Goal: Use online tool/utility: Utilize a website feature to perform a specific function

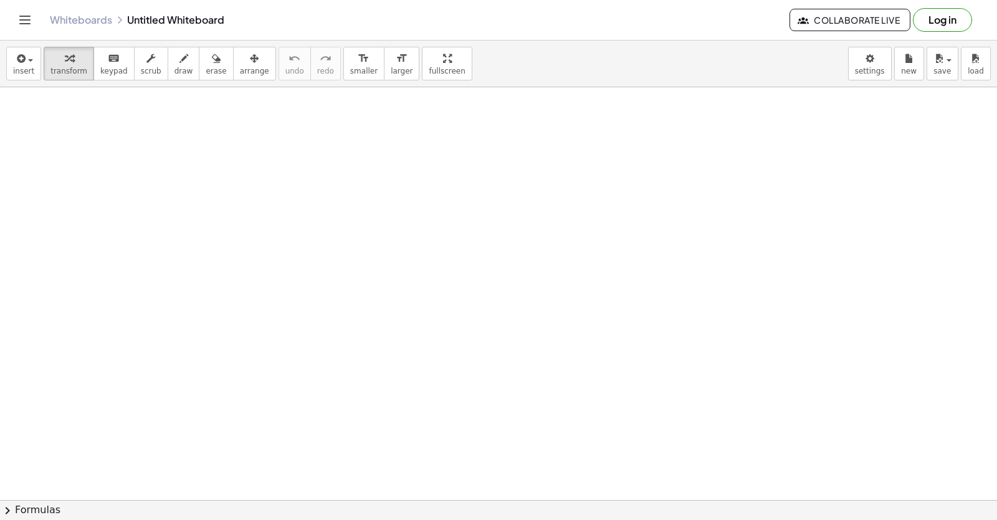
scroll to position [2164, 0]
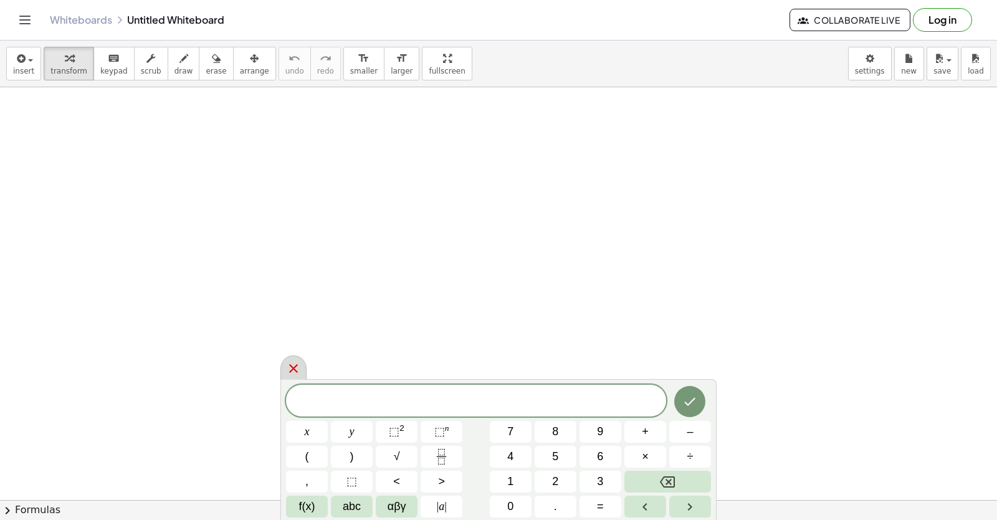
click at [292, 361] on div at bounding box center [293, 367] width 26 height 24
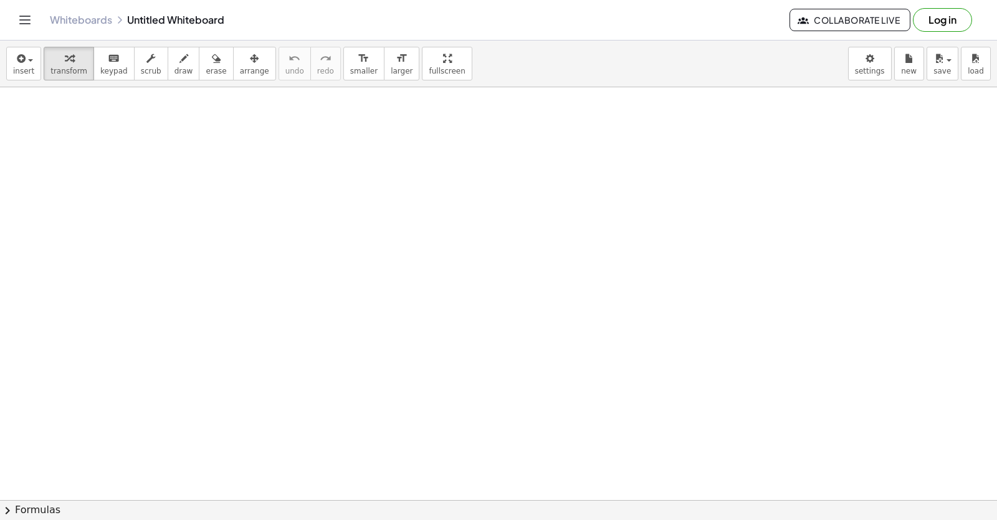
drag, startPoint x: 233, startPoint y: 258, endPoint x: 209, endPoint y: 250, distance: 25.0
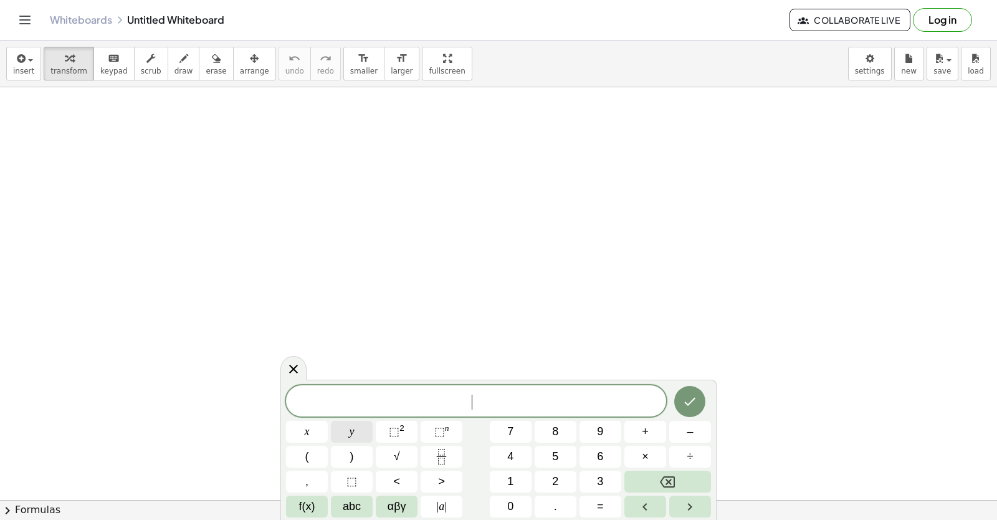
click at [358, 434] on button "y" at bounding box center [352, 432] width 42 height 22
click at [658, 430] on button "+" at bounding box center [646, 432] width 42 height 22
click at [558, 481] on span "2" at bounding box center [555, 481] width 6 height 17
click at [315, 433] on button "x" at bounding box center [307, 432] width 42 height 22
click at [600, 510] on span "=" at bounding box center [600, 506] width 7 height 17
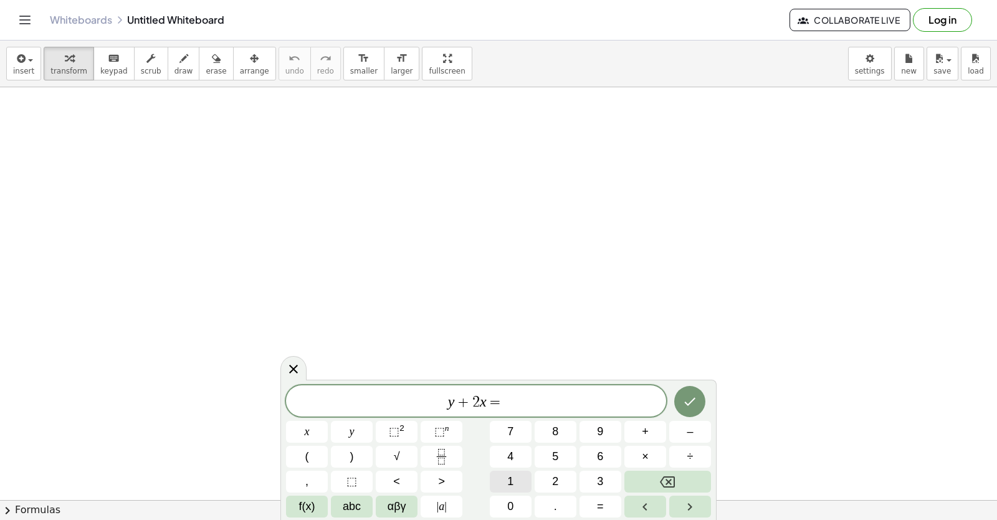
click at [517, 490] on button "1" at bounding box center [511, 482] width 42 height 22
click at [512, 517] on div "y + 2 x = 1 ​ x y ⬚ 2 ⬚ n 7 8 9 + – ( ) √ 4 5 6 × ÷ , ⬚ < > 1 2 3 f(x) abc αβγ …" at bounding box center [498, 450] width 436 height 140
click at [515, 506] on button "0" at bounding box center [511, 507] width 42 height 22
click at [681, 395] on button "Done" at bounding box center [689, 401] width 31 height 31
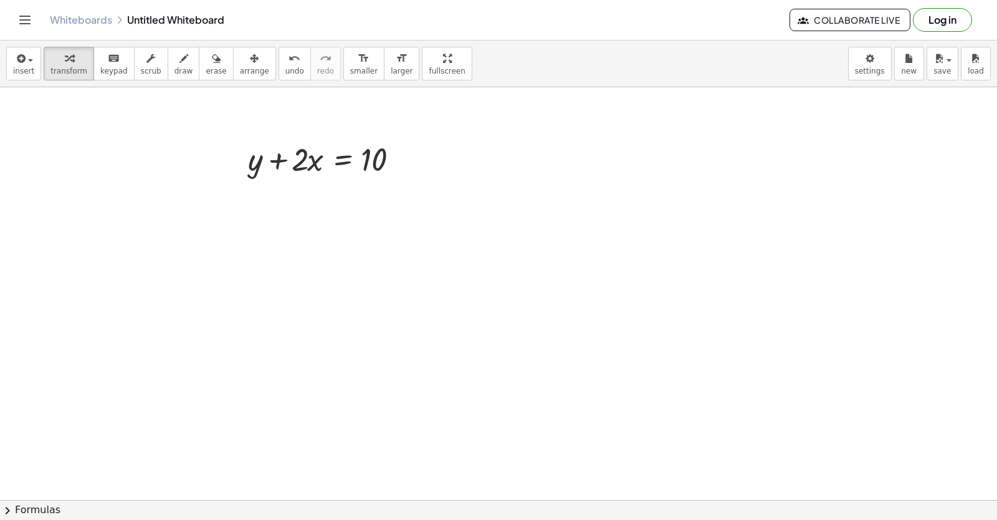
scroll to position [2226, 0]
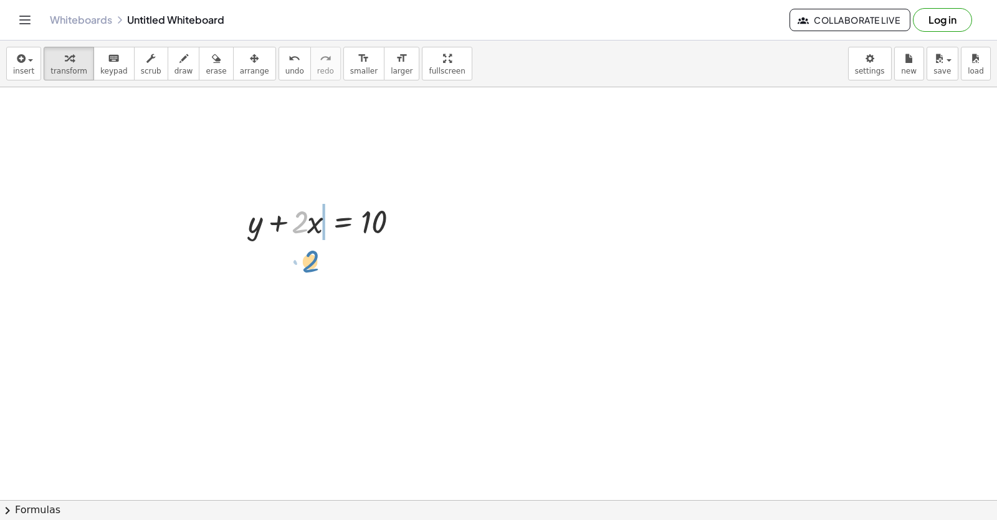
drag, startPoint x: 306, startPoint y: 218, endPoint x: 315, endPoint y: 224, distance: 11.2
click at [317, 243] on div "· 2 + y + · 2 · x = 10" at bounding box center [326, 220] width 194 height 49
click at [297, 264] on div at bounding box center [331, 263] width 178 height 42
click at [410, 264] on div at bounding box center [408, 264] width 14 height 14
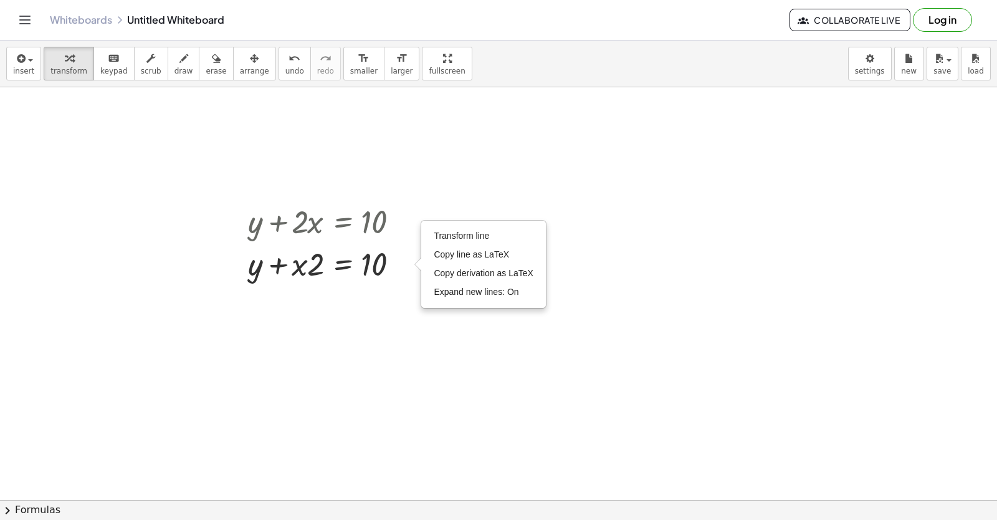
drag, startPoint x: 315, startPoint y: 350, endPoint x: 326, endPoint y: 337, distance: 17.3
click at [330, 262] on div at bounding box center [331, 263] width 178 height 42
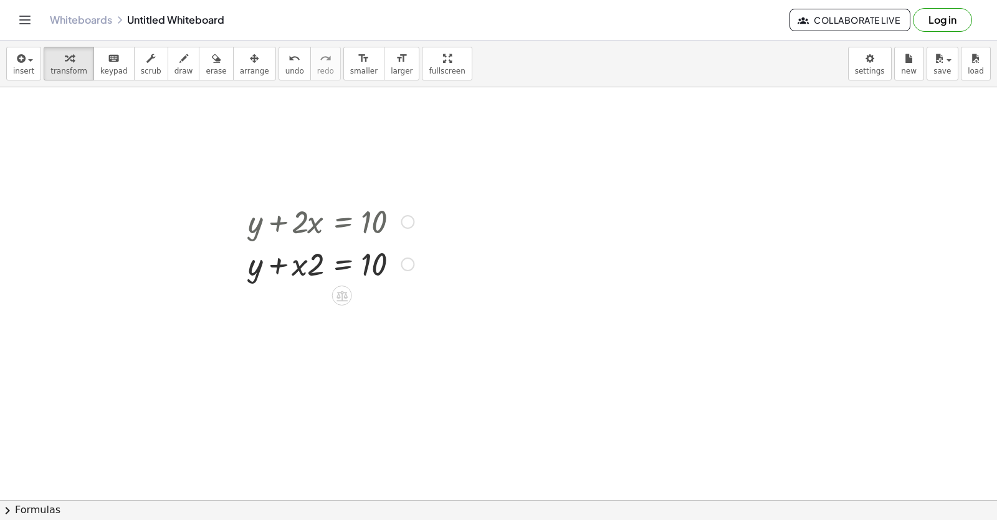
click at [297, 256] on div at bounding box center [331, 263] width 178 height 42
click at [294, 270] on div at bounding box center [331, 263] width 178 height 42
drag, startPoint x: 307, startPoint y: 221, endPoint x: 306, endPoint y: 228, distance: 6.4
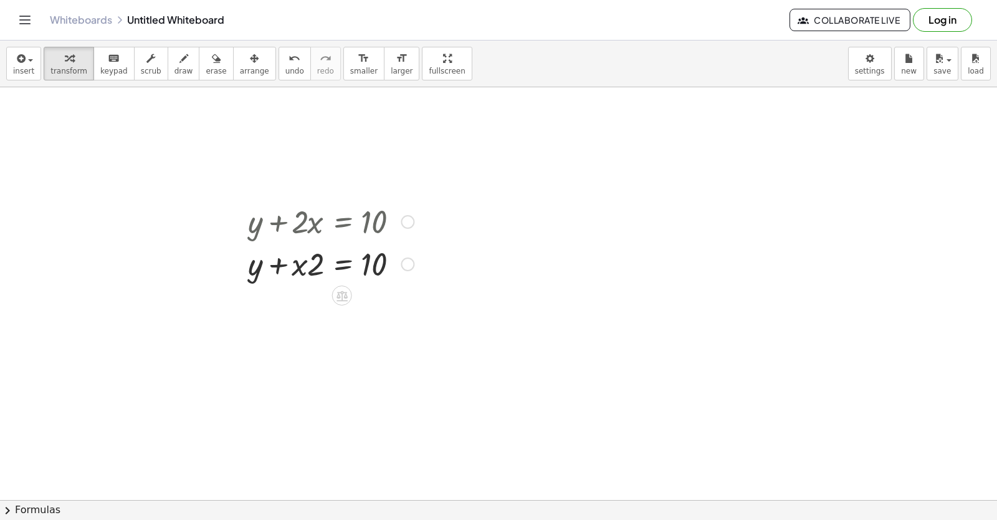
click at [306, 228] on div at bounding box center [331, 220] width 178 height 42
drag, startPoint x: 304, startPoint y: 216, endPoint x: 300, endPoint y: 233, distance: 17.7
click at [300, 233] on div at bounding box center [331, 220] width 178 height 42
drag, startPoint x: 300, startPoint y: 217, endPoint x: 302, endPoint y: 242, distance: 25.0
drag, startPoint x: 302, startPoint y: 242, endPoint x: 620, endPoint y: 407, distance: 358.2
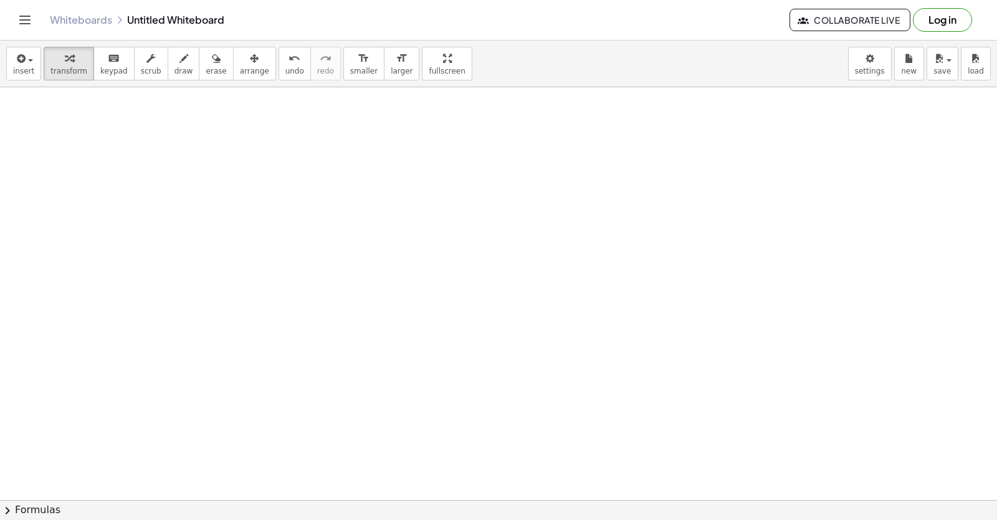
drag, startPoint x: 267, startPoint y: 295, endPoint x: 280, endPoint y: 310, distance: 19.4
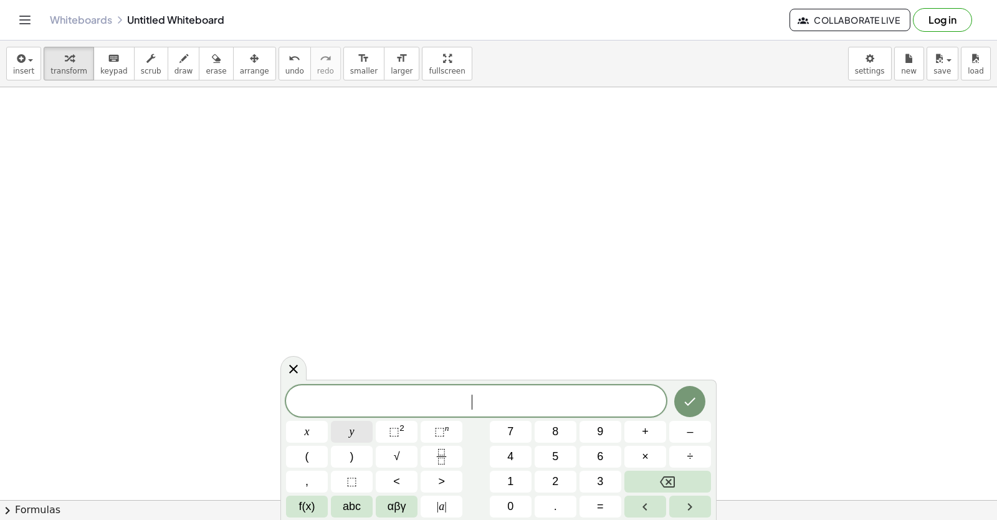
click at [354, 426] on span "y" at bounding box center [352, 431] width 5 height 17
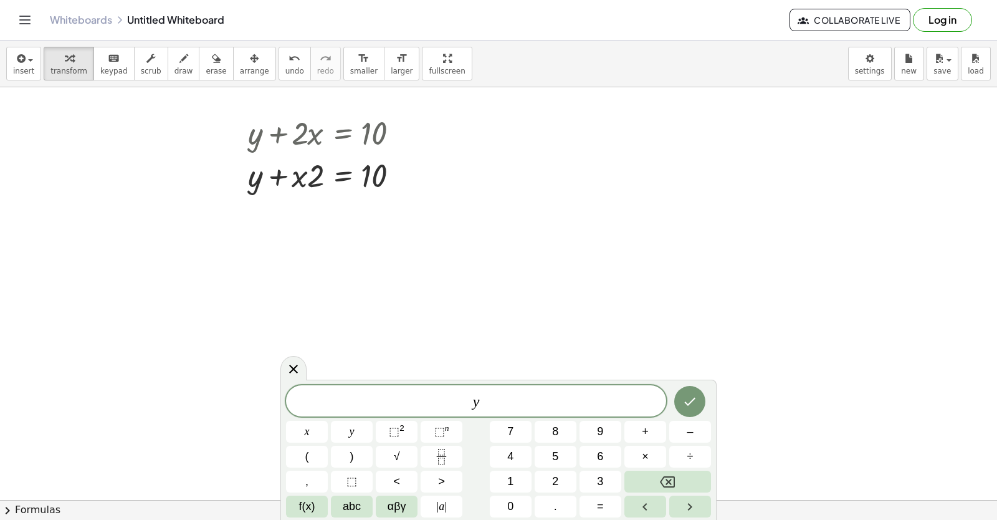
scroll to position [2334, 0]
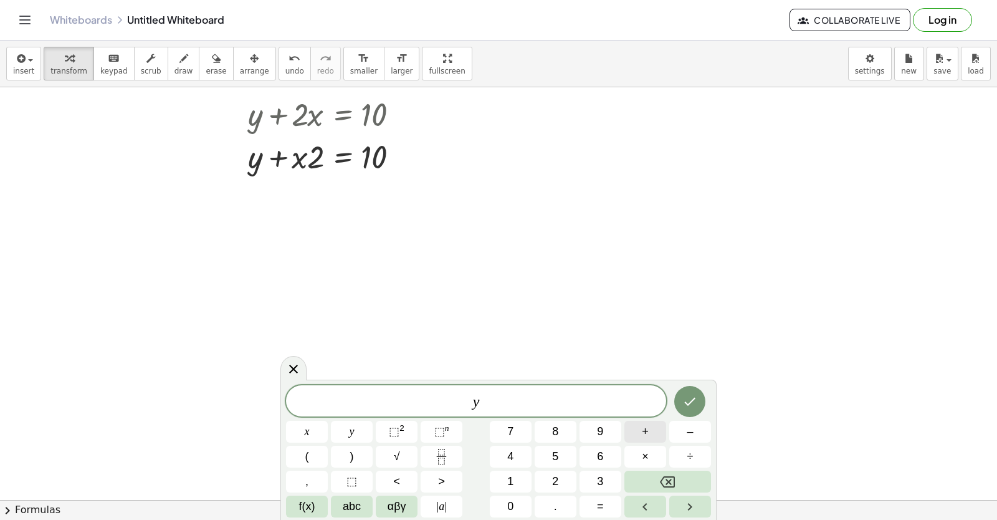
click at [651, 429] on button "+" at bounding box center [646, 432] width 42 height 22
click at [545, 471] on button "2" at bounding box center [556, 482] width 42 height 22
click at [315, 425] on button "x" at bounding box center [307, 432] width 42 height 22
click at [605, 497] on button "=" at bounding box center [601, 507] width 42 height 22
click at [506, 472] on button "1" at bounding box center [511, 482] width 42 height 22
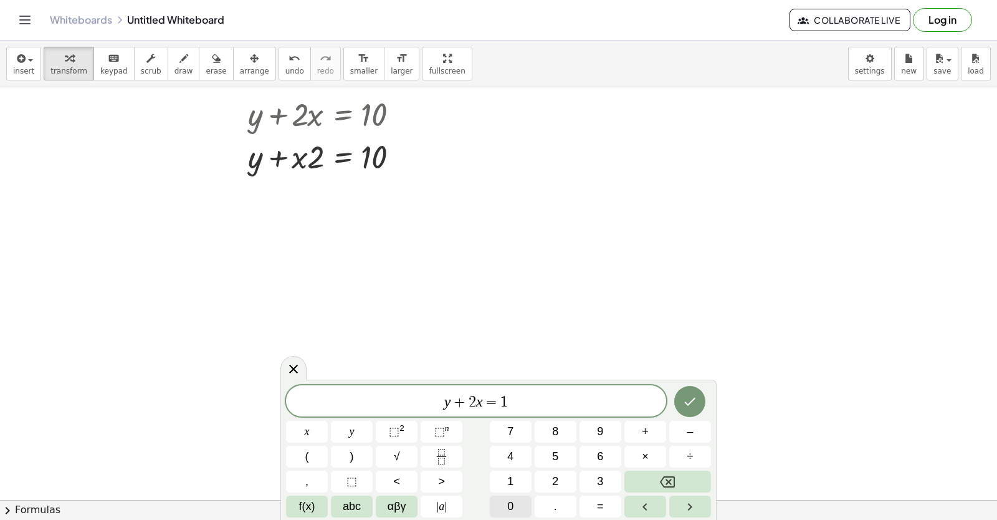
click at [507, 504] on span "0" at bounding box center [510, 506] width 6 height 17
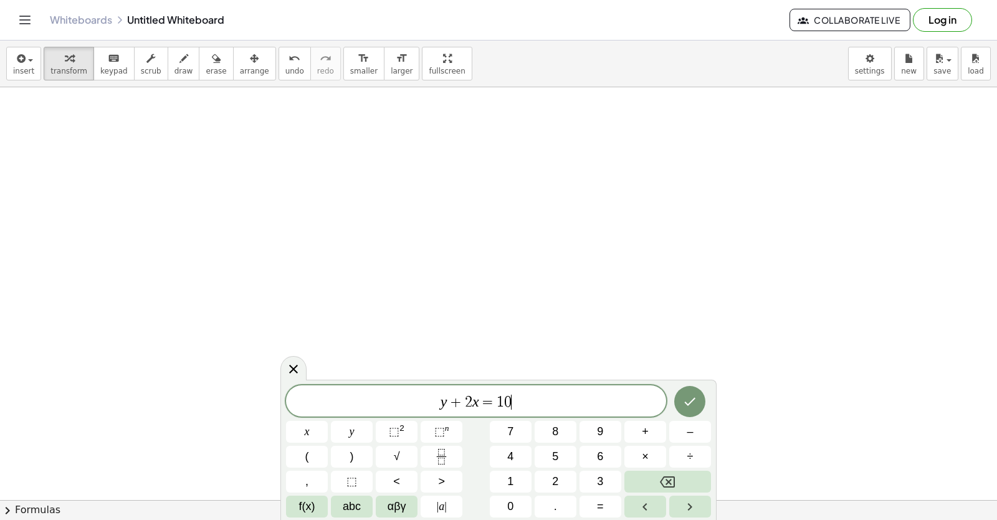
scroll to position [2888, 0]
click at [685, 403] on icon "Done" at bounding box center [690, 401] width 15 height 15
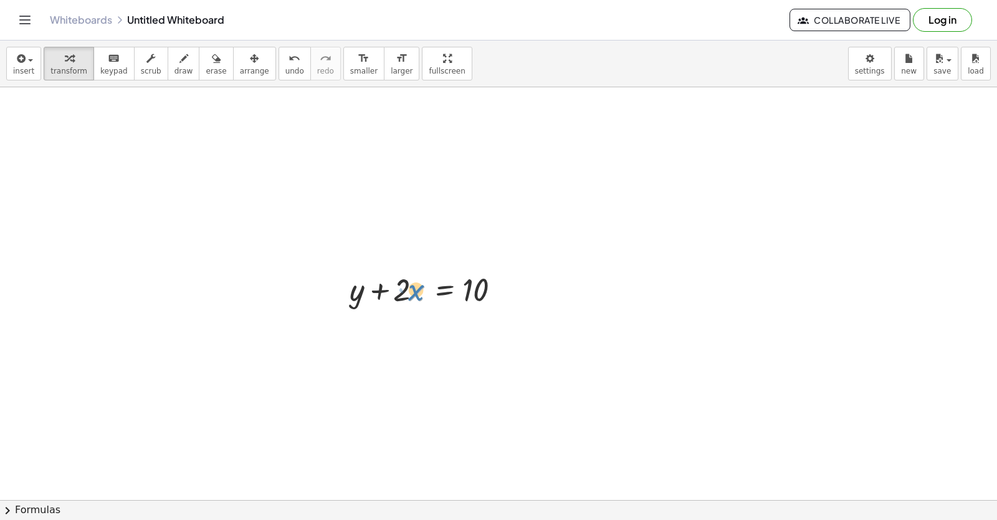
click at [410, 289] on div at bounding box center [432, 288] width 178 height 42
click at [407, 285] on div at bounding box center [432, 288] width 178 height 42
click at [410, 287] on div at bounding box center [432, 288] width 178 height 42
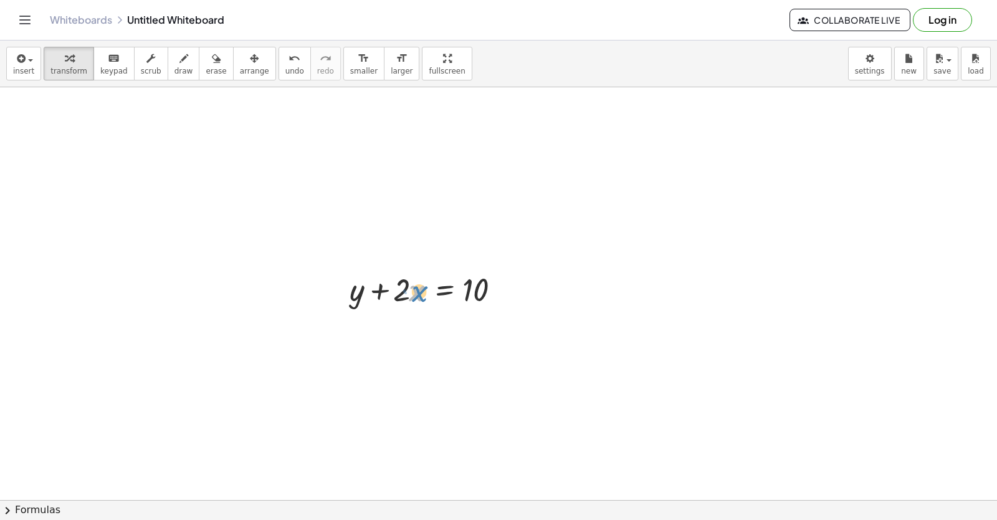
click at [411, 287] on div at bounding box center [432, 288] width 178 height 42
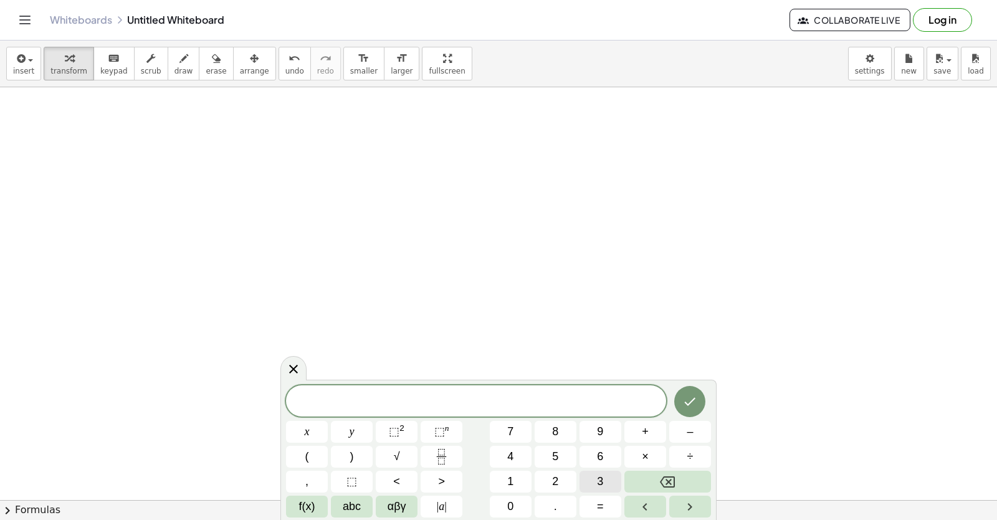
click at [596, 477] on button "3" at bounding box center [601, 482] width 42 height 22
click at [282, 397] on div "3 x y ⬚ 2 ⬚ n 7 8 9 + – ( ) √ 4 5 6 × ÷ , ⬚ < > 1 2 3 f(x) abc αβγ | a | 0 . =" at bounding box center [498, 450] width 436 height 140
click at [304, 427] on button "x" at bounding box center [307, 432] width 42 height 22
click at [644, 426] on span "+" at bounding box center [645, 431] width 7 height 17
click at [511, 480] on button "1" at bounding box center [511, 482] width 42 height 22
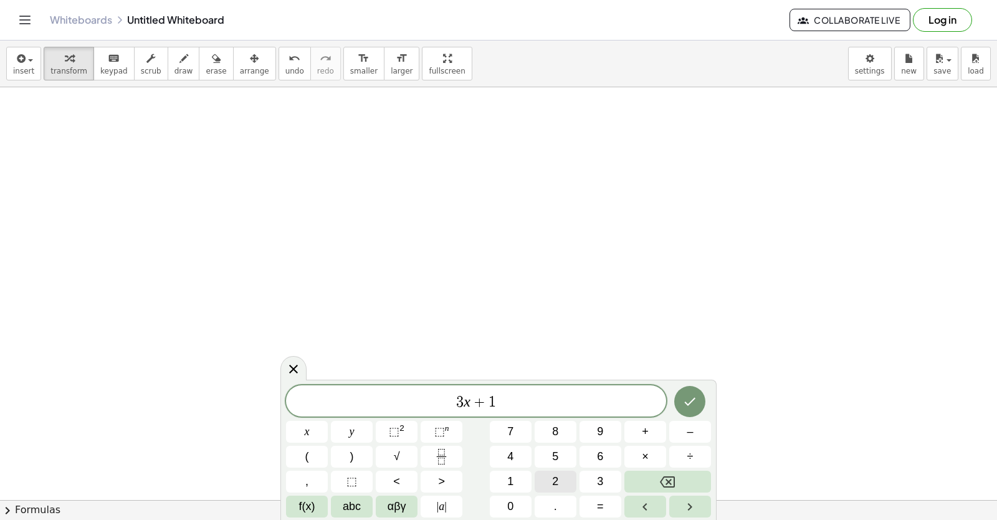
click at [547, 474] on button "2" at bounding box center [556, 482] width 42 height 22
click at [608, 498] on button "=" at bounding box center [601, 507] width 42 height 22
click at [514, 476] on button "1" at bounding box center [511, 482] width 42 height 22
click at [558, 451] on span "5" at bounding box center [555, 456] width 6 height 17
click at [684, 388] on button "Done" at bounding box center [689, 401] width 31 height 31
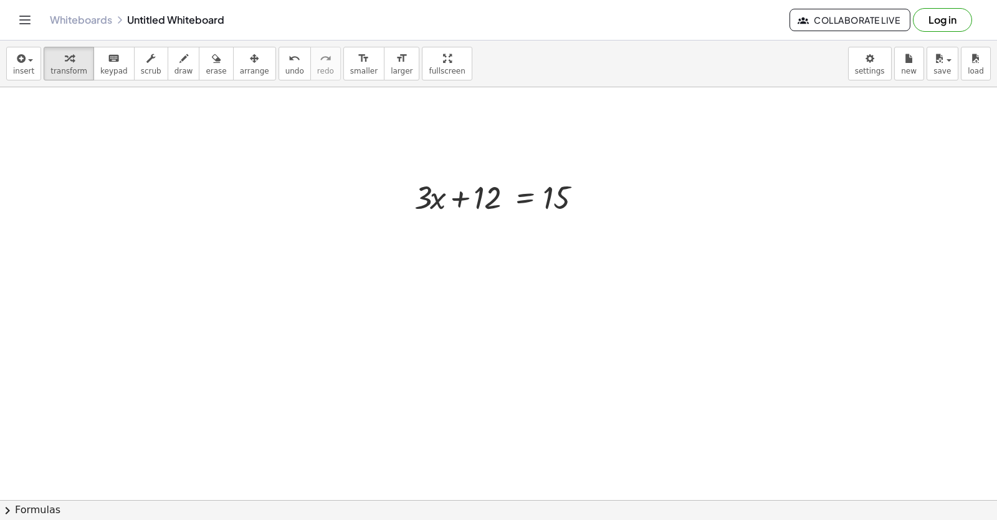
scroll to position [3550, 0]
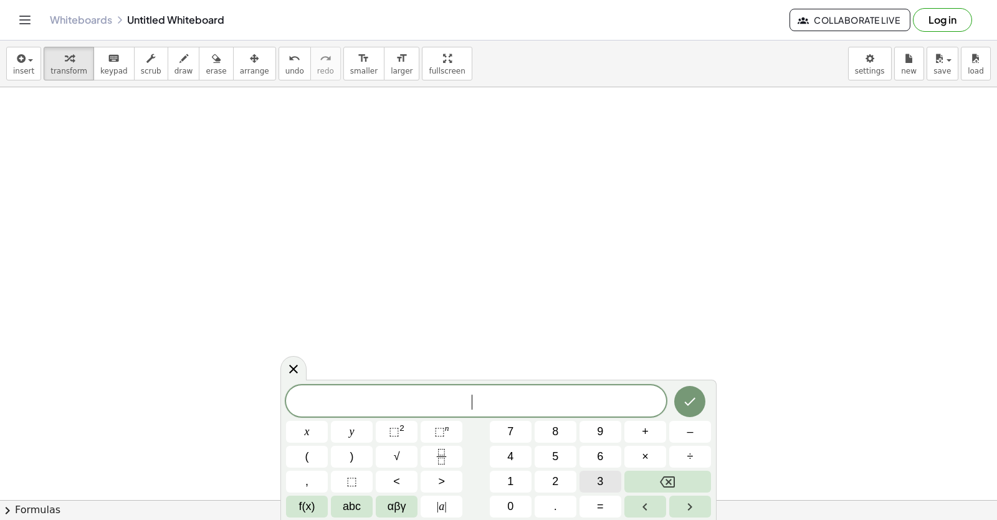
click at [591, 479] on button "3" at bounding box center [601, 482] width 42 height 22
click at [360, 423] on button "y" at bounding box center [352, 432] width 42 height 22
click at [649, 427] on button "+" at bounding box center [646, 432] width 42 height 22
click at [524, 475] on button "1" at bounding box center [511, 482] width 42 height 22
click at [546, 474] on button "2" at bounding box center [556, 482] width 42 height 22
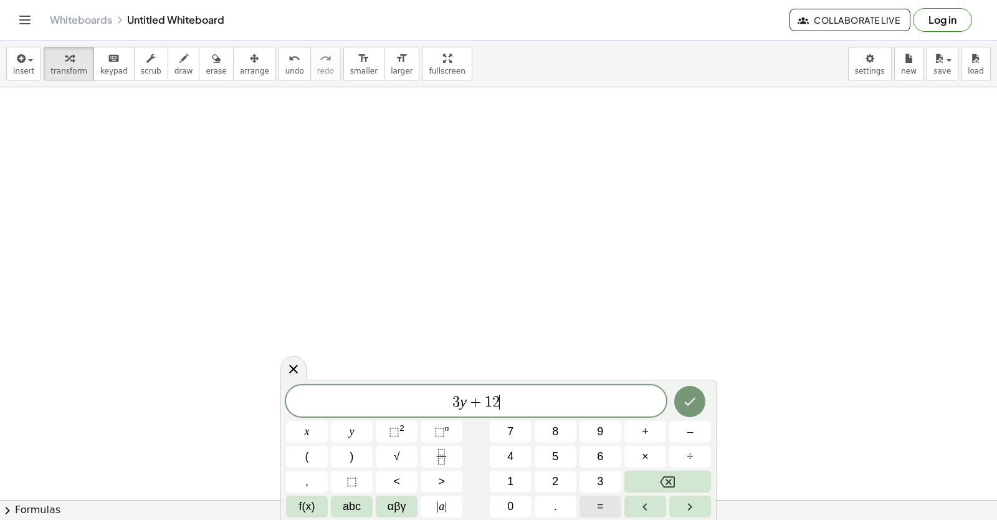
click at [602, 511] on span "=" at bounding box center [600, 506] width 7 height 17
click at [513, 473] on span "1" at bounding box center [510, 481] width 6 height 17
click at [559, 454] on button "5" at bounding box center [556, 457] width 42 height 22
click at [684, 401] on icon "Done" at bounding box center [690, 401] width 15 height 15
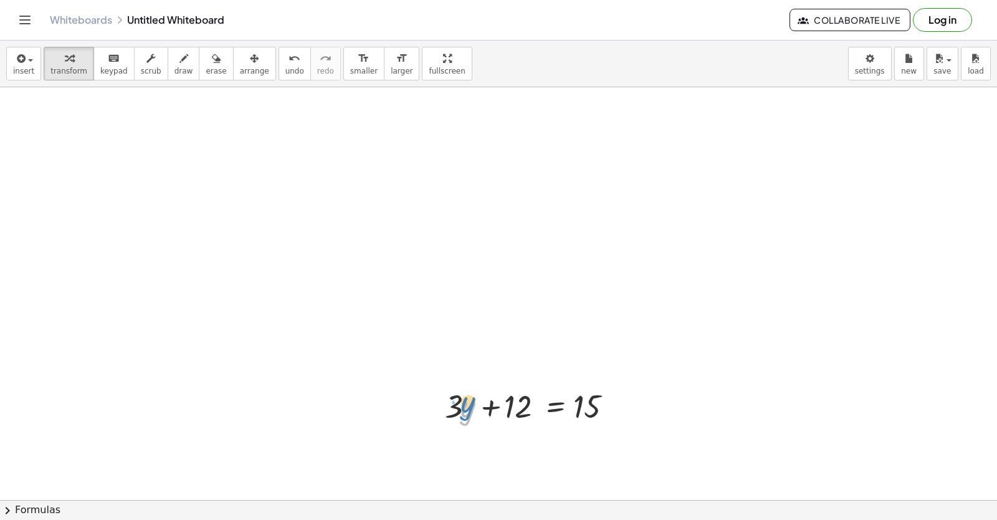
click at [461, 396] on div at bounding box center [536, 405] width 194 height 42
click at [459, 401] on div at bounding box center [536, 405] width 194 height 42
click at [463, 400] on div at bounding box center [536, 405] width 194 height 42
drag, startPoint x: 461, startPoint y: 400, endPoint x: 297, endPoint y: 370, distance: 166.0
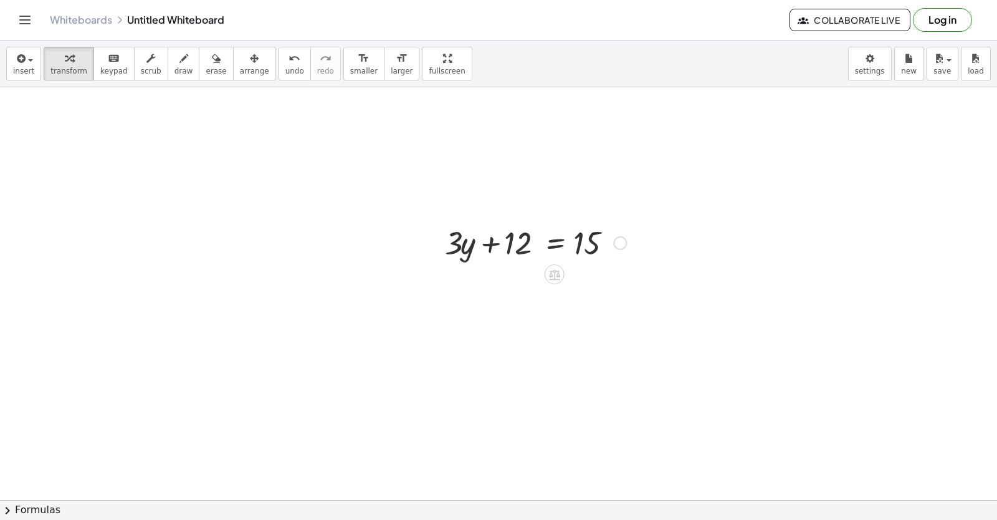
click at [537, 240] on div at bounding box center [536, 242] width 194 height 42
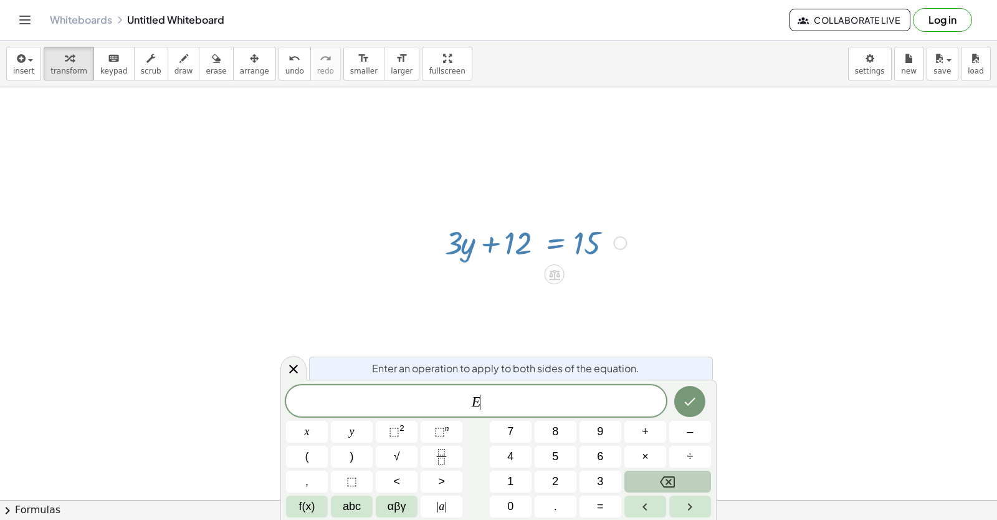
click at [674, 477] on icon "Backspace" at bounding box center [667, 481] width 15 height 15
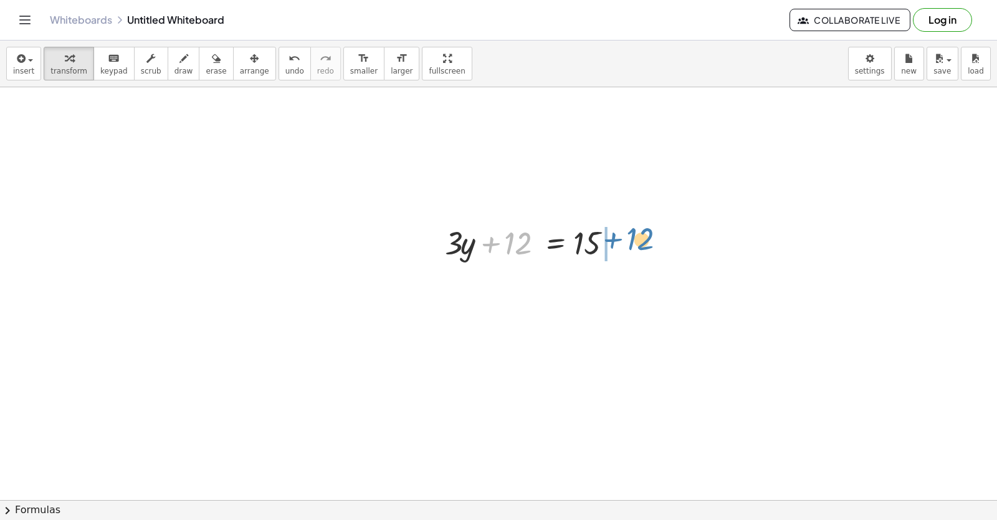
drag, startPoint x: 516, startPoint y: 236, endPoint x: 639, endPoint y: 232, distance: 122.9
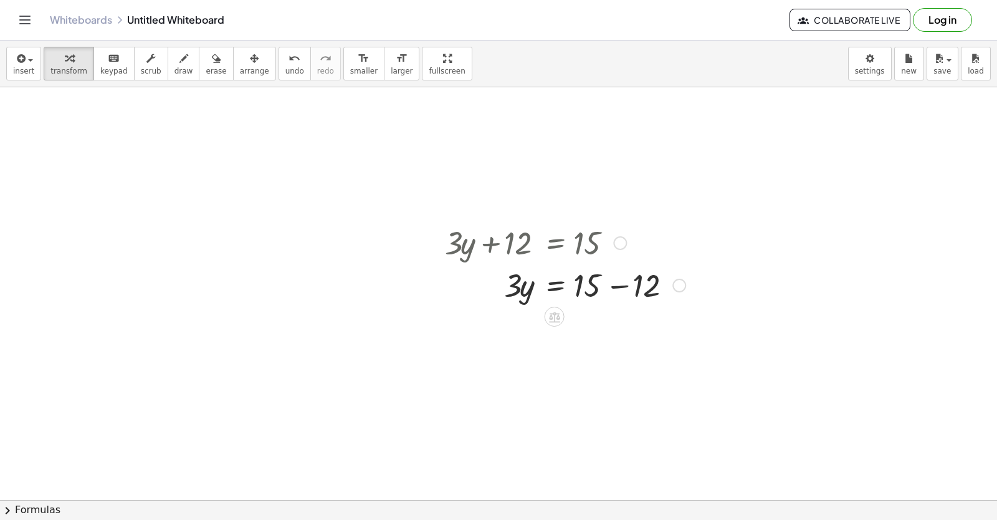
click at [618, 302] on div at bounding box center [565, 284] width 253 height 42
drag, startPoint x: 521, startPoint y: 330, endPoint x: 512, endPoint y: 320, distance: 13.2
click at [512, 320] on div at bounding box center [565, 326] width 253 height 42
drag, startPoint x: 512, startPoint y: 319, endPoint x: 593, endPoint y: 325, distance: 80.6
click at [602, 316] on div at bounding box center [565, 326] width 253 height 42
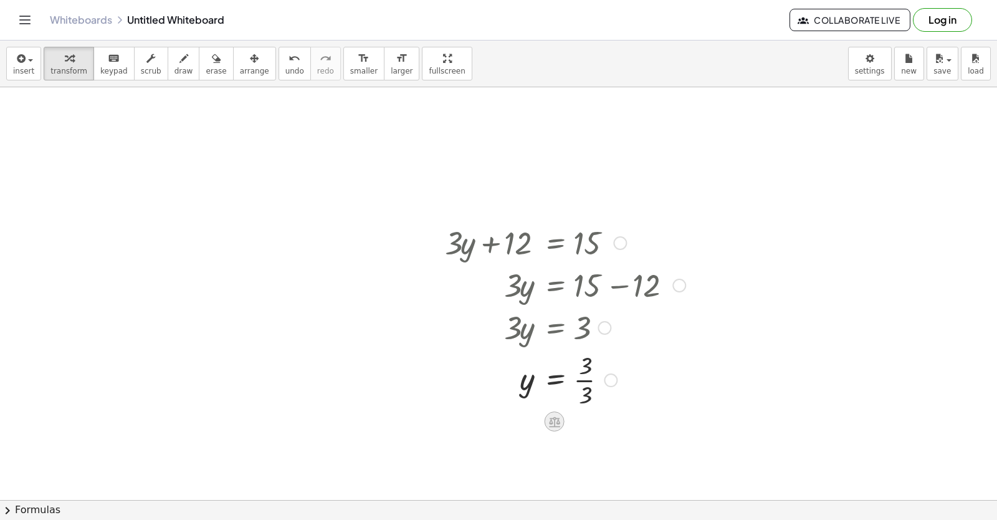
click at [556, 417] on icon at bounding box center [554, 421] width 13 height 13
click at [608, 375] on div at bounding box center [611, 380] width 14 height 14
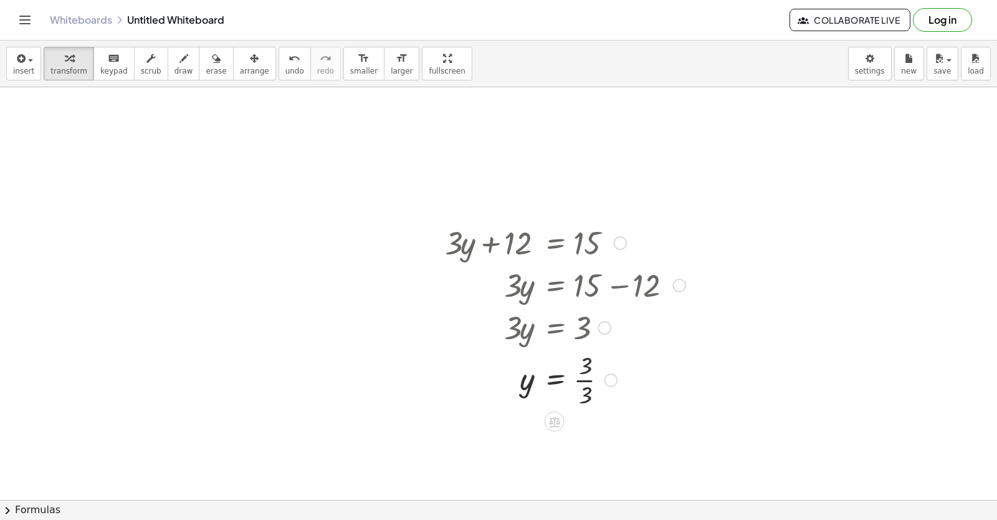
scroll to position [4025, 0]
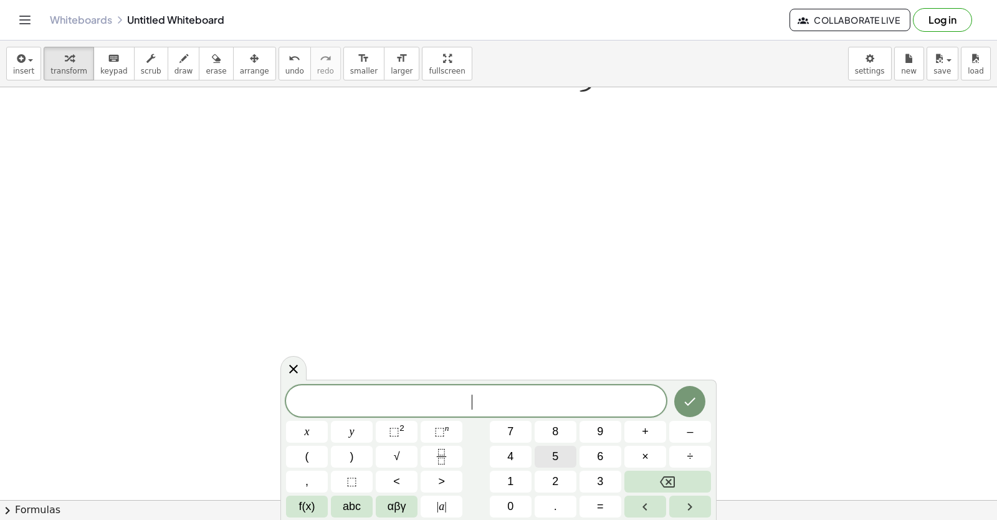
click at [562, 454] on button "5" at bounding box center [556, 457] width 42 height 22
click at [360, 429] on button "y" at bounding box center [352, 432] width 42 height 22
click at [672, 425] on button "–" at bounding box center [690, 432] width 42 height 22
click at [559, 451] on button "5" at bounding box center [556, 457] width 42 height 22
click at [310, 428] on button "x" at bounding box center [307, 432] width 42 height 22
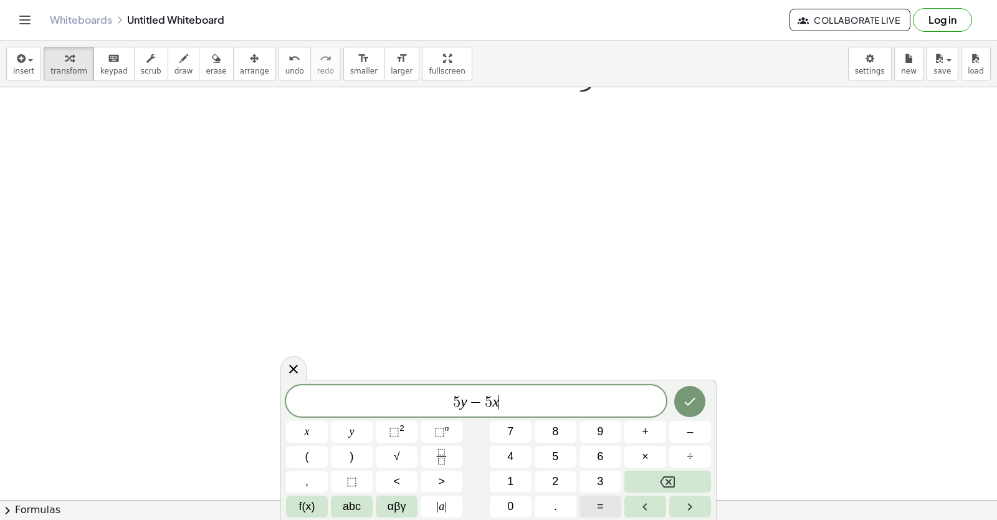
click at [614, 503] on button "=" at bounding box center [601, 507] width 42 height 22
click at [681, 423] on button "–" at bounding box center [690, 432] width 42 height 22
click at [547, 473] on button "2" at bounding box center [556, 482] width 42 height 22
click at [519, 504] on button "0" at bounding box center [511, 507] width 42 height 22
click at [688, 400] on icon "Done" at bounding box center [690, 401] width 15 height 15
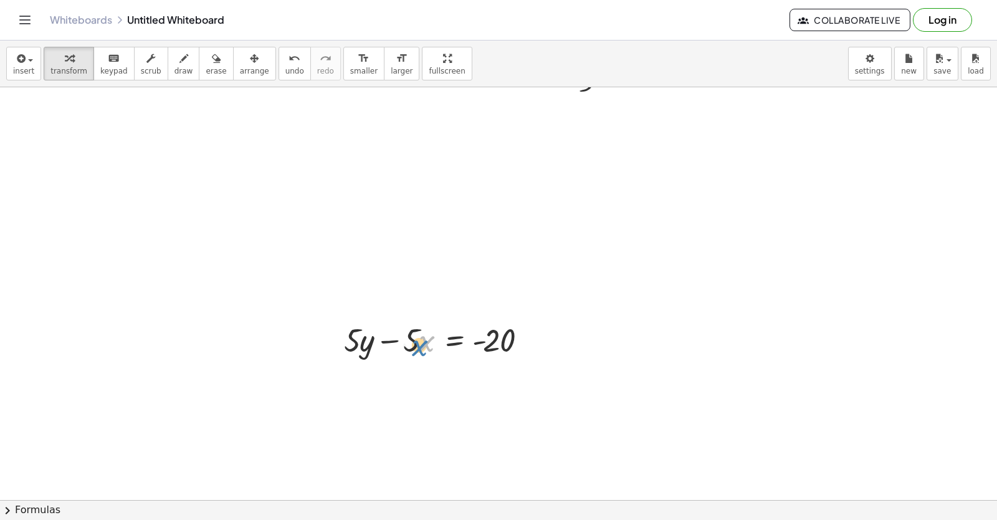
drag, startPoint x: 422, startPoint y: 335, endPoint x: 415, endPoint y: 340, distance: 8.7
click at [415, 340] on div at bounding box center [440, 339] width 204 height 42
drag, startPoint x: 416, startPoint y: 335, endPoint x: 423, endPoint y: 335, distance: 6.9
click at [425, 336] on div at bounding box center [440, 339] width 204 height 42
drag, startPoint x: 418, startPoint y: 345, endPoint x: 390, endPoint y: 363, distance: 33.0
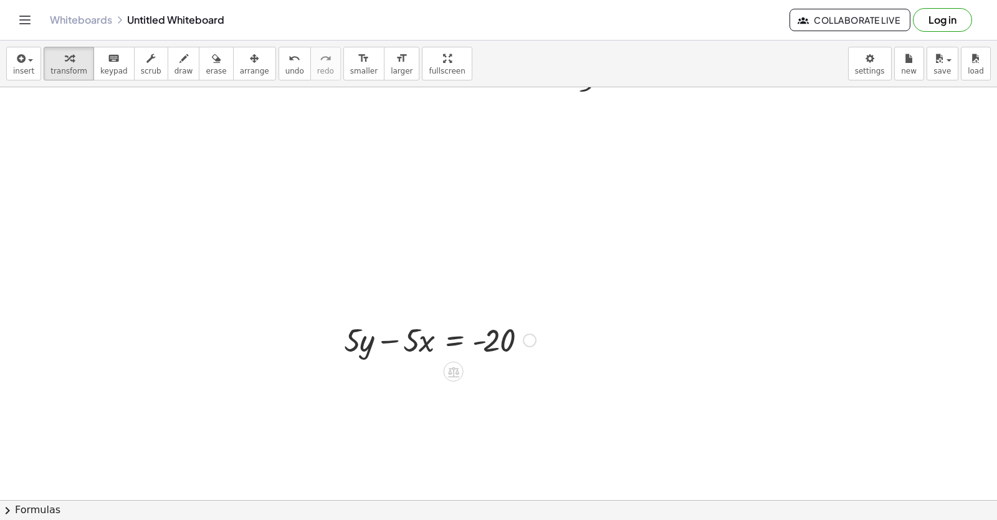
click at [421, 348] on div at bounding box center [440, 339] width 204 height 42
click at [413, 346] on div at bounding box center [440, 339] width 204 height 42
drag, startPoint x: 411, startPoint y: 325, endPoint x: 424, endPoint y: 343, distance: 22.8
click at [424, 343] on div at bounding box center [440, 339] width 204 height 42
click at [393, 342] on div at bounding box center [440, 339] width 204 height 42
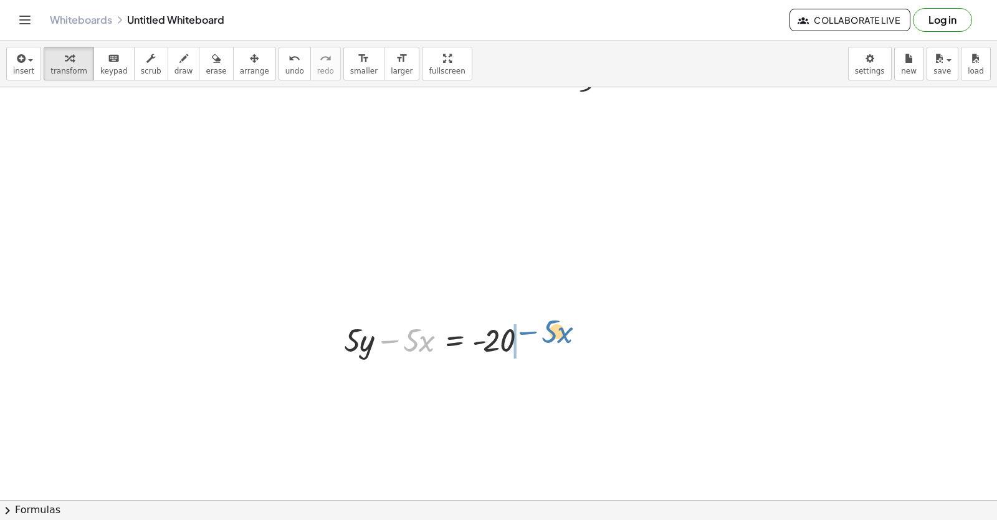
drag, startPoint x: 398, startPoint y: 340, endPoint x: 551, endPoint y: 357, distance: 153.6
click at [539, 332] on div at bounding box center [440, 339] width 204 height 42
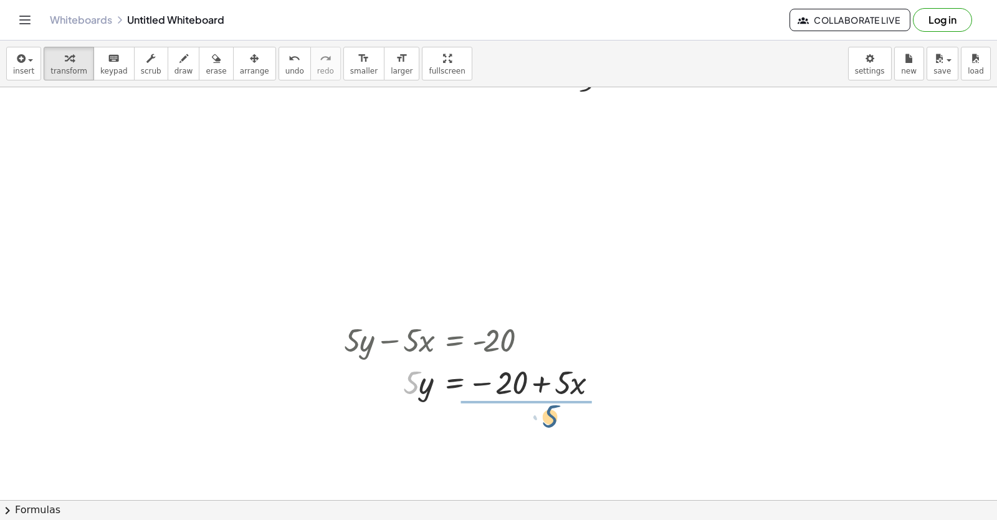
drag, startPoint x: 411, startPoint y: 388, endPoint x: 577, endPoint y: 423, distance: 169.6
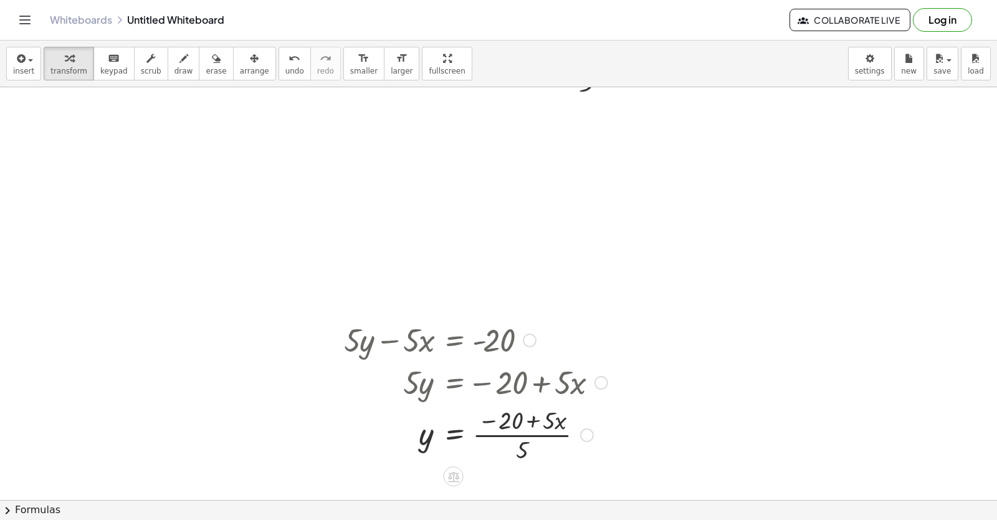
click at [536, 421] on div at bounding box center [476, 434] width 276 height 62
click at [535, 421] on div at bounding box center [476, 434] width 276 height 62
drag, startPoint x: 535, startPoint y: 421, endPoint x: 587, endPoint y: 412, distance: 51.9
click at [587, 412] on div at bounding box center [476, 434] width 276 height 62
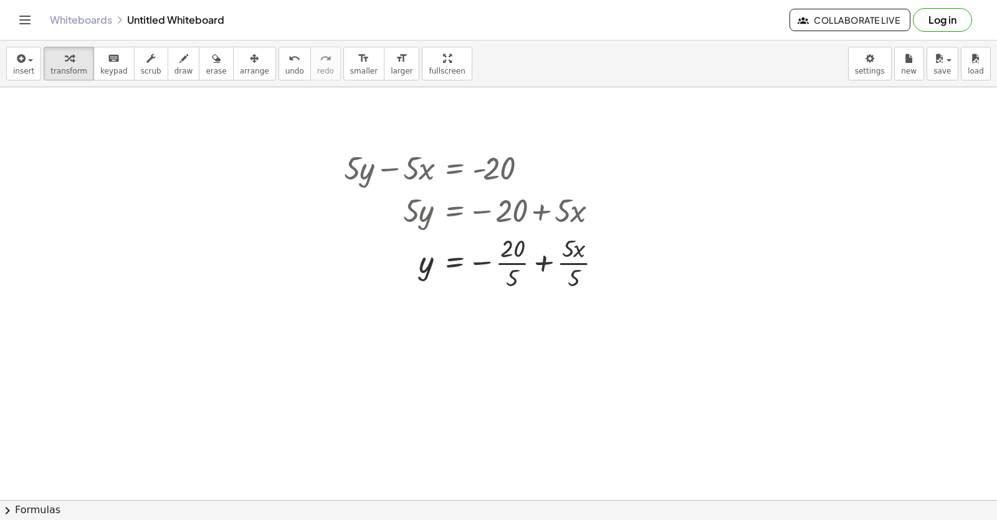
scroll to position [4438, 0]
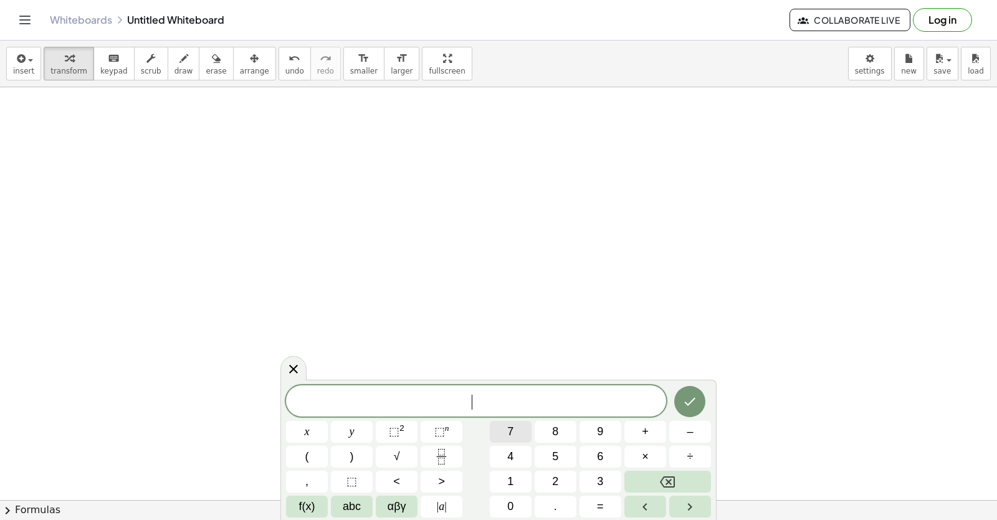
click at [516, 429] on button "7" at bounding box center [511, 432] width 42 height 22
click at [357, 429] on button "y" at bounding box center [352, 432] width 42 height 22
click at [694, 431] on button "–" at bounding box center [690, 432] width 42 height 22
click at [542, 472] on button "2" at bounding box center [556, 482] width 42 height 22
click at [524, 474] on button "1" at bounding box center [511, 482] width 42 height 22
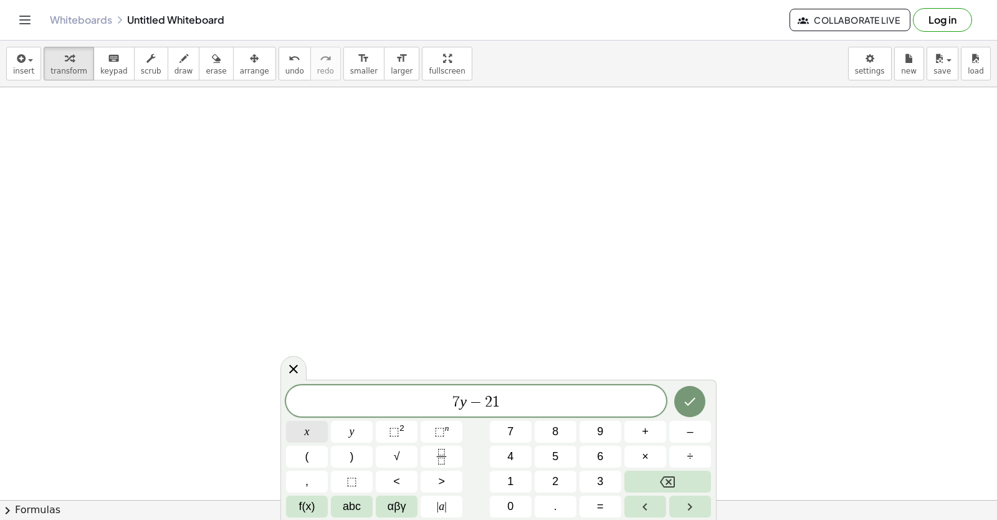
click at [307, 436] on button "x" at bounding box center [307, 432] width 42 height 22
click at [597, 505] on span "=" at bounding box center [600, 506] width 7 height 17
click at [517, 426] on button "7" at bounding box center [511, 432] width 42 height 22
click at [684, 395] on icon "Done" at bounding box center [690, 401] width 15 height 15
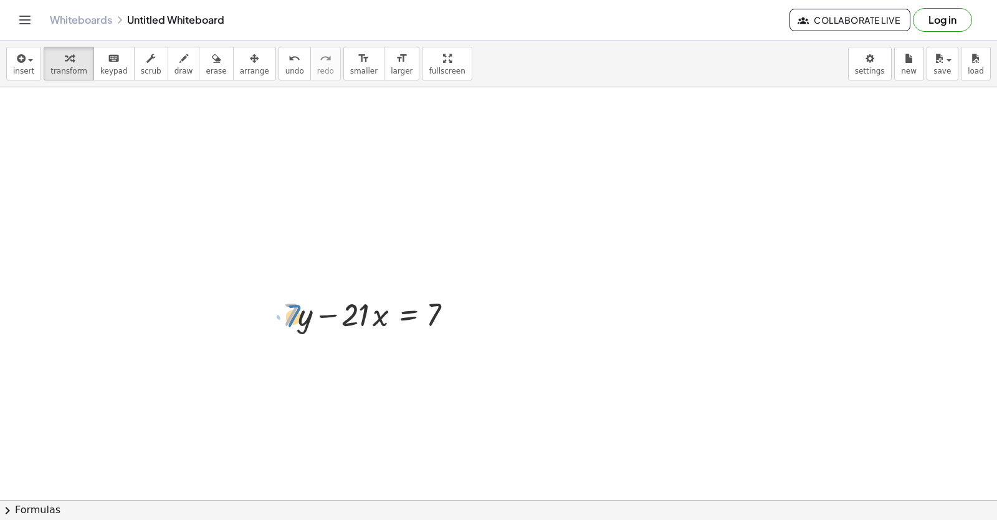
click at [293, 305] on div at bounding box center [373, 313] width 194 height 42
click at [300, 307] on div at bounding box center [373, 313] width 194 height 42
click at [291, 316] on div at bounding box center [373, 313] width 194 height 42
click at [297, 313] on div at bounding box center [373, 313] width 194 height 42
click at [298, 312] on div at bounding box center [373, 313] width 194 height 42
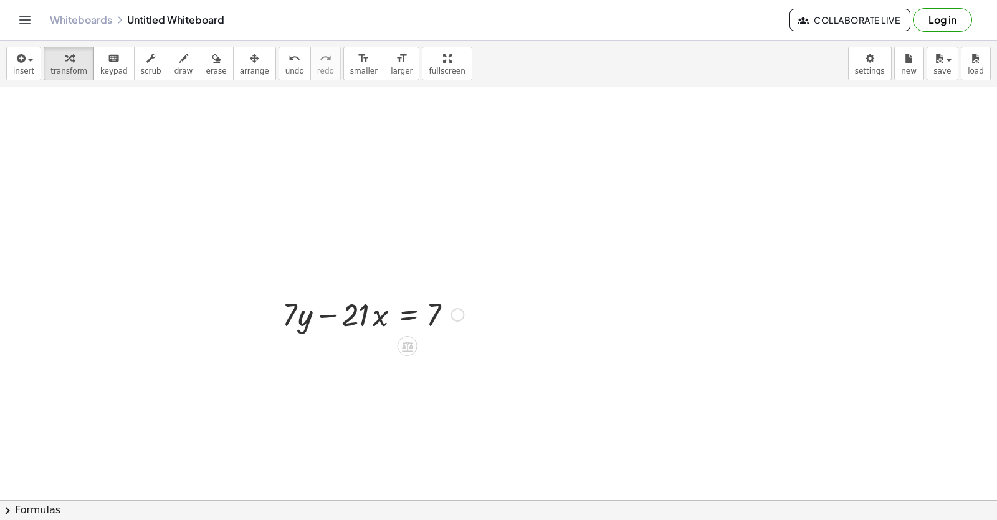
click at [298, 312] on div at bounding box center [373, 313] width 194 height 42
drag, startPoint x: 298, startPoint y: 312, endPoint x: 304, endPoint y: 310, distance: 6.7
drag, startPoint x: 304, startPoint y: 310, endPoint x: 275, endPoint y: 349, distance: 49.0
click at [299, 297] on div at bounding box center [373, 313] width 194 height 42
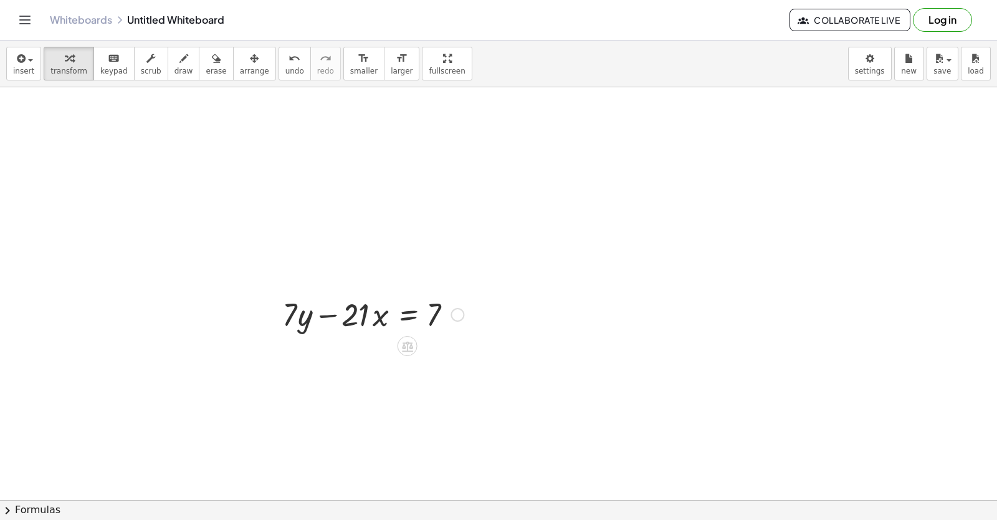
click at [295, 310] on div at bounding box center [373, 313] width 194 height 42
drag, startPoint x: 296, startPoint y: 309, endPoint x: 467, endPoint y: 314, distance: 170.9
click at [467, 314] on div at bounding box center [373, 313] width 194 height 42
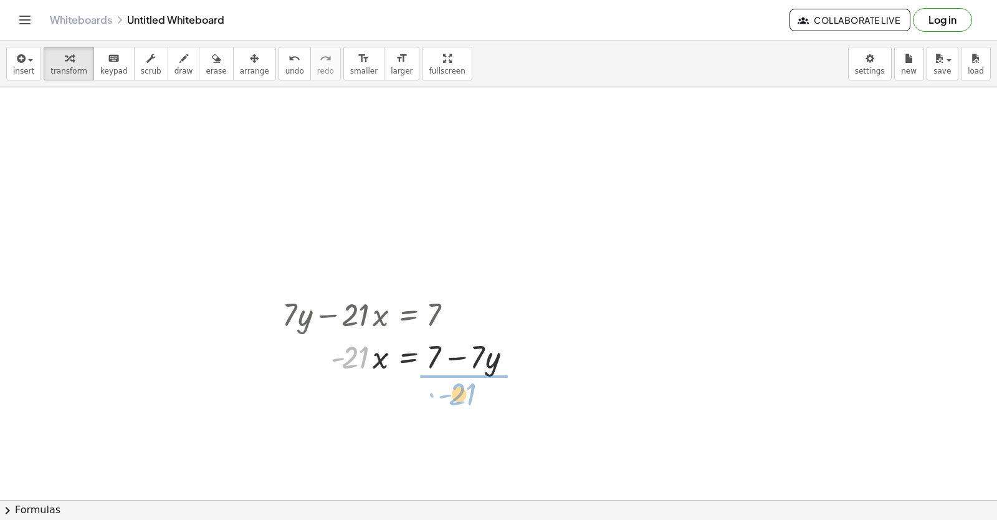
drag, startPoint x: 358, startPoint y: 371, endPoint x: 467, endPoint y: 408, distance: 115.1
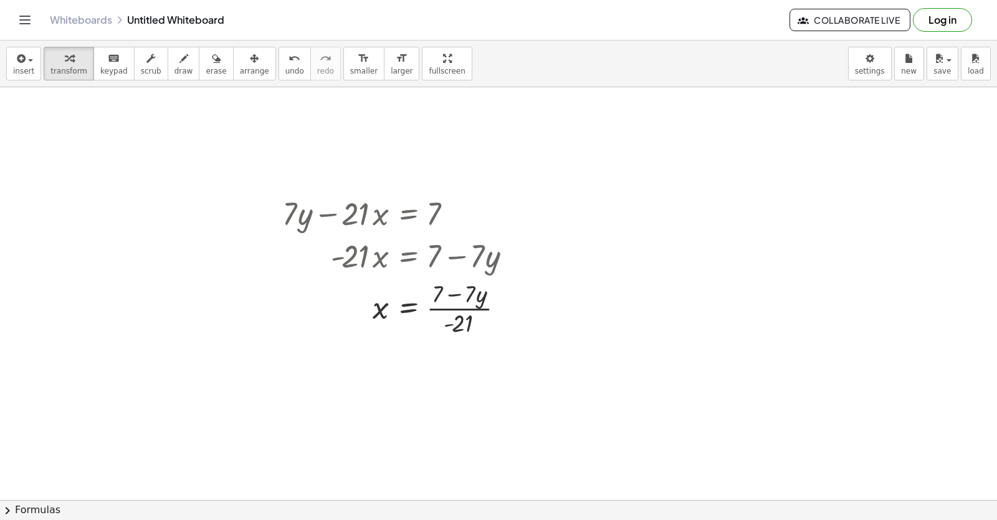
scroll to position [4851, 0]
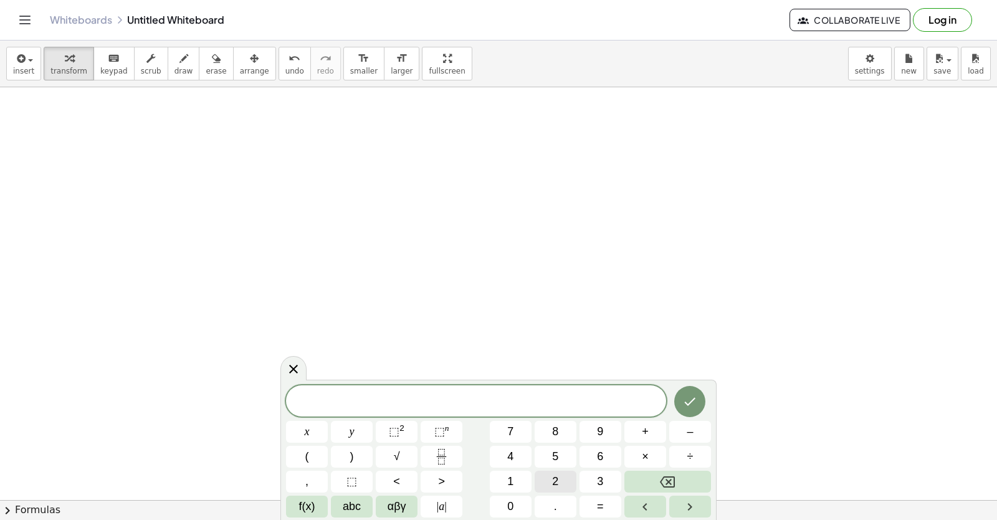
click at [547, 474] on button "2" at bounding box center [556, 482] width 42 height 22
click at [348, 431] on button "y" at bounding box center [352, 432] width 42 height 22
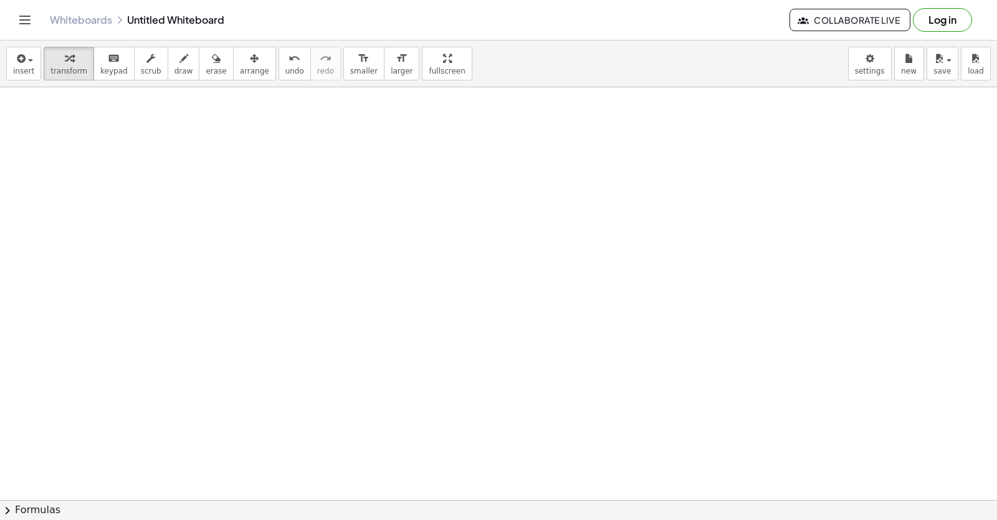
scroll to position [5076, 0]
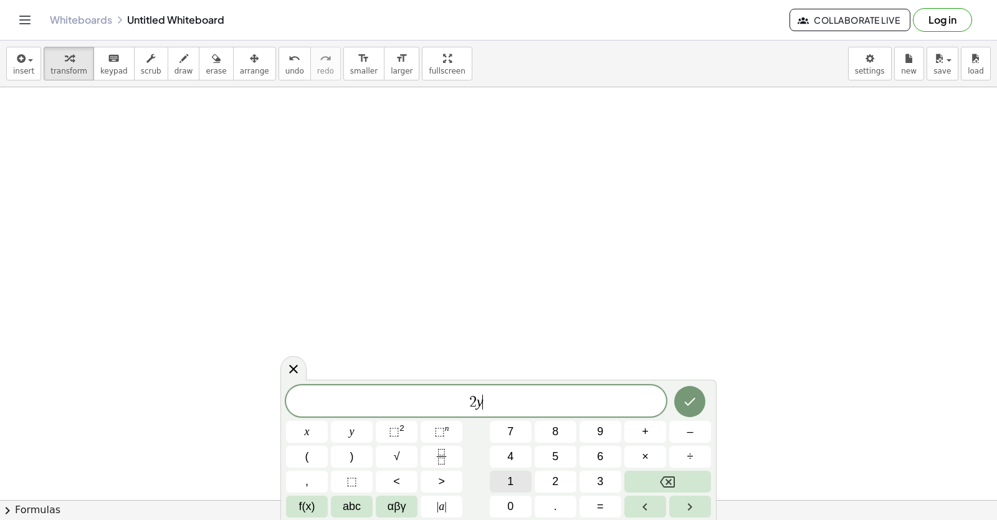
click at [514, 480] on button "1" at bounding box center [511, 482] width 42 height 22
click at [568, 451] on button "5" at bounding box center [556, 457] width 42 height 22
click at [649, 477] on button "Backspace" at bounding box center [668, 482] width 87 height 22
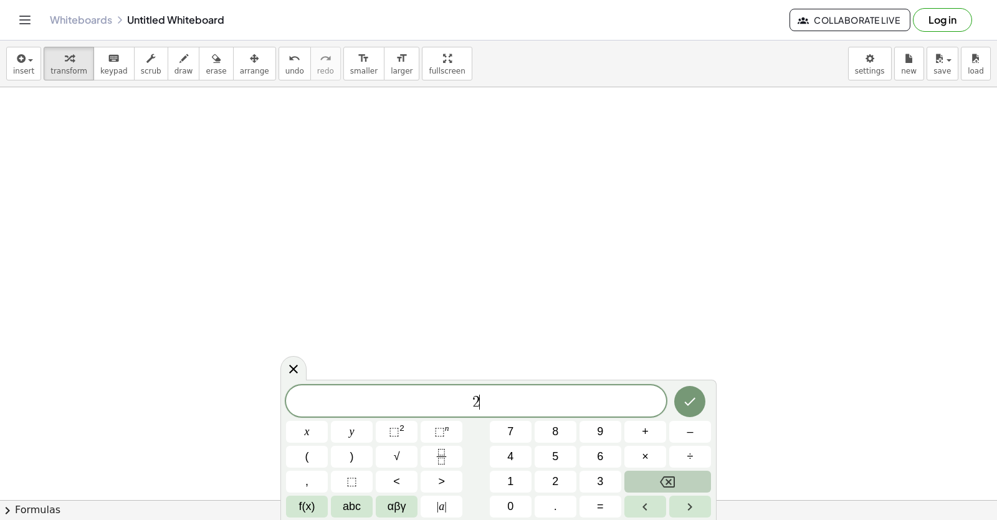
click at [649, 477] on button "Backspace" at bounding box center [668, 482] width 87 height 22
click at [499, 477] on button "1" at bounding box center [511, 482] width 42 height 22
click at [575, 459] on button "5" at bounding box center [556, 457] width 42 height 22
click at [357, 429] on button "y" at bounding box center [352, 432] width 42 height 22
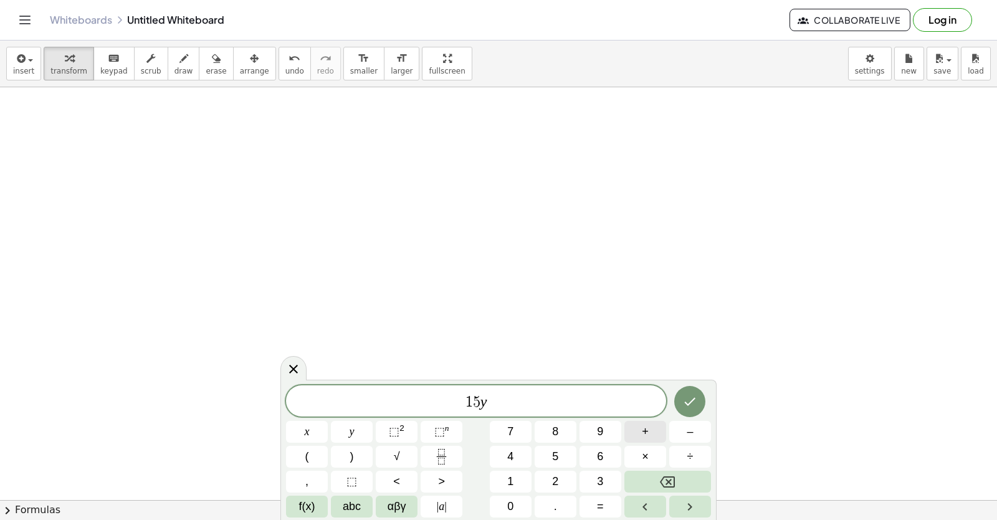
click at [641, 424] on button "+" at bounding box center [646, 432] width 42 height 22
click at [558, 454] on button "5" at bounding box center [556, 457] width 42 height 22
click at [305, 429] on span "x" at bounding box center [307, 431] width 5 height 17
click at [607, 498] on button "=" at bounding box center [601, 507] width 42 height 22
click at [689, 422] on button "–" at bounding box center [690, 432] width 42 height 22
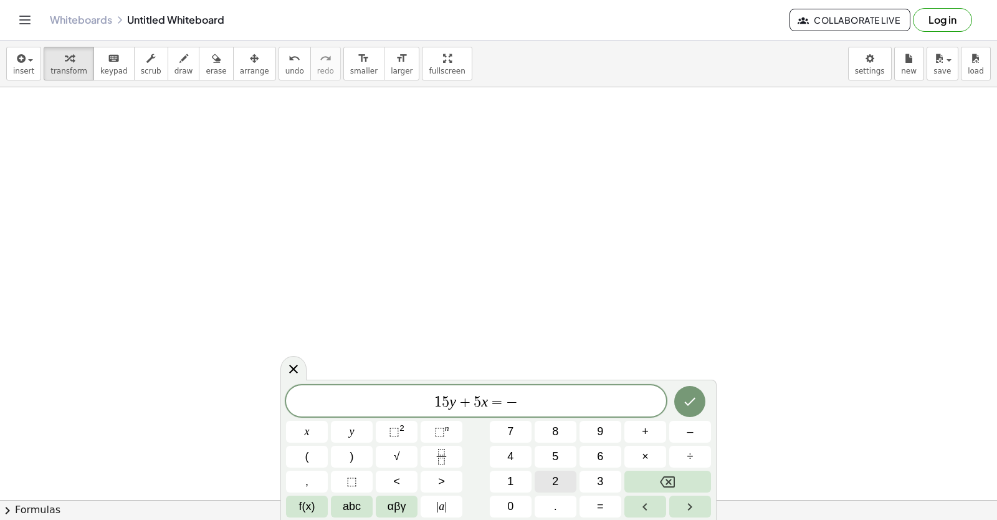
click at [549, 477] on button "2" at bounding box center [556, 482] width 42 height 22
click at [509, 505] on button "0" at bounding box center [511, 507] width 42 height 22
click at [696, 403] on icon "Done" at bounding box center [690, 401] width 15 height 15
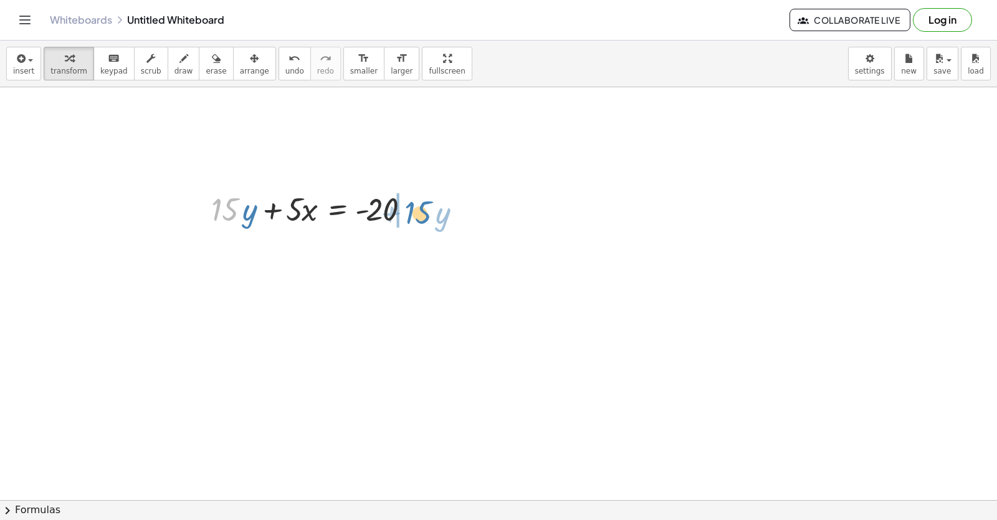
drag, startPoint x: 227, startPoint y: 209, endPoint x: 421, endPoint y: 211, distance: 193.9
click at [421, 211] on div at bounding box center [315, 208] width 220 height 42
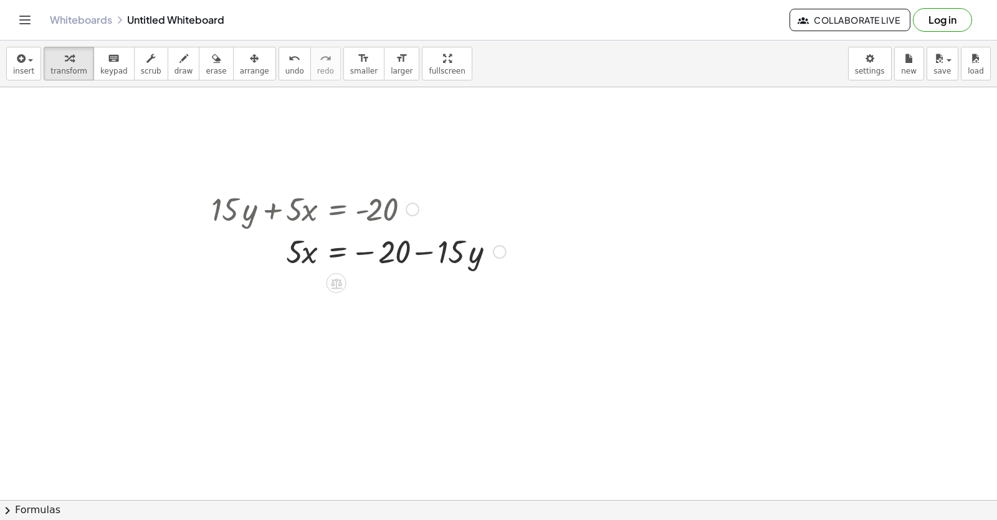
drag, startPoint x: 295, startPoint y: 213, endPoint x: 293, endPoint y: 242, distance: 30.0
click at [337, 209] on div "+ · 15 · y + · 5 · x = - 20 · 15 · y · 5 · x = − 20 −" at bounding box center [337, 209] width 0 height 0
drag, startPoint x: 293, startPoint y: 242, endPoint x: 416, endPoint y: 290, distance: 131.8
click at [485, 300] on div at bounding box center [482, 304] width 14 height 14
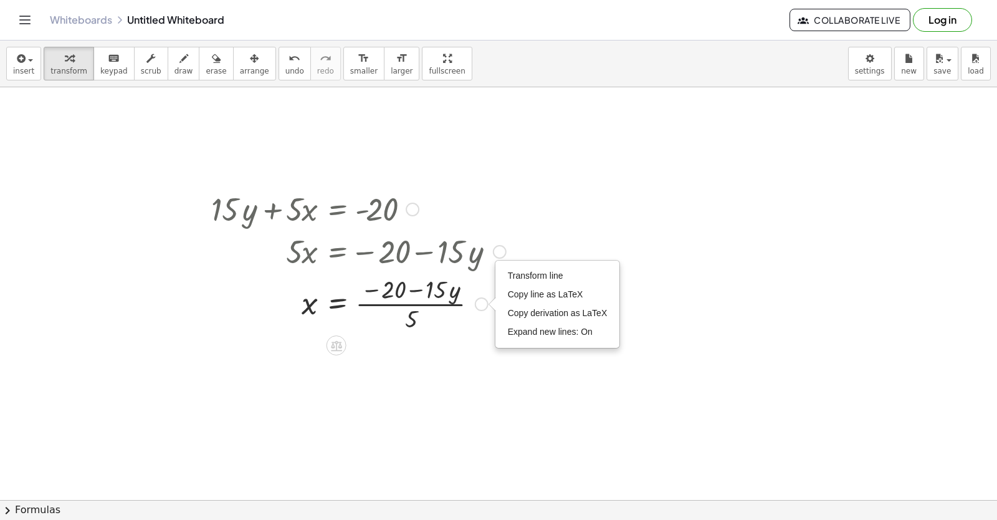
click at [456, 328] on div at bounding box center [358, 303] width 307 height 62
click at [413, 289] on div at bounding box center [358, 303] width 307 height 62
drag, startPoint x: 413, startPoint y: 289, endPoint x: 409, endPoint y: 311, distance: 22.7
click at [410, 307] on div at bounding box center [358, 303] width 307 height 62
click at [407, 315] on div at bounding box center [358, 303] width 307 height 62
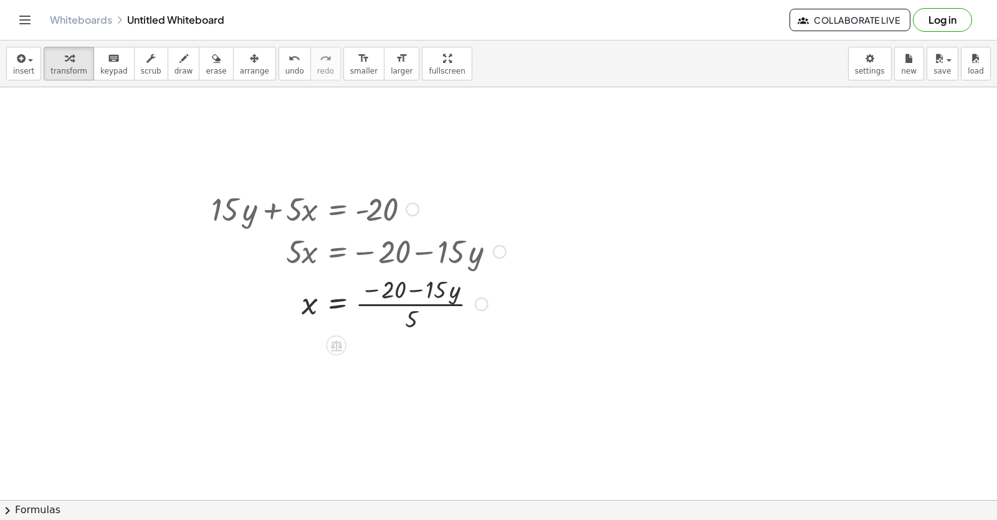
click at [413, 294] on div at bounding box center [358, 303] width 307 height 62
click at [413, 295] on div at bounding box center [358, 303] width 307 height 62
click at [412, 296] on div at bounding box center [358, 303] width 307 height 62
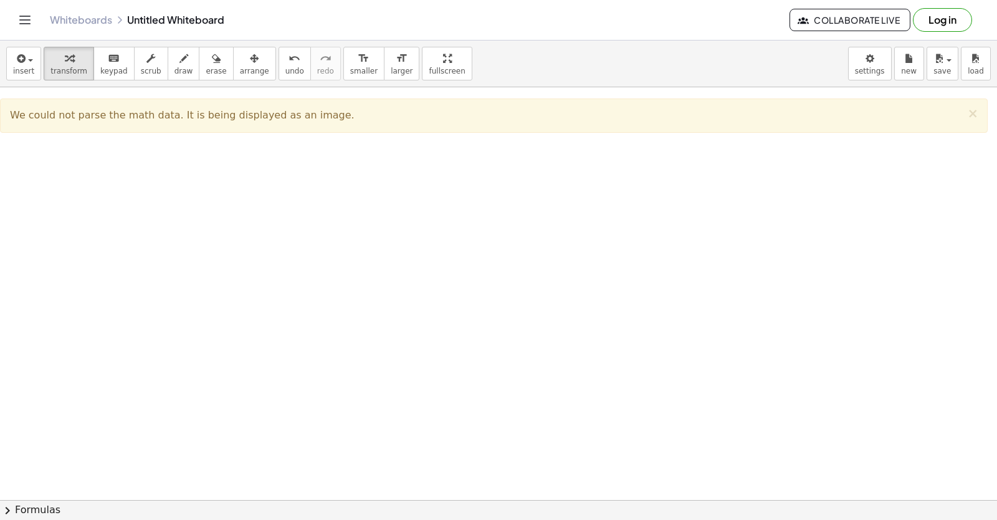
scroll to position [5364, 0]
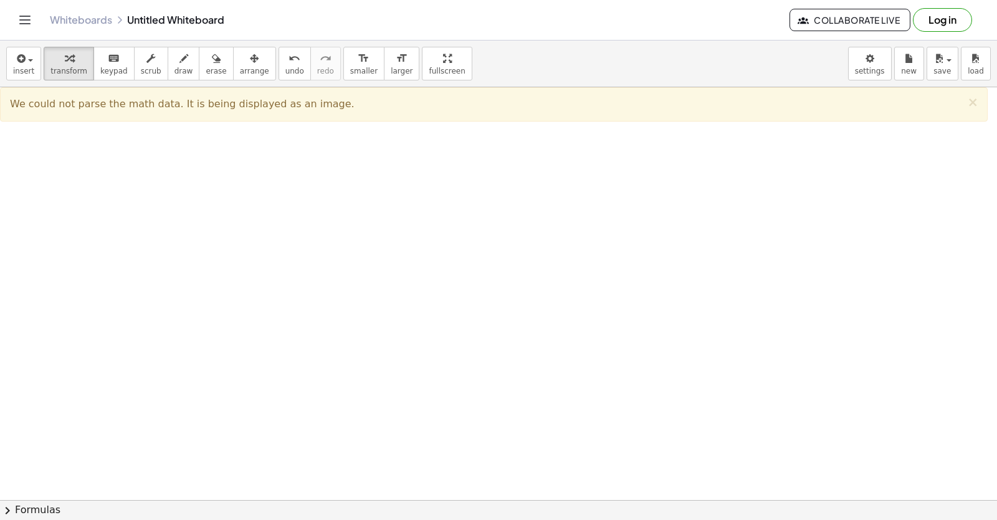
drag, startPoint x: 313, startPoint y: 444, endPoint x: 309, endPoint y: 429, distance: 15.4
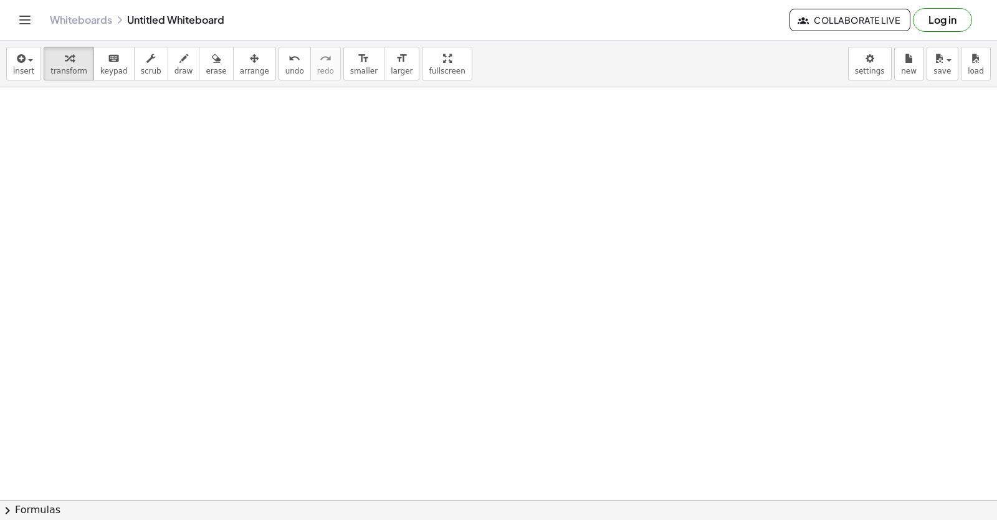
drag, startPoint x: 252, startPoint y: 393, endPoint x: 296, endPoint y: 353, distance: 59.1
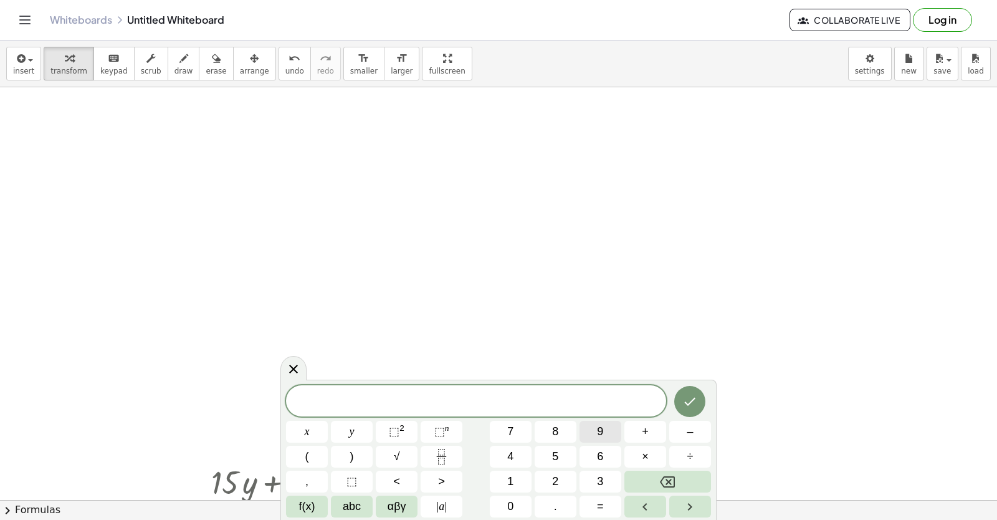
click at [593, 432] on button "9" at bounding box center [601, 432] width 42 height 22
click at [357, 427] on button "y" at bounding box center [352, 432] width 42 height 22
click at [657, 426] on button "+" at bounding box center [646, 432] width 42 height 22
click at [598, 486] on span "3" at bounding box center [600, 481] width 6 height 17
click at [314, 425] on button "x" at bounding box center [307, 432] width 42 height 22
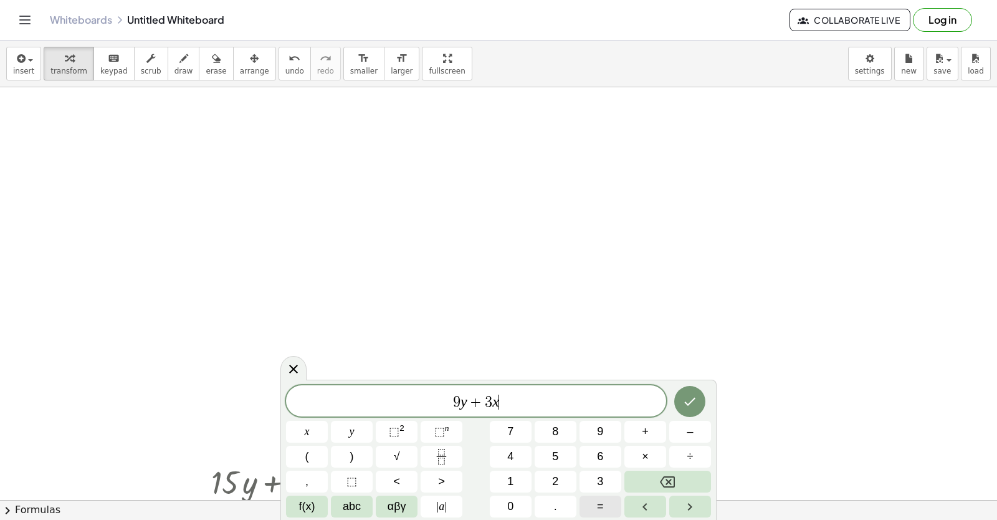
click at [583, 507] on button "=" at bounding box center [601, 507] width 42 height 22
click at [509, 482] on span "1" at bounding box center [510, 481] width 6 height 17
click at [555, 451] on span "5" at bounding box center [555, 456] width 6 height 17
click at [695, 391] on button "Done" at bounding box center [689, 401] width 31 height 31
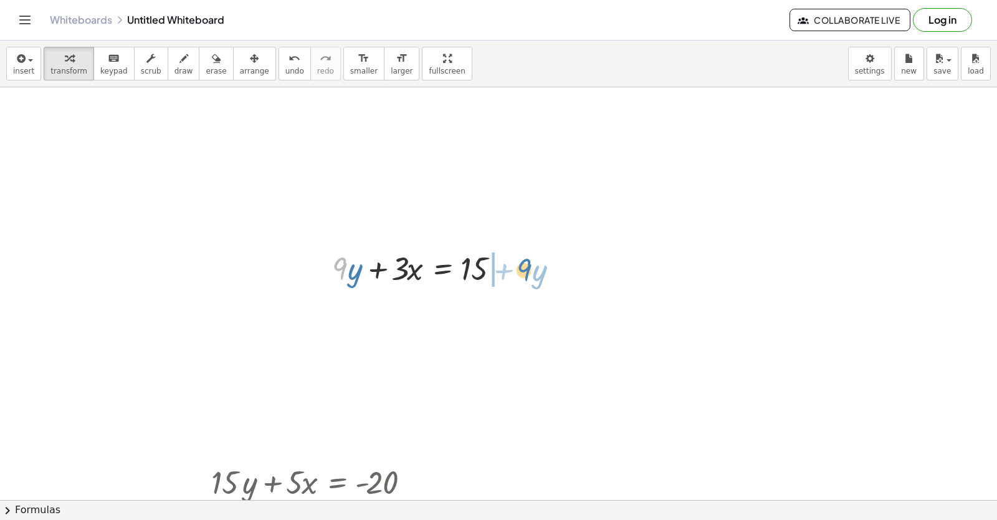
drag, startPoint x: 341, startPoint y: 264, endPoint x: 384, endPoint y: 317, distance: 68.2
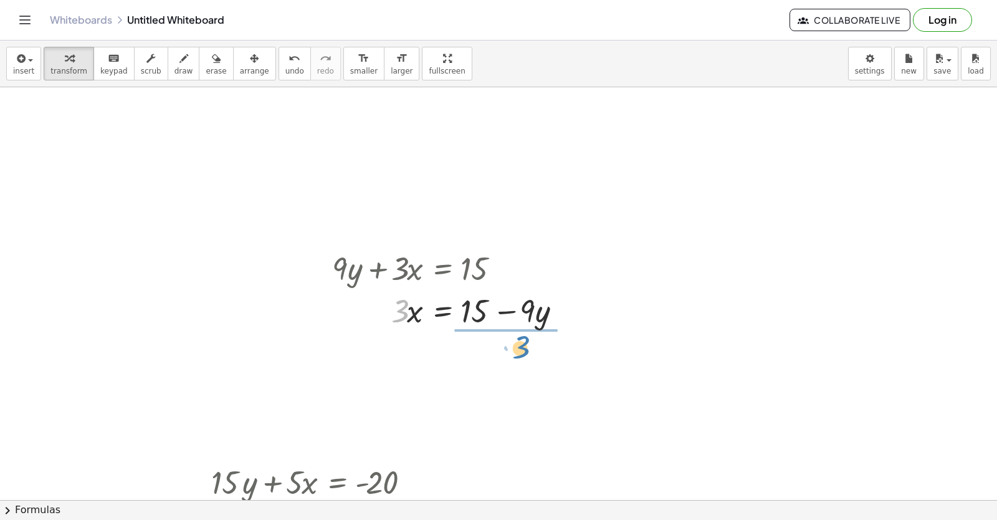
drag, startPoint x: 398, startPoint y: 310, endPoint x: 469, endPoint y: 348, distance: 80.0
click at [501, 345] on div at bounding box center [452, 362] width 253 height 62
drag, startPoint x: 419, startPoint y: 368, endPoint x: 560, endPoint y: 363, distance: 141.6
click at [560, 363] on div at bounding box center [452, 362] width 253 height 62
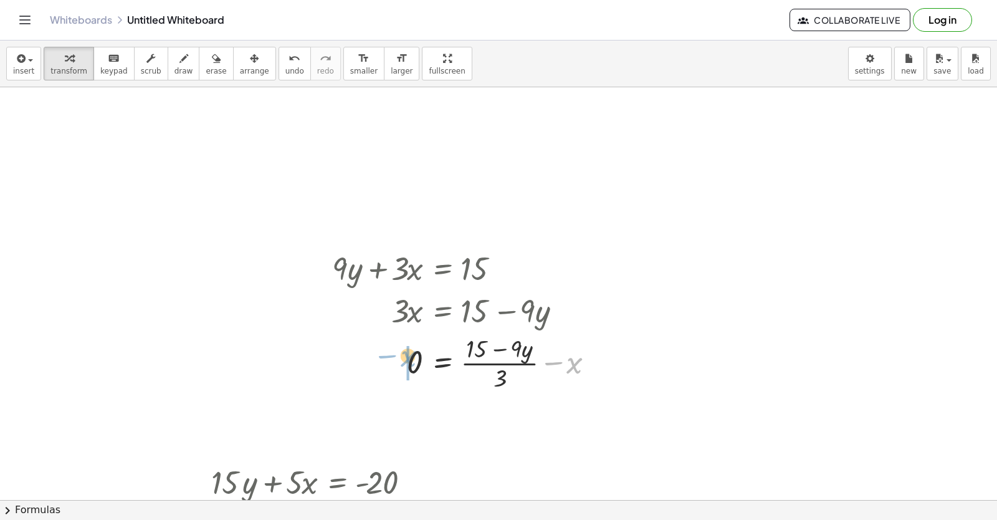
drag, startPoint x: 574, startPoint y: 370, endPoint x: 408, endPoint y: 363, distance: 166.6
click at [443, 396] on div at bounding box center [442, 405] width 20 height 20
click at [438, 401] on span "×" at bounding box center [441, 405] width 7 height 18
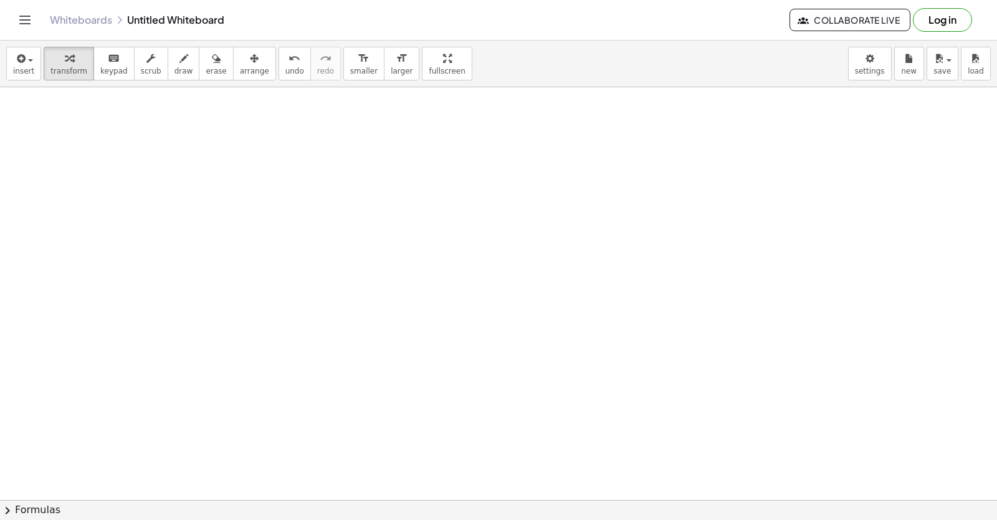
scroll to position [5738, 0]
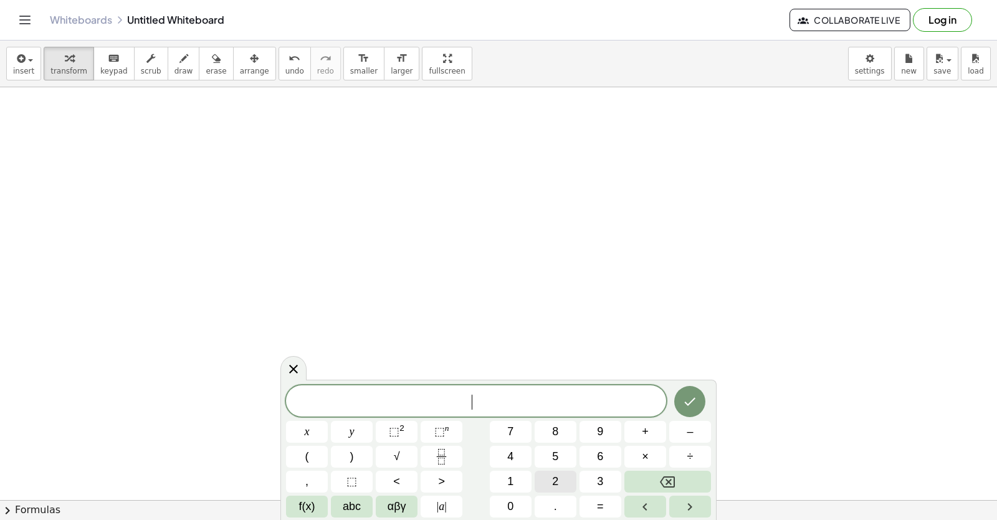
click at [553, 475] on span "2" at bounding box center [555, 481] width 6 height 17
click at [359, 434] on button "y" at bounding box center [352, 432] width 42 height 22
click at [646, 433] on span "+" at bounding box center [645, 431] width 7 height 17
click at [315, 421] on button "x" at bounding box center [307, 432] width 42 height 22
click at [690, 401] on icon "Done" at bounding box center [690, 401] width 15 height 15
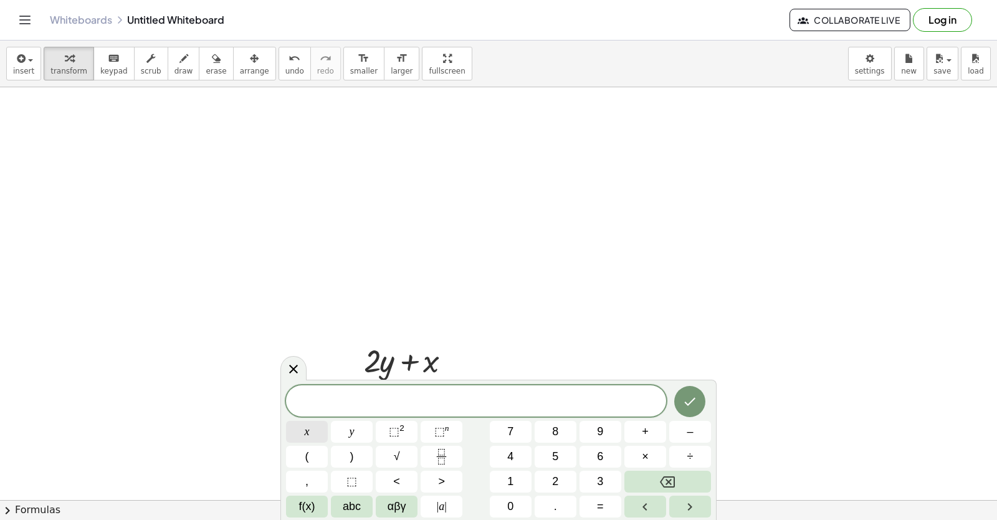
click at [312, 424] on button "x" at bounding box center [307, 432] width 42 height 22
click at [587, 505] on button "=" at bounding box center [601, 507] width 42 height 22
click at [555, 456] on span "5" at bounding box center [555, 456] width 6 height 17
click at [694, 403] on icon "Done" at bounding box center [690, 401] width 15 height 15
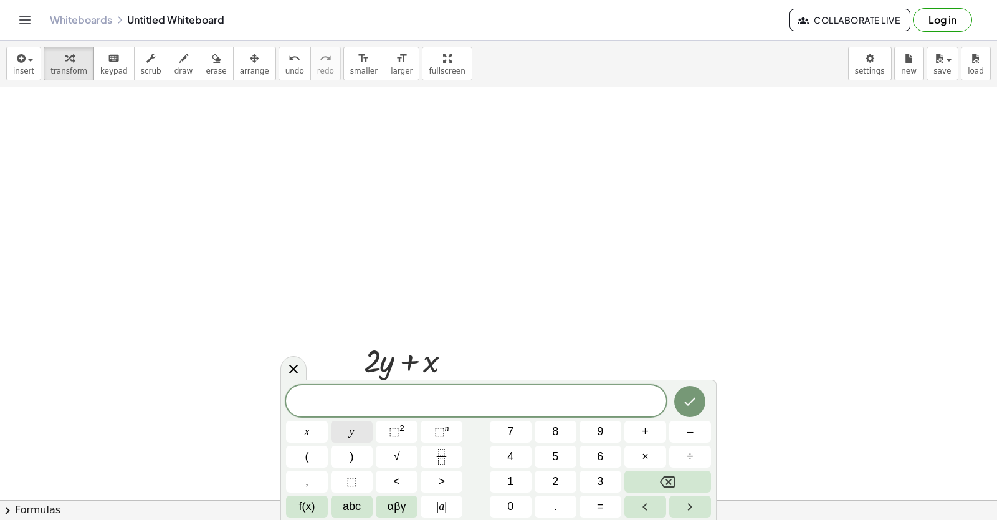
click at [362, 424] on button "y" at bounding box center [352, 432] width 42 height 22
click at [598, 506] on span "=" at bounding box center [600, 506] width 7 height 17
click at [598, 485] on span "3" at bounding box center [600, 481] width 6 height 17
click at [693, 394] on button "Done" at bounding box center [689, 401] width 31 height 31
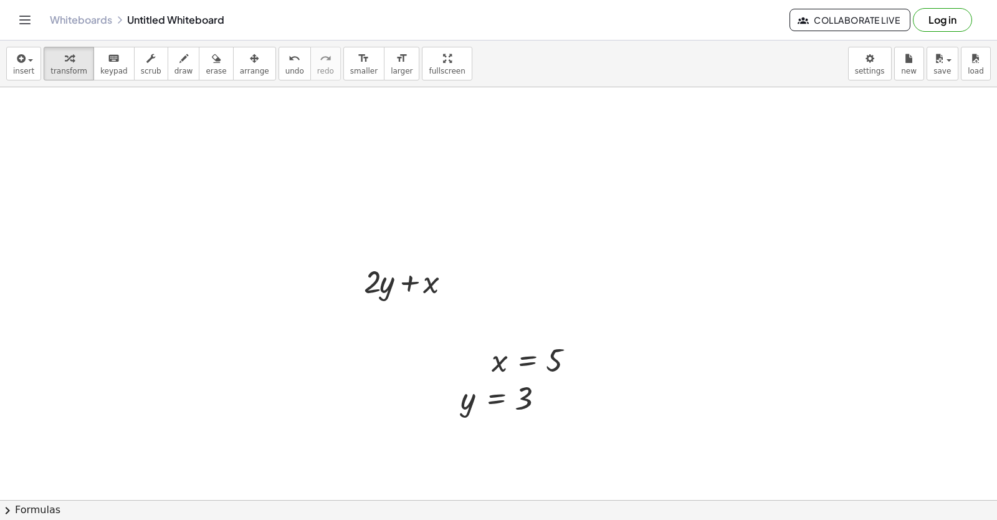
scroll to position [5839, 0]
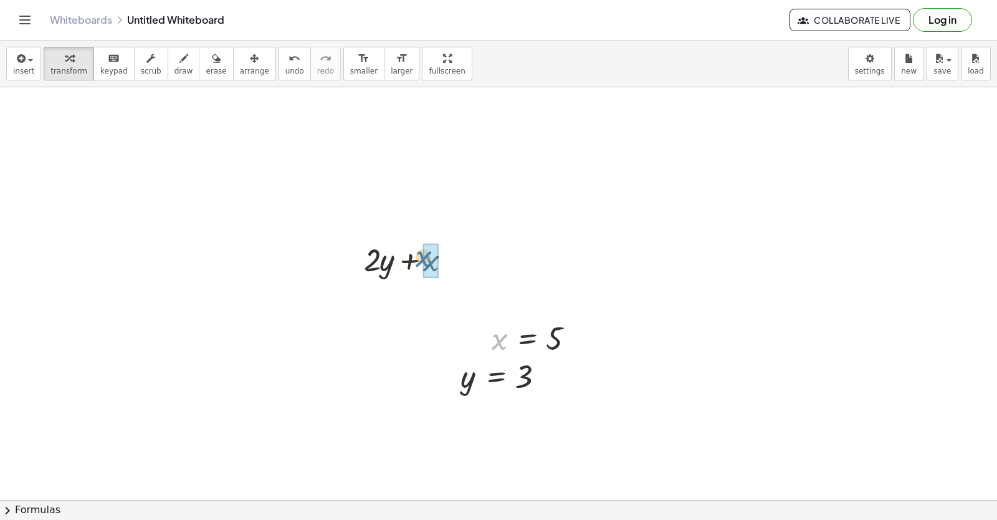
drag, startPoint x: 502, startPoint y: 342, endPoint x: 423, endPoint y: 251, distance: 120.2
drag, startPoint x: 470, startPoint y: 380, endPoint x: 386, endPoint y: 259, distance: 147.5
click at [397, 338] on icon at bounding box center [401, 333] width 13 height 13
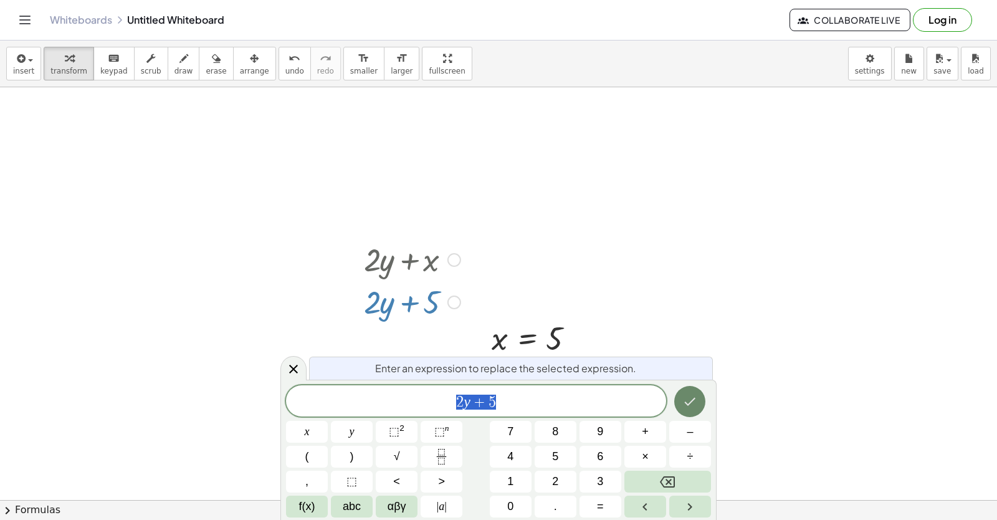
click at [696, 403] on icon "Done" at bounding box center [690, 401] width 15 height 15
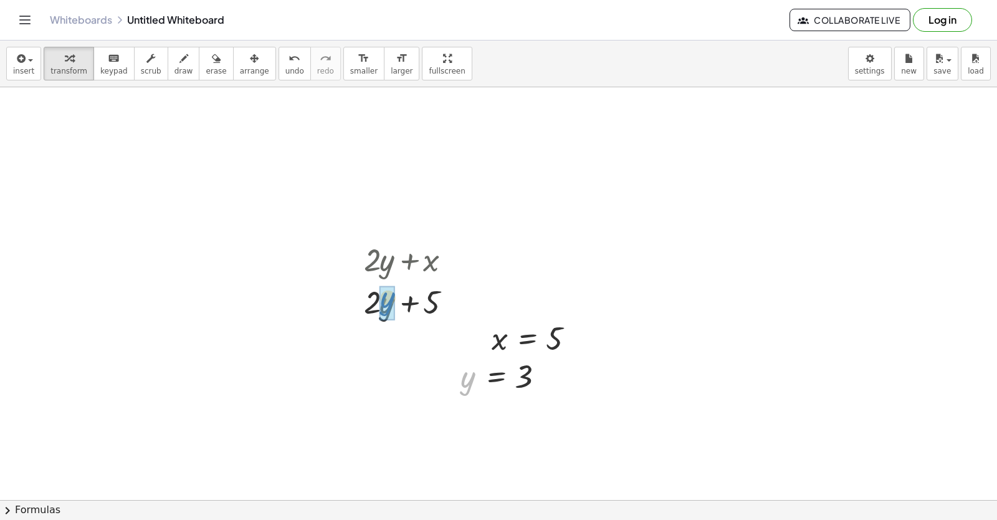
drag, startPoint x: 468, startPoint y: 376, endPoint x: 388, endPoint y: 297, distance: 112.4
click at [461, 294] on div at bounding box center [413, 301] width 120 height 42
click at [454, 301] on div at bounding box center [456, 302] width 14 height 14
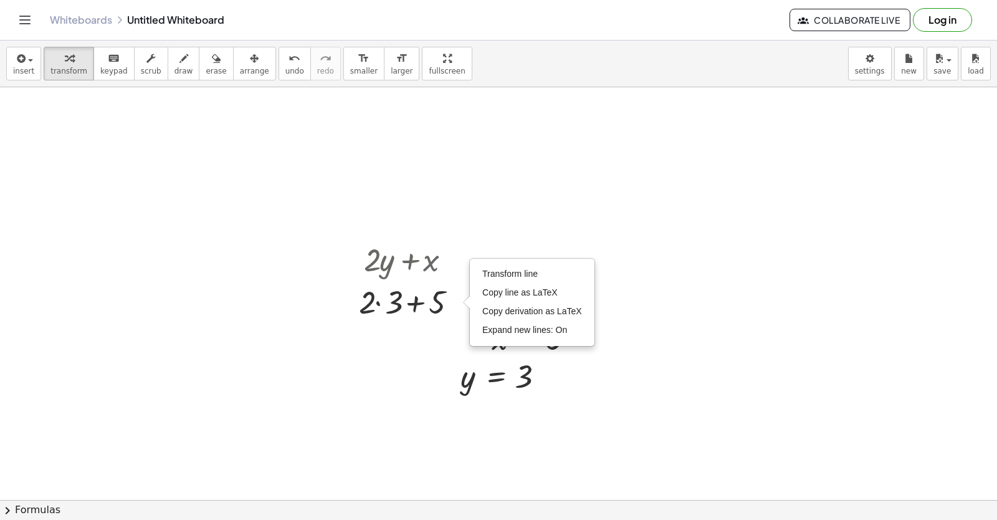
drag, startPoint x: 426, startPoint y: 353, endPoint x: 411, endPoint y: 345, distance: 17.0
click at [399, 326] on div at bounding box center [401, 334] width 20 height 20
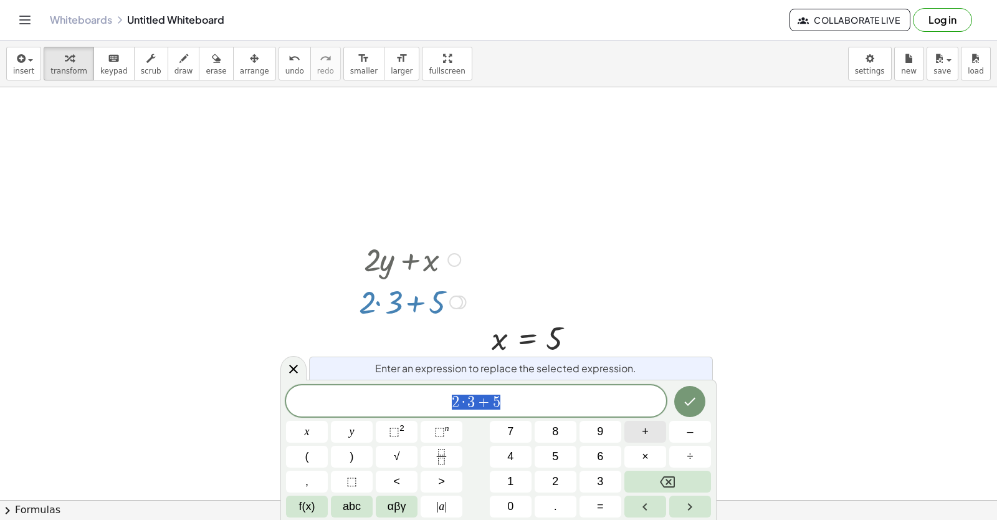
click at [635, 426] on button "+" at bounding box center [646, 432] width 42 height 22
click at [667, 475] on icon "Backspace" at bounding box center [667, 481] width 15 height 15
click at [695, 409] on button "Done" at bounding box center [689, 401] width 31 height 31
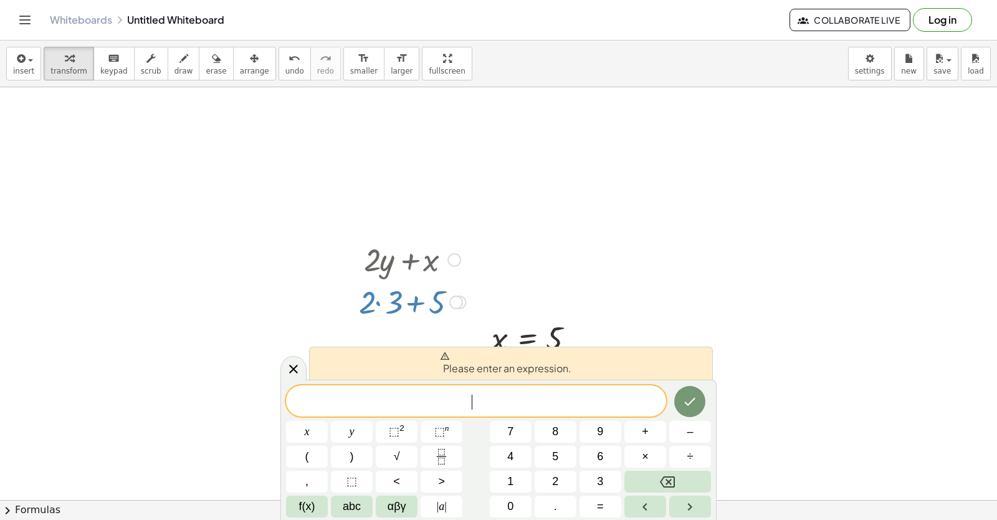
click at [582, 315] on div "x = 5" at bounding box center [533, 337] width 120 height 47
drag, startPoint x: 582, startPoint y: 315, endPoint x: 597, endPoint y: 330, distance: 21.6
click at [582, 333] on div "x = 5" at bounding box center [533, 337] width 120 height 47
drag, startPoint x: 720, startPoint y: 219, endPoint x: 449, endPoint y: 217, distance: 271.1
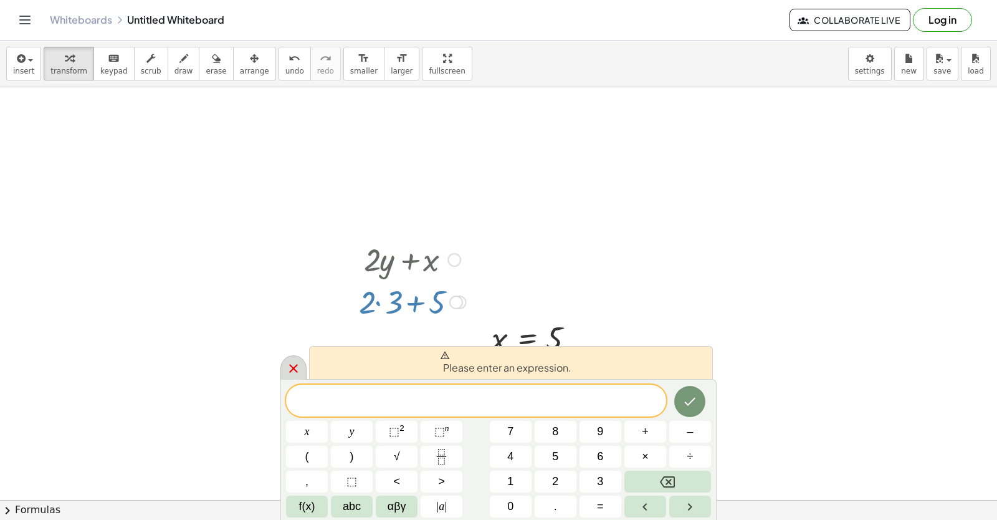
click at [296, 367] on icon at bounding box center [293, 368] width 9 height 9
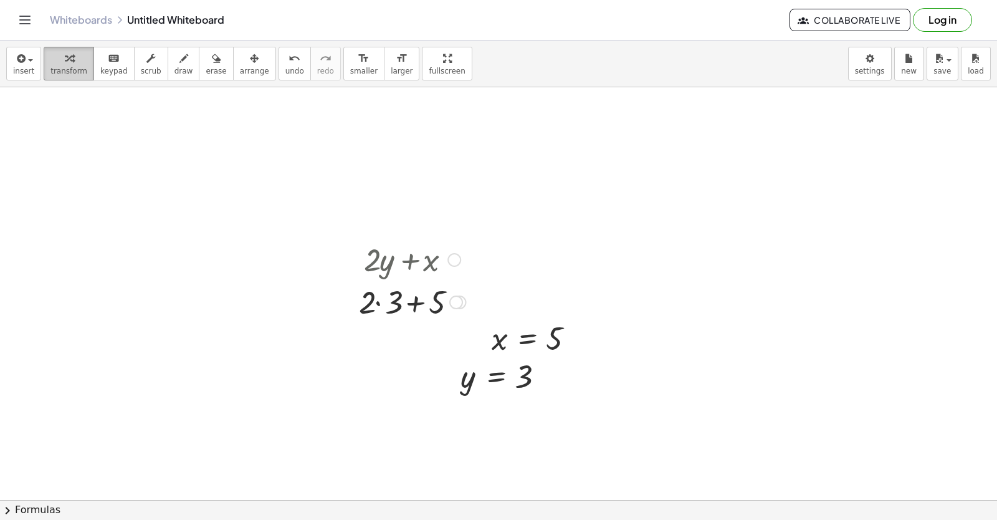
click at [55, 57] on div "button" at bounding box center [68, 57] width 37 height 15
drag, startPoint x: 46, startPoint y: 169, endPoint x: 46, endPoint y: 188, distance: 19.3
click at [279, 65] on button "undo undo" at bounding box center [295, 64] width 32 height 34
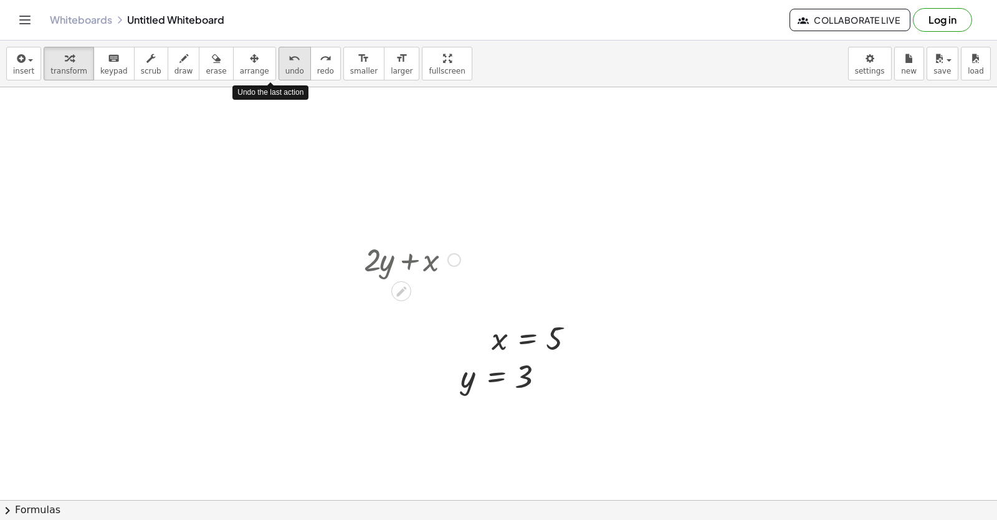
click at [285, 63] on div "undo" at bounding box center [294, 57] width 19 height 15
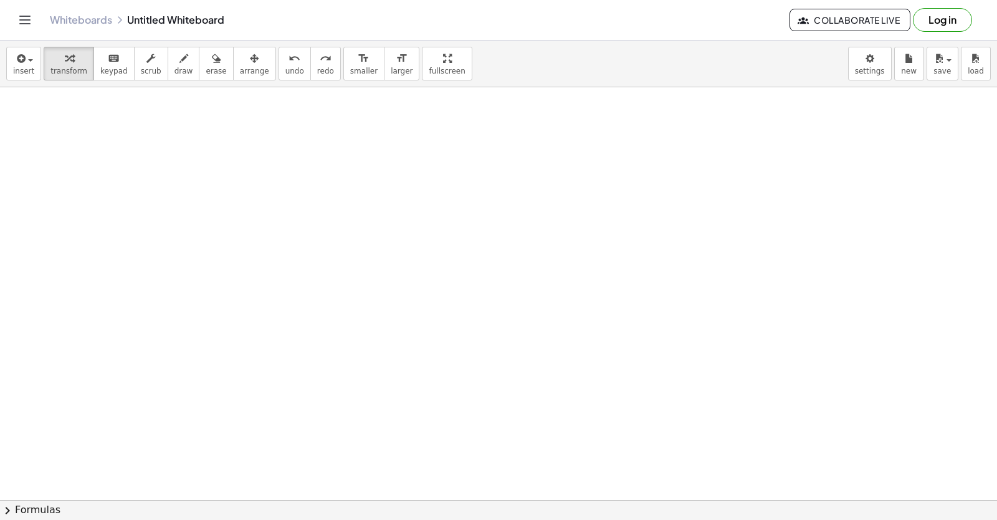
drag, startPoint x: 281, startPoint y: 163, endPoint x: 280, endPoint y: 175, distance: 11.2
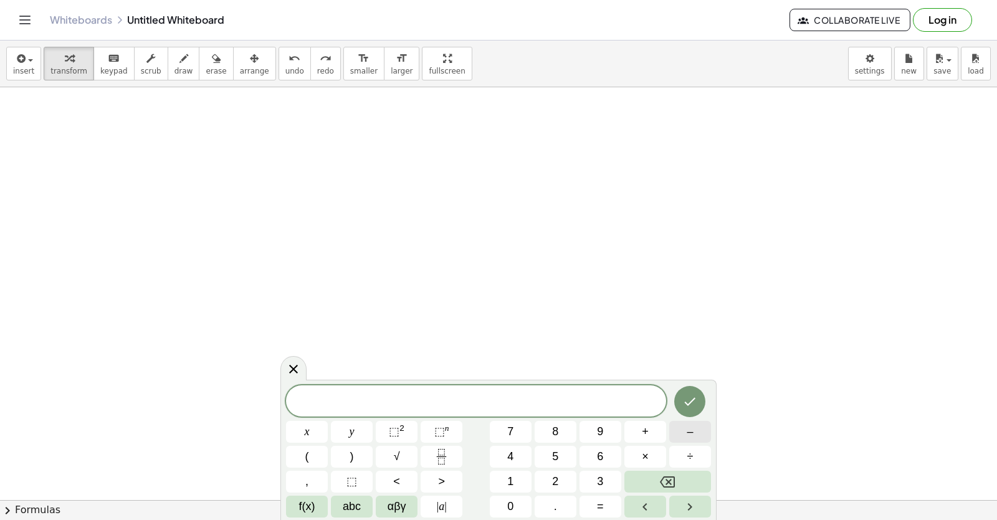
click at [683, 428] on button "–" at bounding box center [690, 432] width 42 height 22
click at [558, 481] on button "2" at bounding box center [556, 482] width 42 height 22
click at [349, 428] on button "y" at bounding box center [352, 432] width 42 height 22
click at [646, 424] on span "+" at bounding box center [645, 431] width 7 height 17
click at [517, 429] on button "7" at bounding box center [511, 432] width 42 height 22
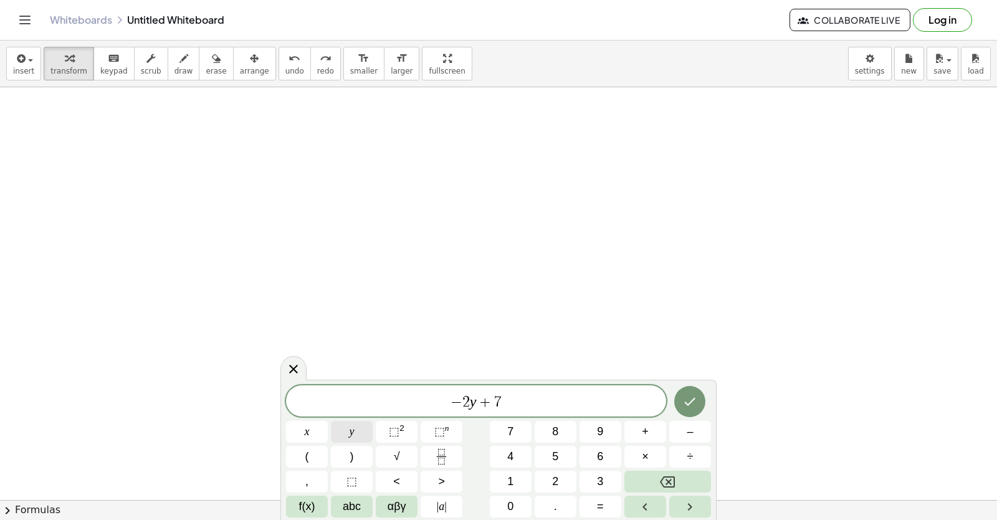
click at [355, 426] on button "y" at bounding box center [352, 432] width 42 height 22
click at [690, 402] on icon "Done" at bounding box center [690, 401] width 15 height 15
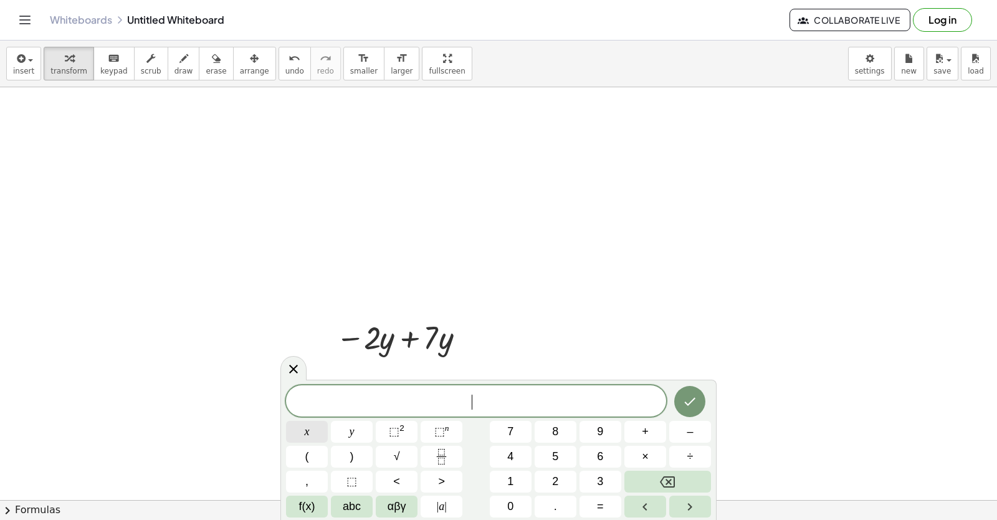
click at [330, 443] on div "​ x y ⬚ 2 ⬚ n 7 8 9 + – ( ) √ 4 5 6 × ÷ , ⬚ < > 1 2 3 f(x) abc αβγ | a | 0 . =" at bounding box center [498, 451] width 425 height 132
click at [590, 509] on button "=" at bounding box center [601, 507] width 42 height 22
click at [659, 472] on button "Backspace" at bounding box center [668, 482] width 87 height 22
click at [305, 429] on button "x" at bounding box center [307, 432] width 42 height 22
click at [608, 503] on button "=" at bounding box center [601, 507] width 42 height 22
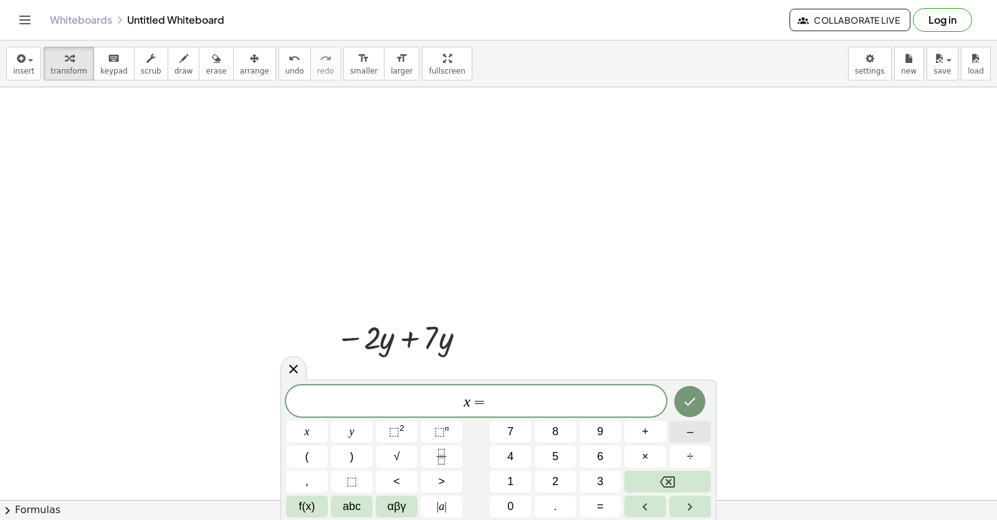
click at [696, 422] on button "–" at bounding box center [690, 432] width 42 height 22
click at [545, 474] on button "2" at bounding box center [556, 482] width 42 height 22
click at [694, 390] on button "Done" at bounding box center [689, 401] width 31 height 31
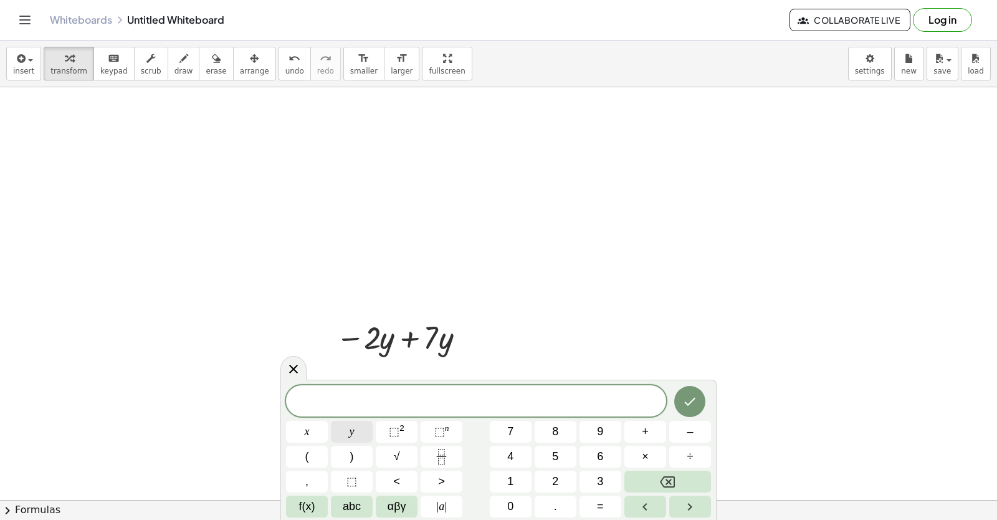
click at [367, 429] on button "y" at bounding box center [352, 432] width 42 height 22
click at [590, 505] on button "=" at bounding box center [601, 507] width 42 height 22
click at [587, 459] on button "6" at bounding box center [601, 457] width 42 height 22
click at [696, 403] on icon "Done" at bounding box center [690, 401] width 15 height 15
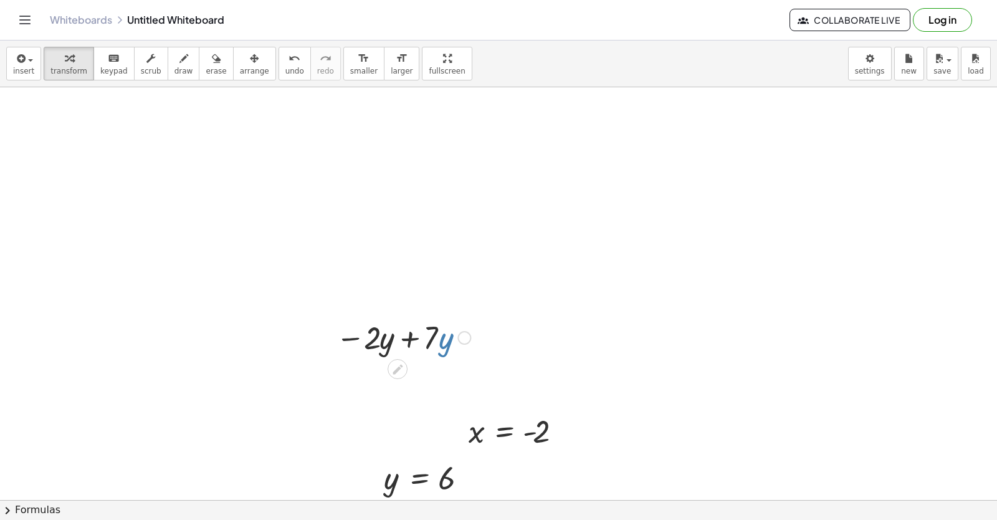
click at [442, 345] on div at bounding box center [403, 336] width 147 height 42
click at [285, 70] on span "undo" at bounding box center [294, 71] width 19 height 9
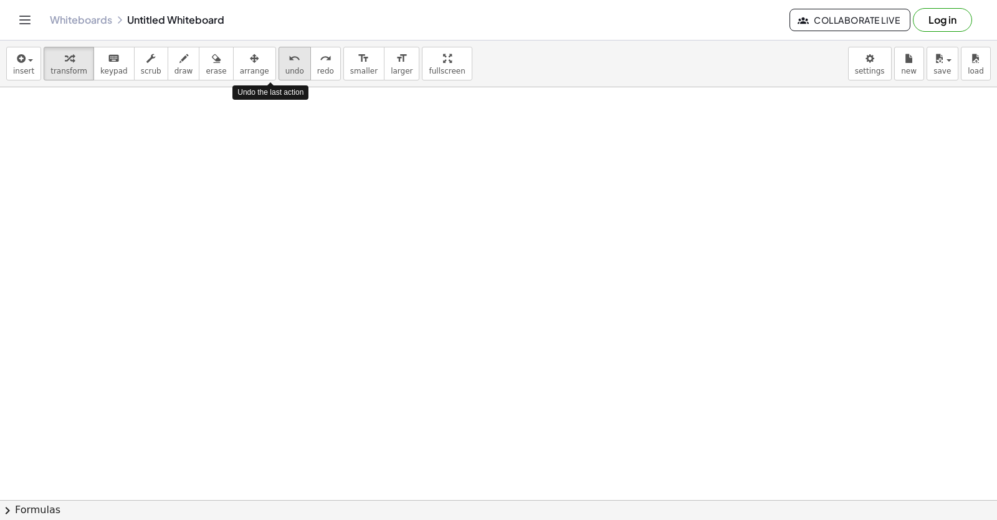
click at [285, 70] on span "undo" at bounding box center [294, 71] width 19 height 9
drag, startPoint x: 327, startPoint y: 189, endPoint x: 327, endPoint y: 216, distance: 26.2
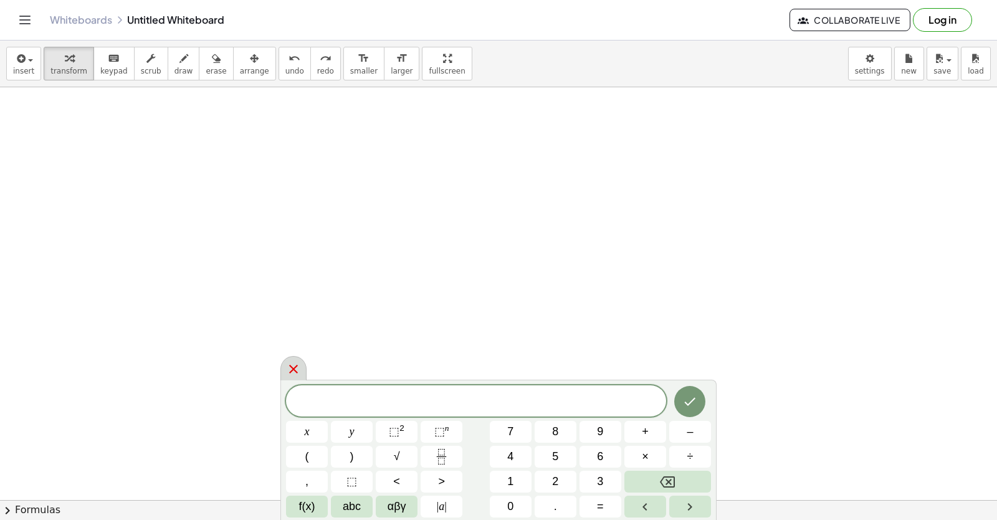
click at [298, 365] on icon at bounding box center [293, 369] width 15 height 15
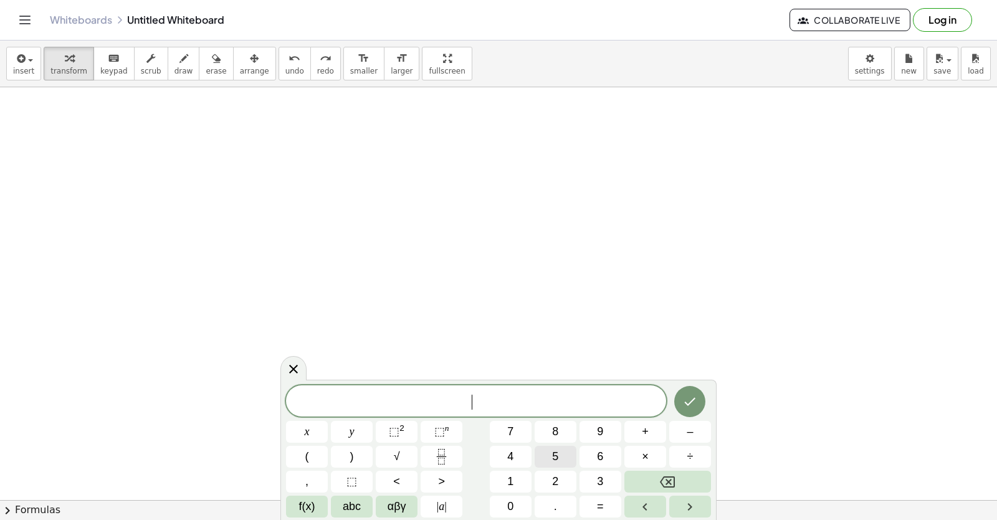
click at [554, 459] on span "5" at bounding box center [555, 456] width 6 height 17
click at [357, 429] on button "y" at bounding box center [352, 432] width 42 height 22
click at [649, 428] on button "+" at bounding box center [646, 432] width 42 height 22
click at [302, 423] on button "x" at bounding box center [307, 432] width 42 height 22
click at [682, 397] on button "Done" at bounding box center [689, 401] width 31 height 31
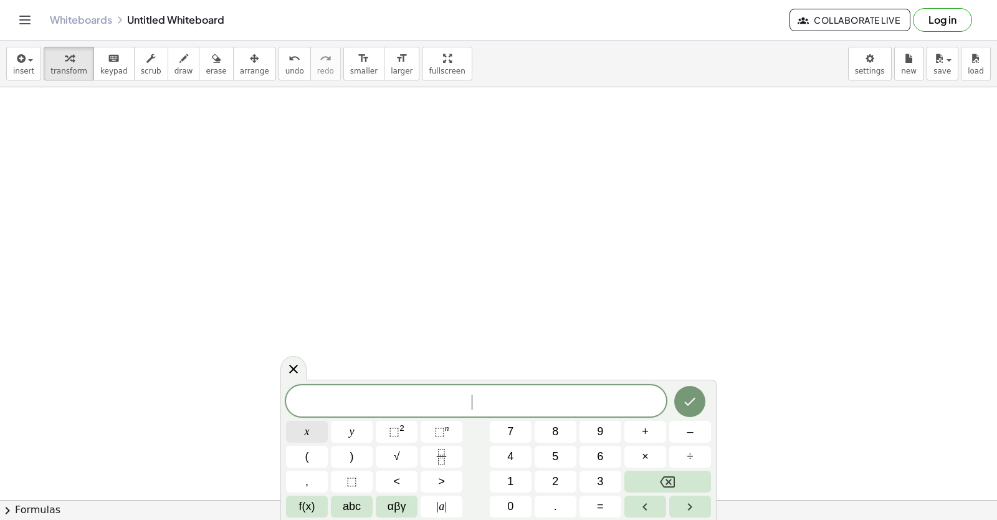
click at [318, 436] on button "x" at bounding box center [307, 432] width 42 height 22
click at [601, 496] on button "=" at bounding box center [601, 507] width 42 height 22
click at [509, 433] on span "7" at bounding box center [510, 431] width 6 height 17
click at [328, 421] on div at bounding box center [307, 432] width 42 height 22
click at [686, 398] on icon "Done" at bounding box center [690, 401] width 15 height 15
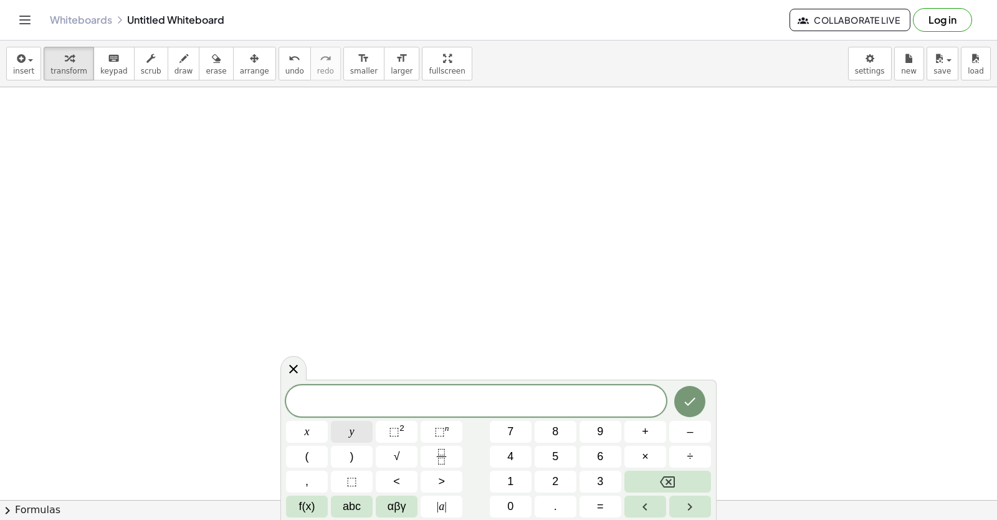
click at [362, 432] on button "y" at bounding box center [352, 432] width 42 height 22
click at [604, 497] on button "=" at bounding box center [601, 507] width 42 height 22
click at [699, 426] on button "–" at bounding box center [690, 432] width 42 height 22
click at [595, 472] on button "3" at bounding box center [601, 482] width 42 height 22
click at [693, 392] on button "Done" at bounding box center [689, 401] width 31 height 31
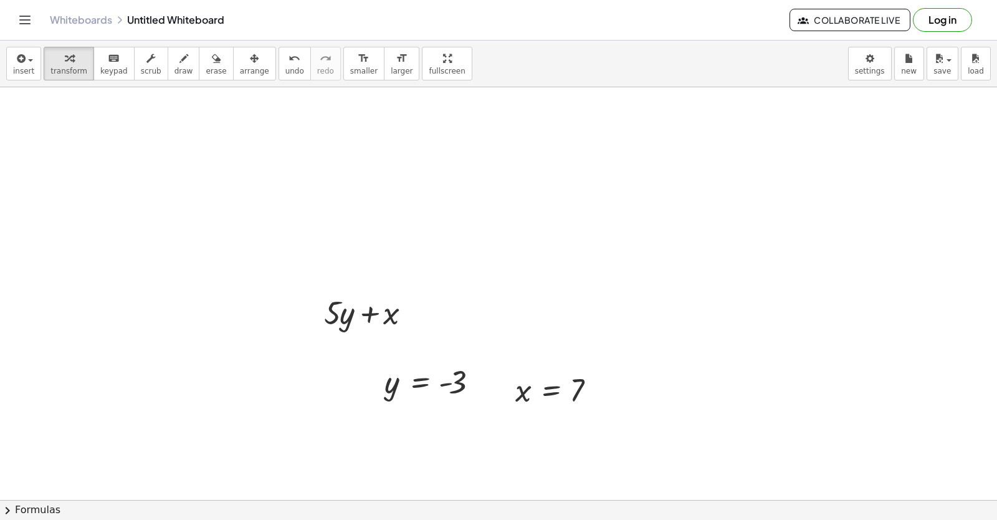
scroll to position [5964, 0]
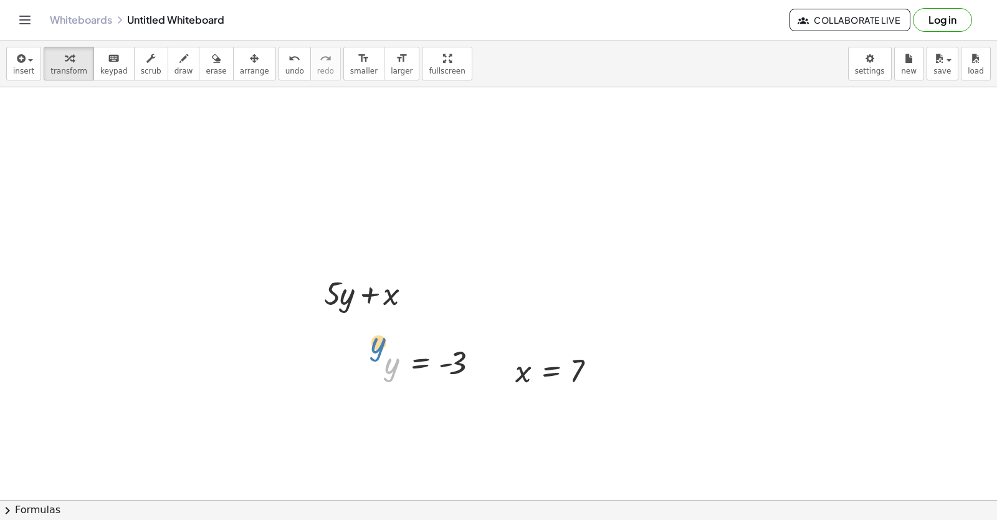
drag, startPoint x: 390, startPoint y: 368, endPoint x: 354, endPoint y: 314, distance: 65.4
click at [384, 358] on div at bounding box center [375, 362] width 19 height 47
drag, startPoint x: 386, startPoint y: 363, endPoint x: 346, endPoint y: 299, distance: 76.1
drag, startPoint x: 524, startPoint y: 376, endPoint x: 395, endPoint y: 298, distance: 150.7
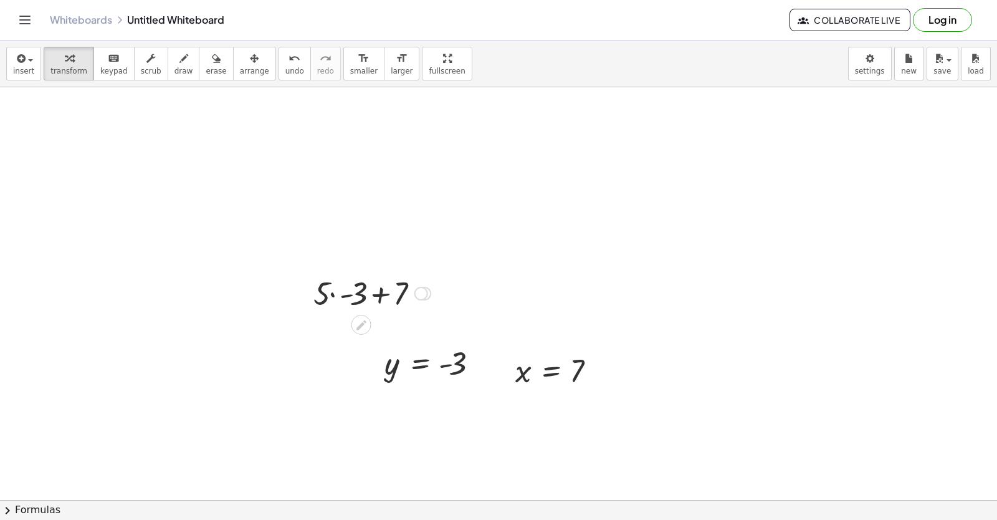
click at [332, 294] on div at bounding box center [372, 292] width 130 height 42
click at [373, 296] on div at bounding box center [373, 292] width 120 height 42
click at [328, 294] on div at bounding box center [373, 292] width 120 height 42
click at [375, 290] on div at bounding box center [367, 292] width 132 height 41
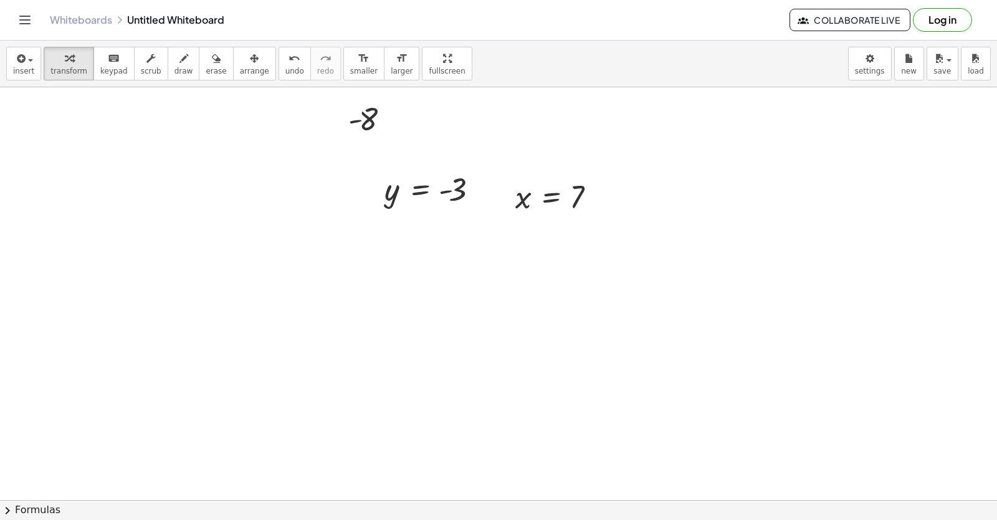
scroll to position [6190, 0]
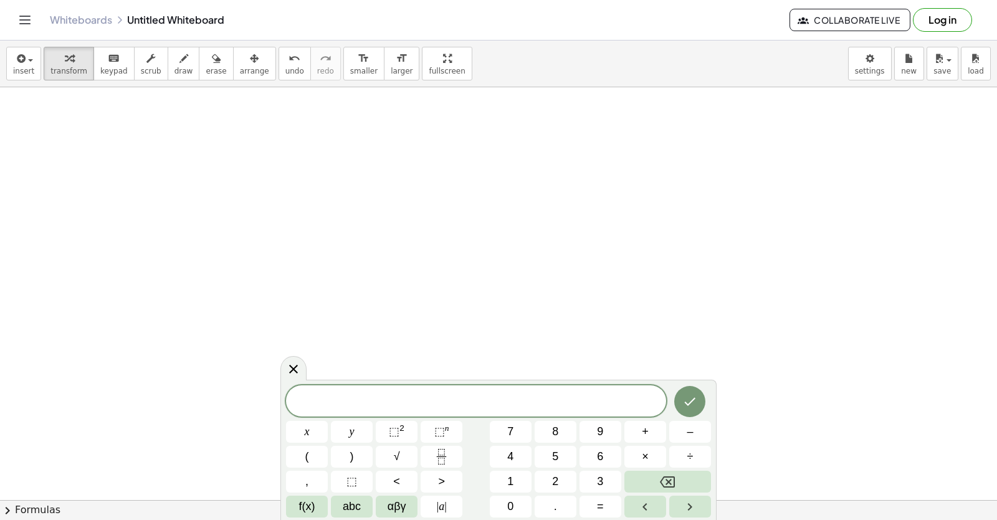
scroll to position [6602, 0]
click at [572, 479] on button "2" at bounding box center [556, 482] width 42 height 22
click at [315, 424] on button "x" at bounding box center [307, 432] width 42 height 22
click at [655, 423] on button "+" at bounding box center [646, 432] width 42 height 22
click at [355, 429] on button "y" at bounding box center [352, 432] width 42 height 22
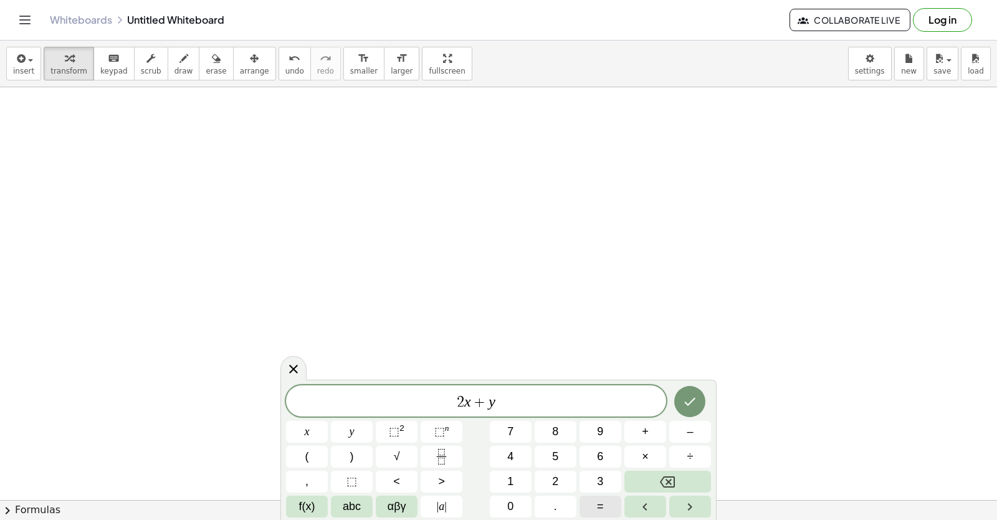
click at [598, 502] on span "=" at bounding box center [600, 506] width 7 height 17
click at [517, 474] on button "1" at bounding box center [511, 482] width 42 height 22
click at [504, 455] on button "4" at bounding box center [511, 457] width 42 height 22
click at [688, 402] on icon "Done" at bounding box center [690, 401] width 15 height 15
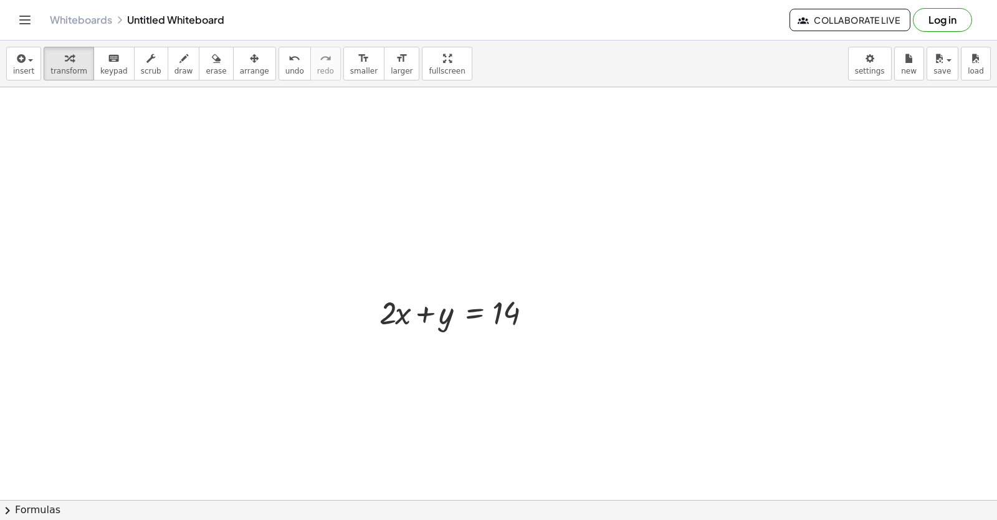
scroll to position [6329, 0]
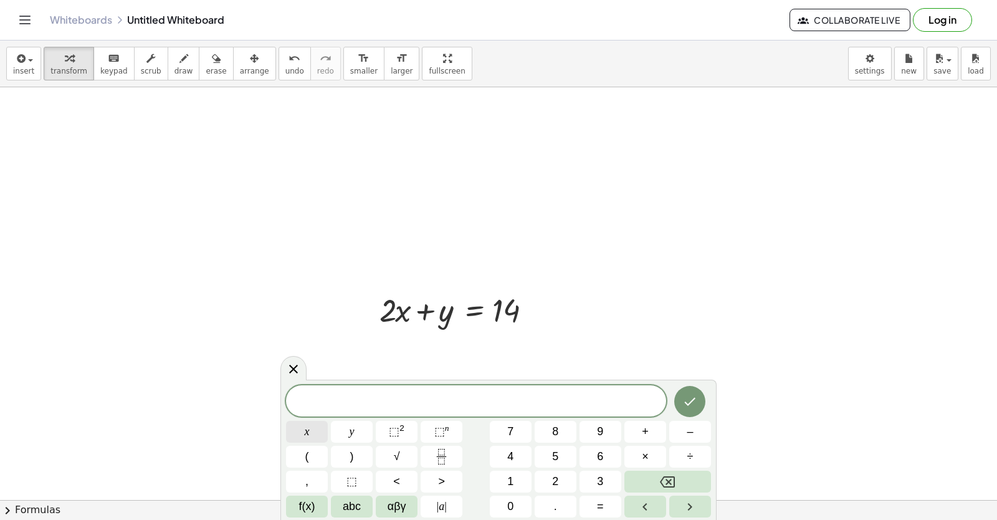
click at [300, 422] on button "x" at bounding box center [307, 432] width 42 height 22
click at [686, 428] on button "–" at bounding box center [690, 432] width 42 height 22
click at [363, 426] on button "y" at bounding box center [352, 432] width 42 height 22
click at [599, 506] on span "=" at bounding box center [600, 506] width 7 height 17
click at [509, 448] on button "4" at bounding box center [511, 457] width 42 height 22
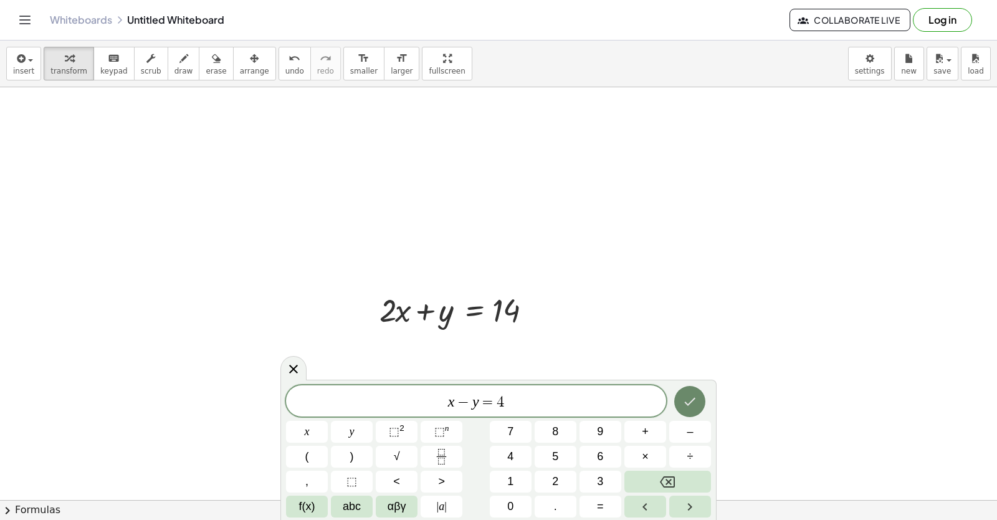
click at [687, 395] on icon "Done" at bounding box center [690, 401] width 15 height 15
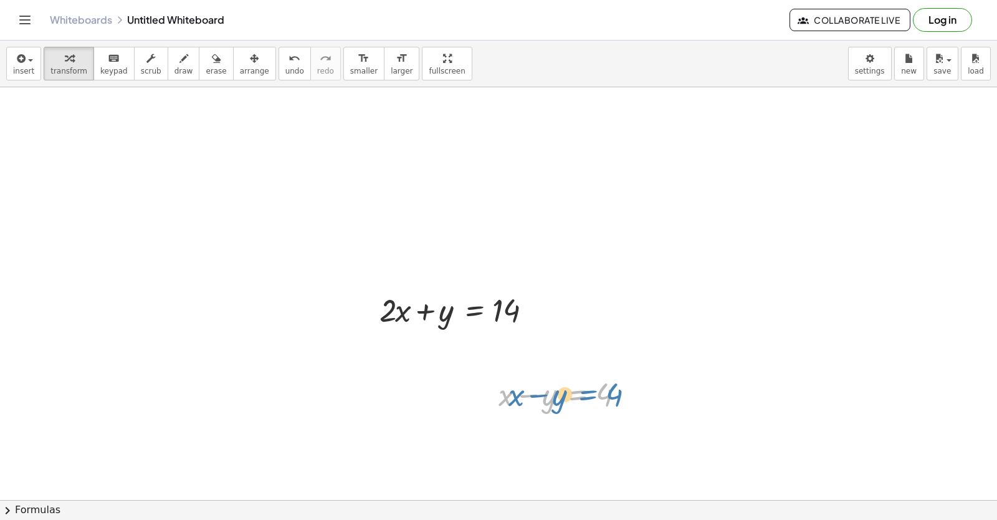
click at [569, 397] on div at bounding box center [565, 393] width 147 height 42
drag, startPoint x: 485, startPoint y: 375, endPoint x: 377, endPoint y: 333, distance: 115.4
click at [377, 333] on div at bounding box center [381, 352] width 19 height 49
click at [375, 341] on div at bounding box center [377, 354] width 19 height 49
click at [180, 64] on icon "button" at bounding box center [184, 58] width 9 height 15
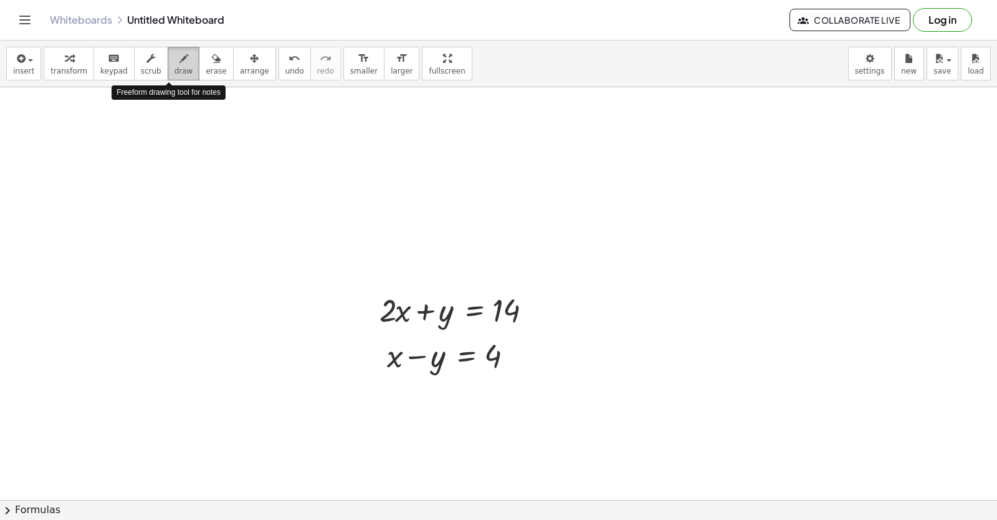
click at [177, 62] on button "draw" at bounding box center [184, 64] width 32 height 34
click at [70, 51] on div "button" at bounding box center [68, 57] width 37 height 15
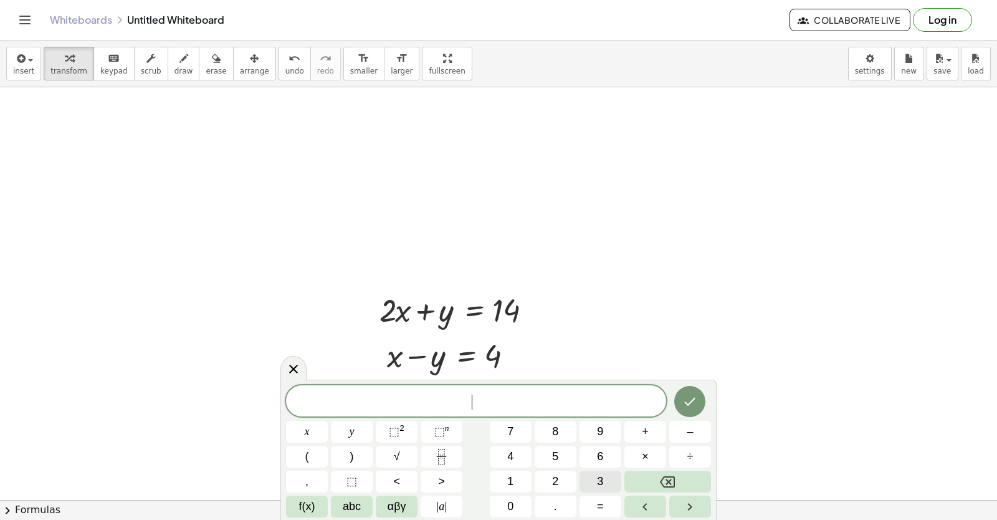
click at [601, 477] on span "3" at bounding box center [600, 481] width 6 height 17
click at [309, 429] on span "x" at bounding box center [307, 431] width 5 height 17
click at [596, 498] on button "=" at bounding box center [601, 507] width 42 height 22
click at [512, 477] on span "1" at bounding box center [510, 481] width 6 height 17
click at [557, 434] on span "8" at bounding box center [555, 431] width 6 height 17
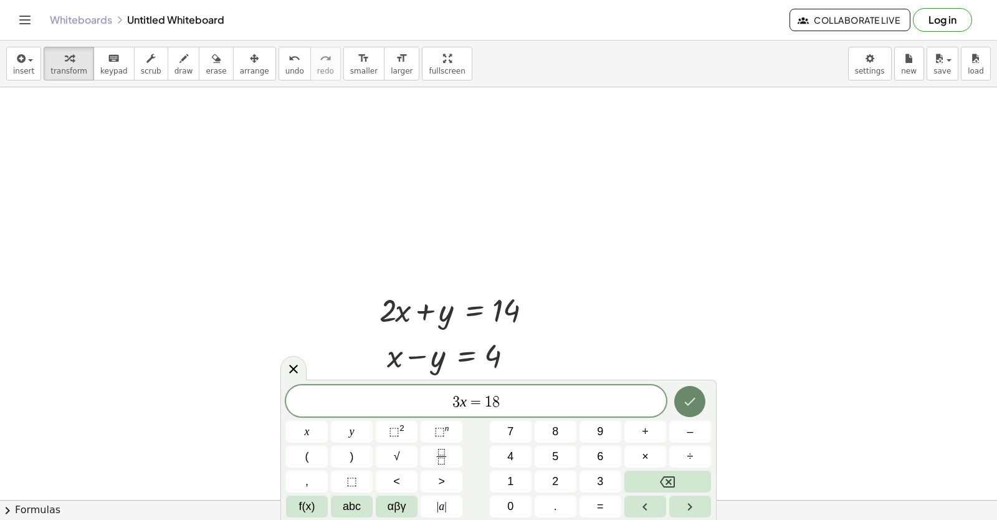
click at [681, 397] on button "Done" at bounding box center [689, 401] width 31 height 31
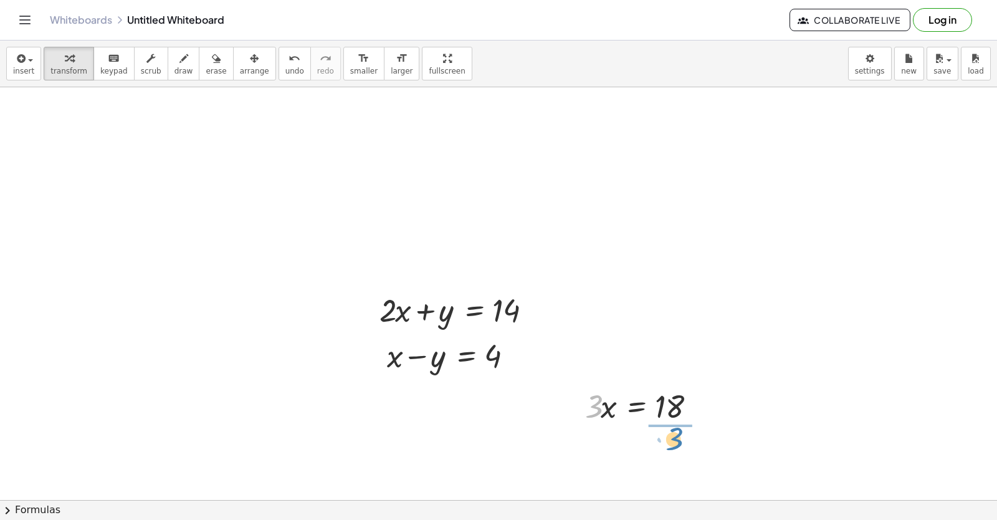
drag, startPoint x: 593, startPoint y: 401, endPoint x: 674, endPoint y: 433, distance: 87.3
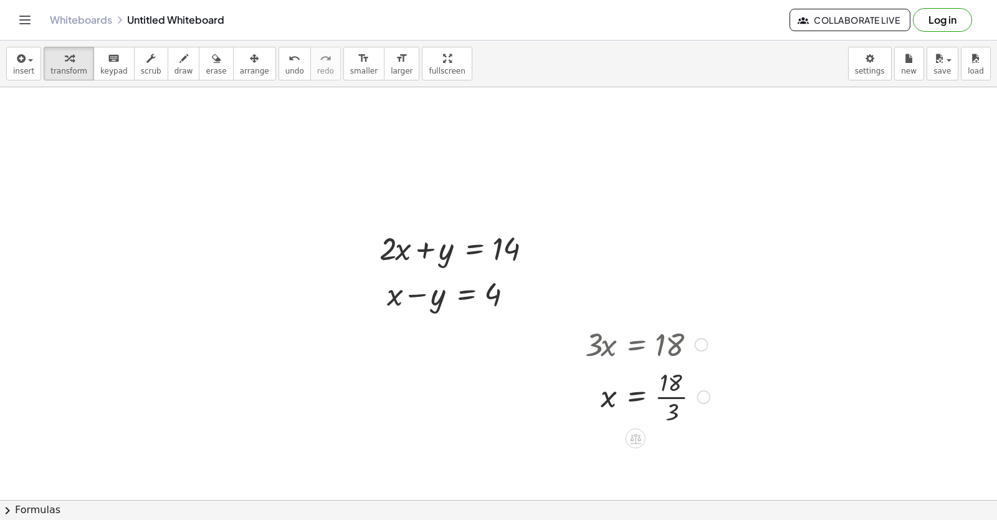
scroll to position [6454, 0]
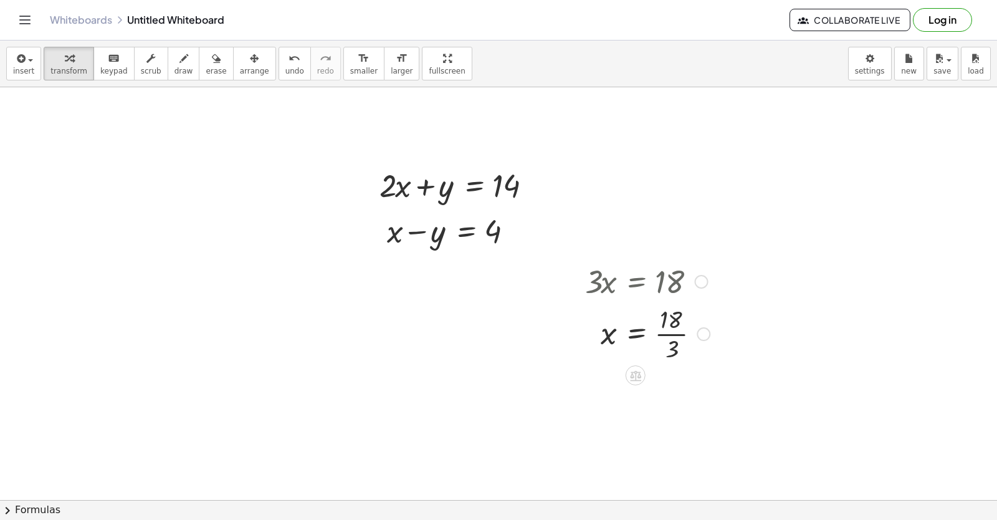
click at [633, 330] on div at bounding box center [647, 333] width 137 height 62
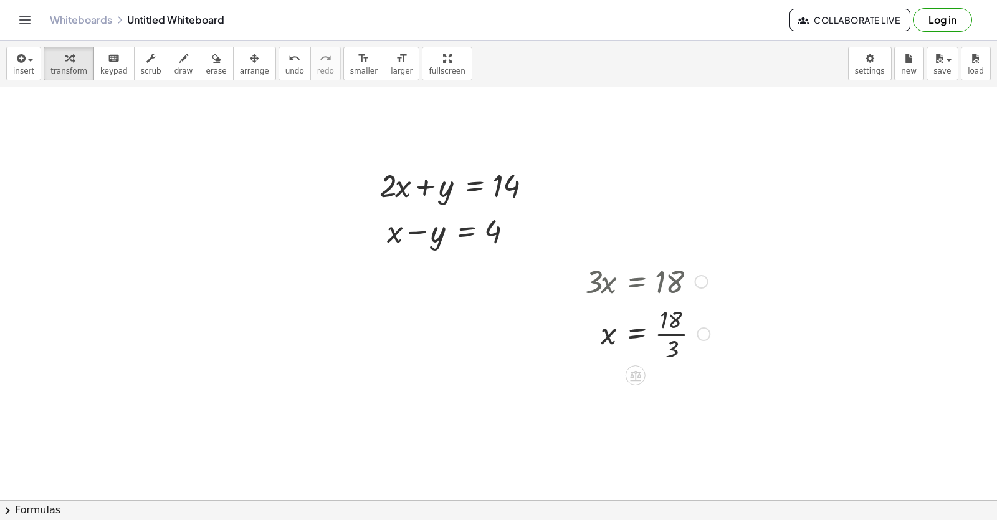
click at [670, 332] on div at bounding box center [647, 333] width 137 height 62
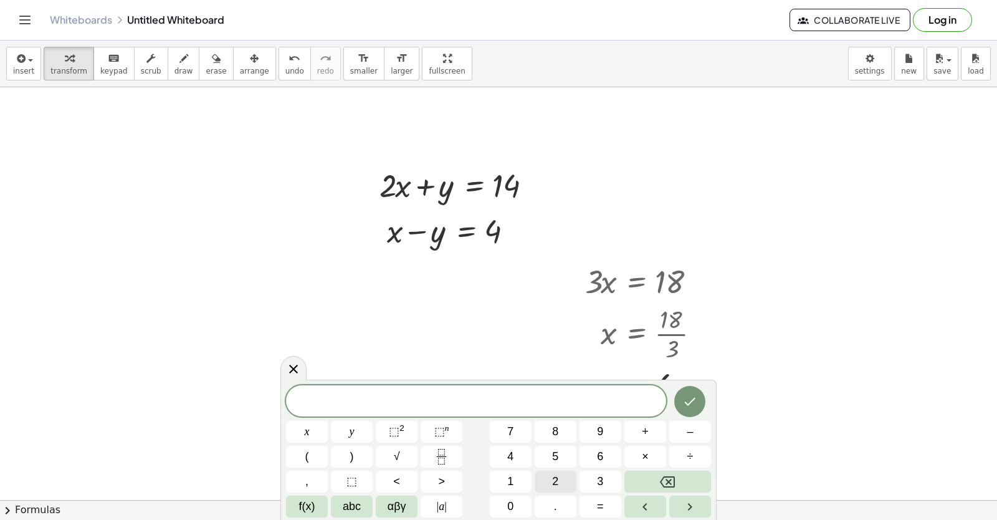
click at [554, 482] on span "2" at bounding box center [555, 481] width 6 height 17
click at [312, 428] on button "x" at bounding box center [307, 432] width 42 height 22
click at [650, 426] on button "+" at bounding box center [646, 432] width 42 height 22
click at [350, 427] on button "y" at bounding box center [352, 432] width 42 height 22
click at [590, 506] on button "=" at bounding box center [601, 507] width 42 height 22
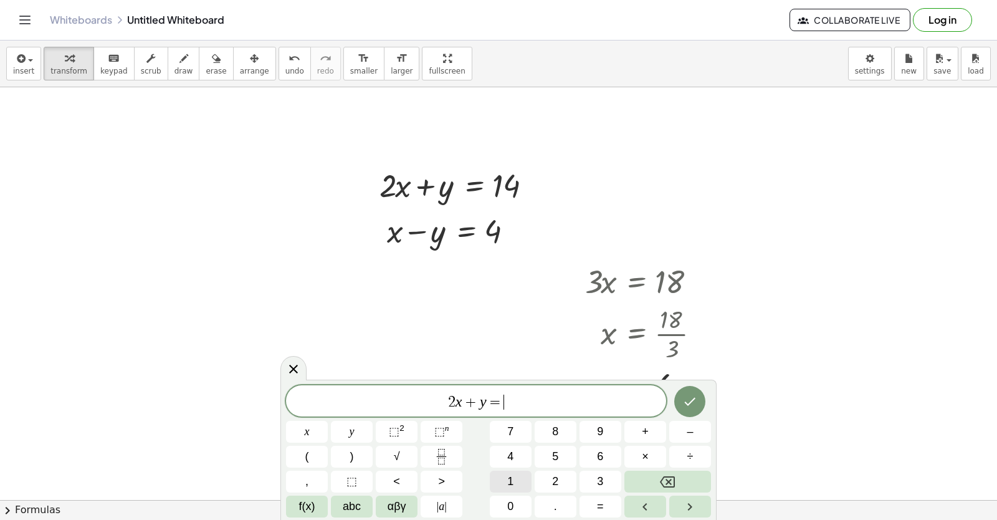
click at [506, 475] on button "1" at bounding box center [511, 482] width 42 height 22
click at [513, 451] on span "4" at bounding box center [510, 456] width 6 height 17
click at [684, 402] on icon "Done" at bounding box center [690, 401] width 15 height 15
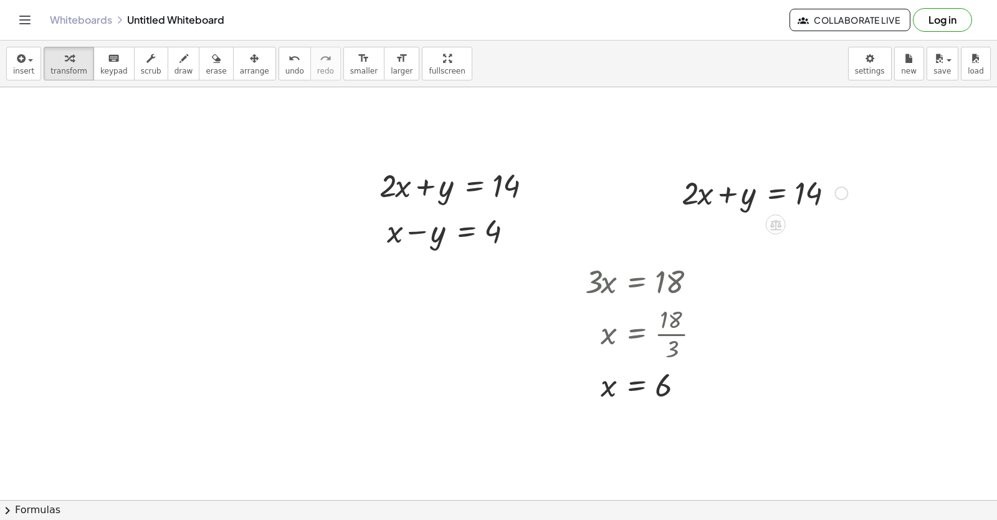
click at [709, 197] on div at bounding box center [765, 192] width 178 height 42
click at [710, 193] on div at bounding box center [765, 192] width 178 height 42
click at [701, 194] on div at bounding box center [765, 192] width 178 height 42
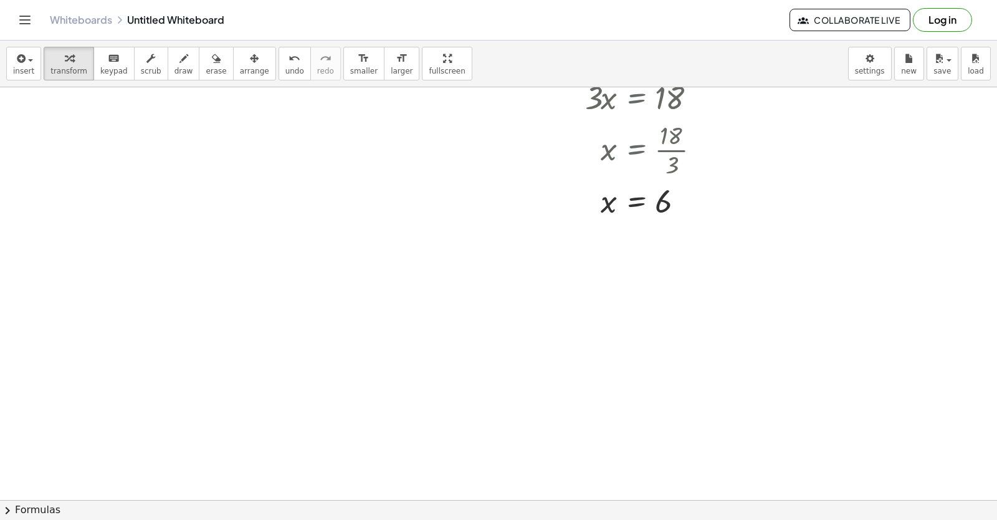
scroll to position [6606, 0]
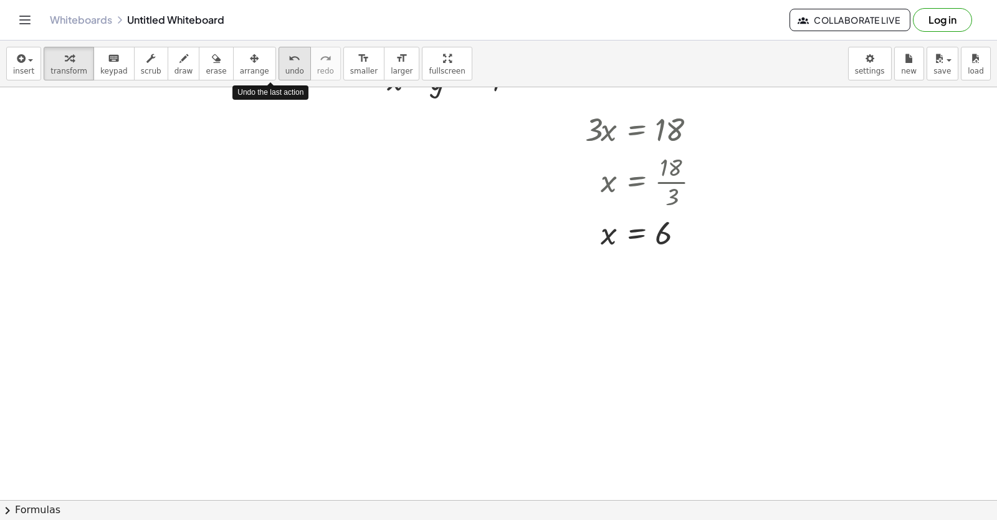
click at [285, 67] on span "undo" at bounding box center [294, 71] width 19 height 9
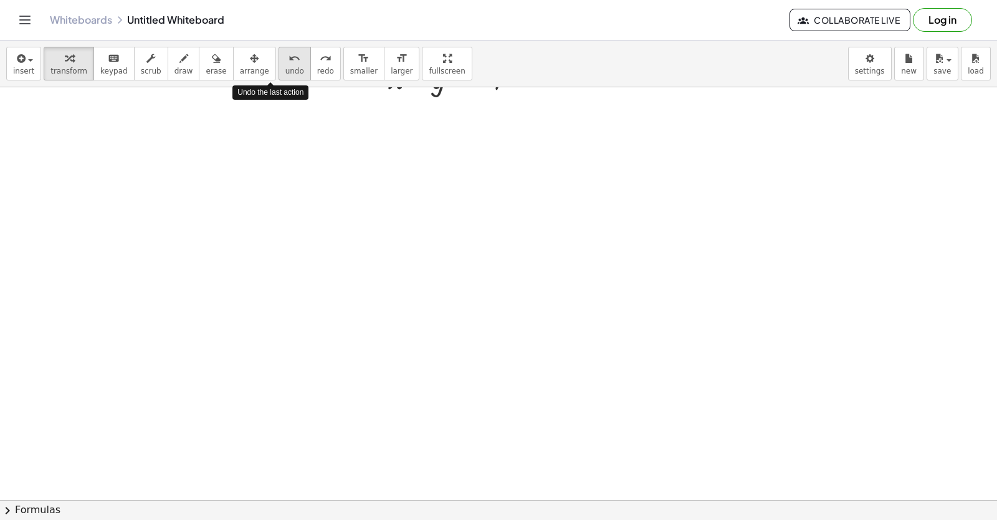
click at [285, 67] on span "undo" at bounding box center [294, 71] width 19 height 9
click at [279, 65] on button "undo undo" at bounding box center [295, 64] width 32 height 34
click at [289, 65] on icon "undo" at bounding box center [295, 58] width 12 height 15
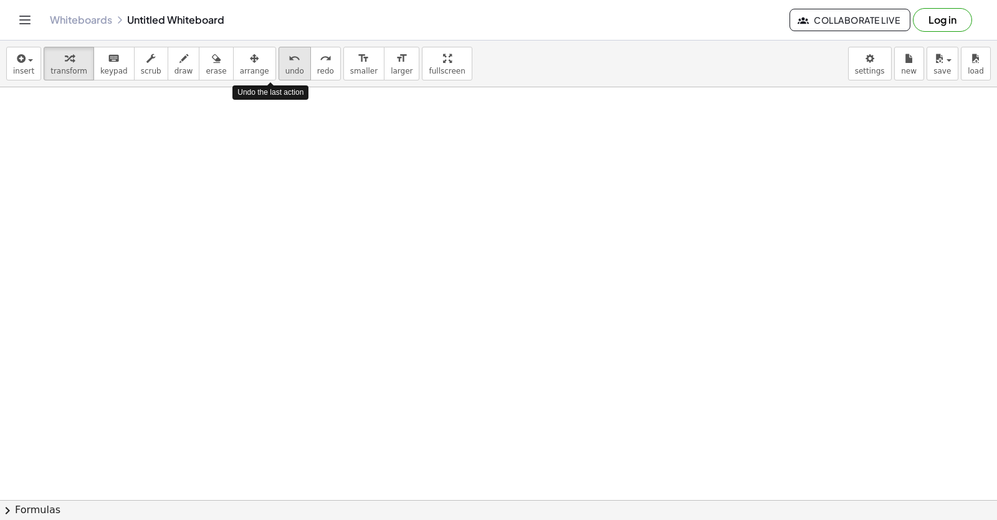
click at [289, 63] on icon "undo" at bounding box center [295, 58] width 12 height 15
click at [289, 62] on icon "undo" at bounding box center [295, 58] width 12 height 15
click at [289, 61] on icon "undo" at bounding box center [295, 58] width 12 height 15
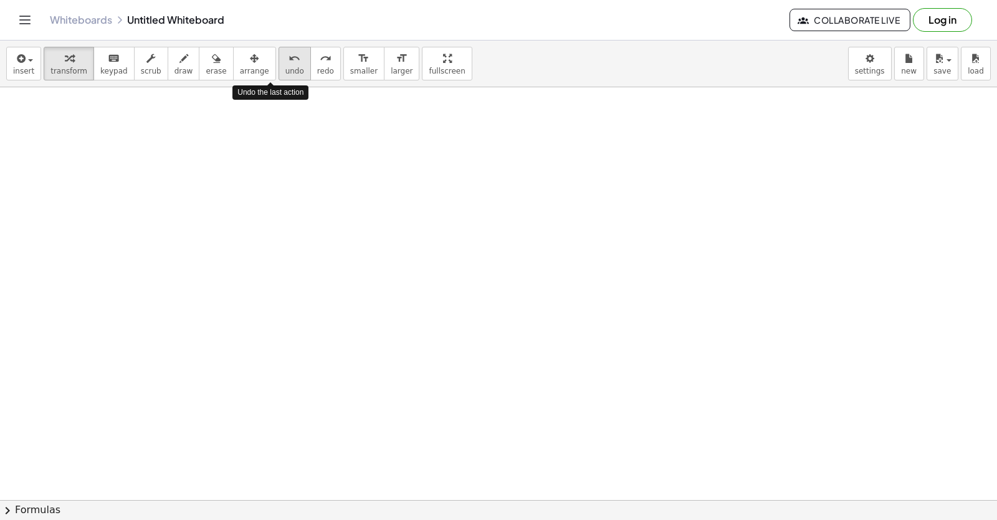
click at [285, 60] on div "undo" at bounding box center [294, 57] width 19 height 15
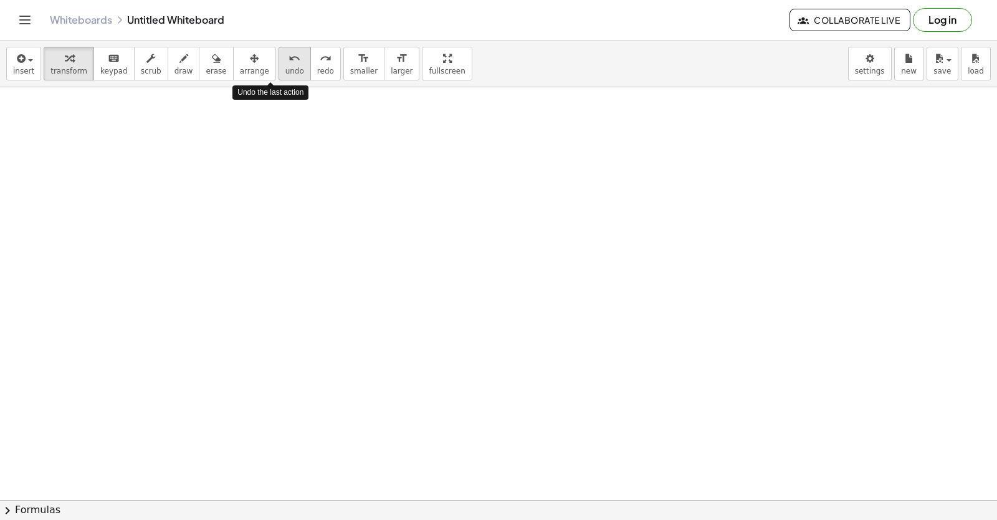
click at [285, 60] on div "undo" at bounding box center [294, 57] width 19 height 15
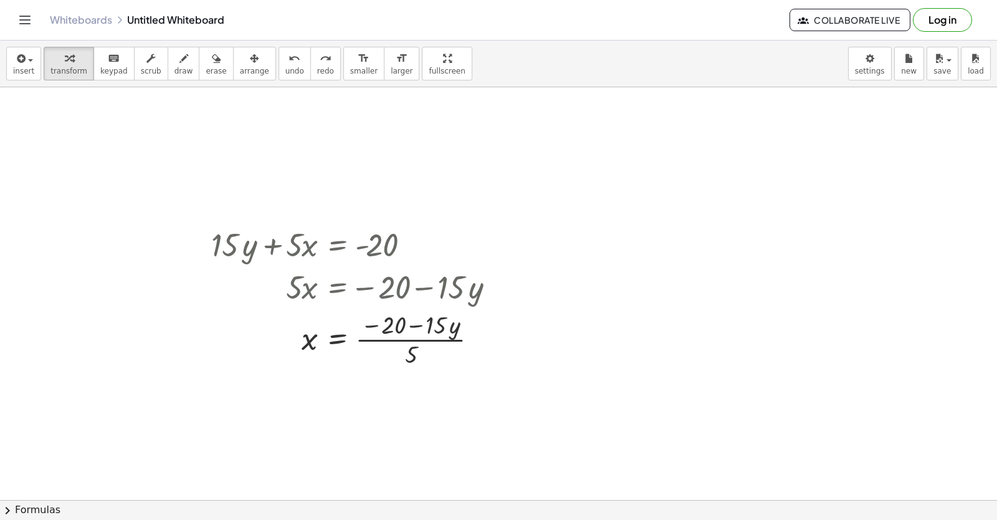
scroll to position [5048, 0]
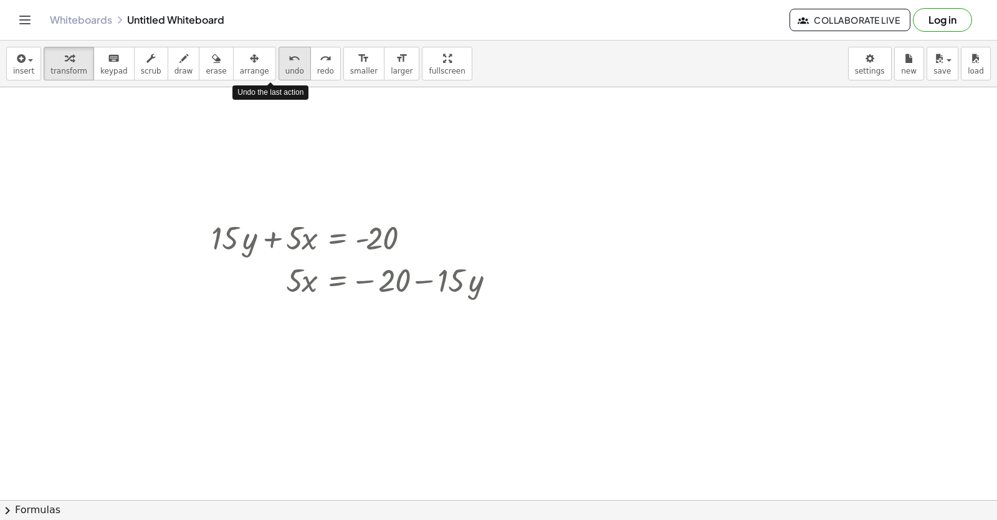
click at [289, 64] on icon "undo" at bounding box center [295, 58] width 12 height 15
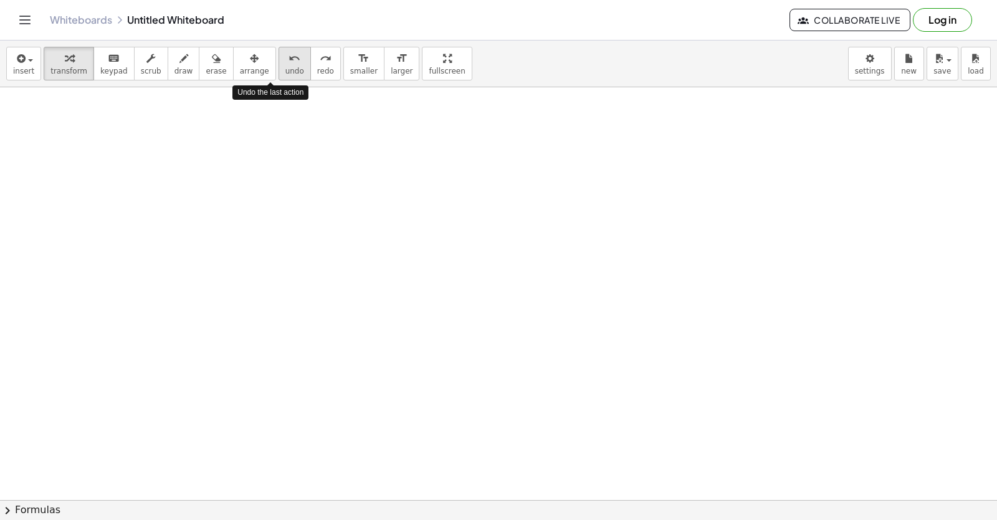
click at [289, 64] on icon "undo" at bounding box center [295, 58] width 12 height 15
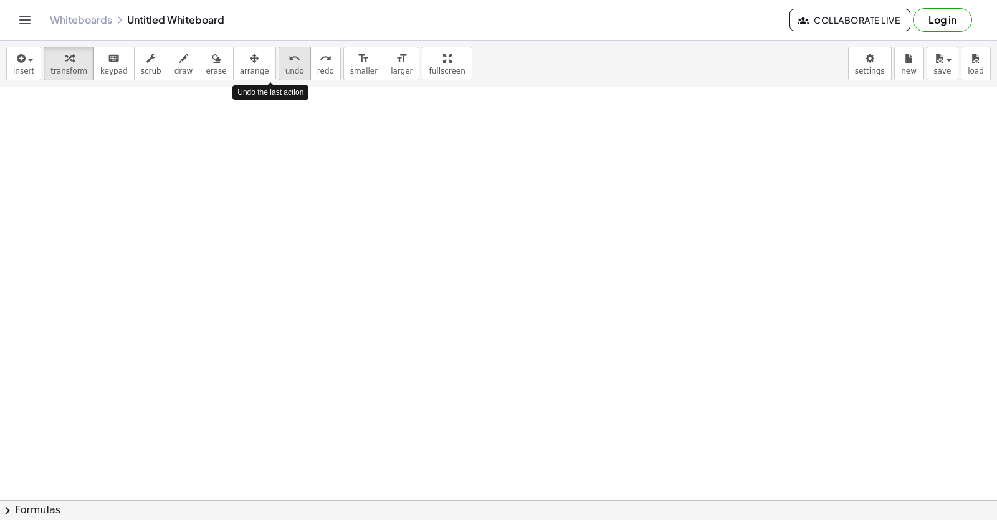
click at [289, 63] on icon "undo" at bounding box center [295, 58] width 12 height 15
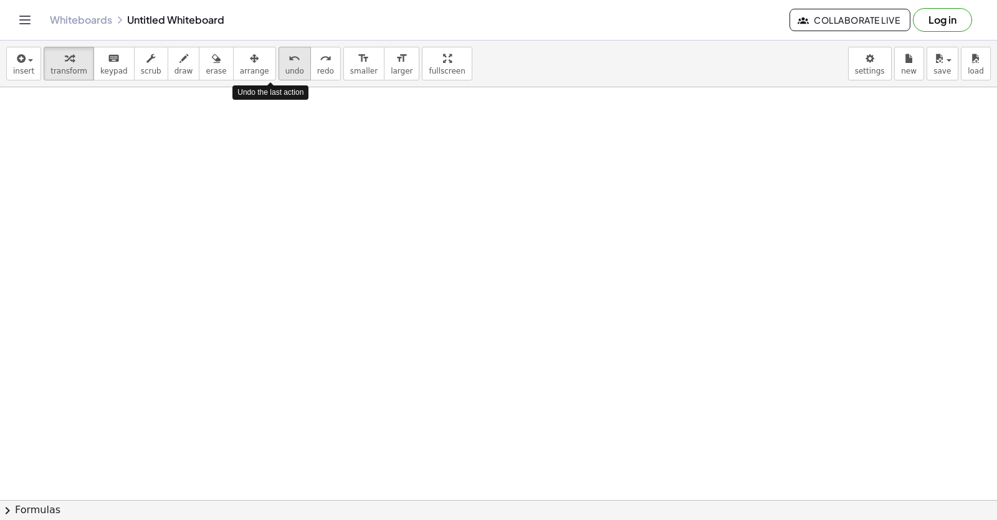
click at [289, 63] on icon "undo" at bounding box center [295, 58] width 12 height 15
click at [285, 69] on span "undo" at bounding box center [294, 71] width 19 height 9
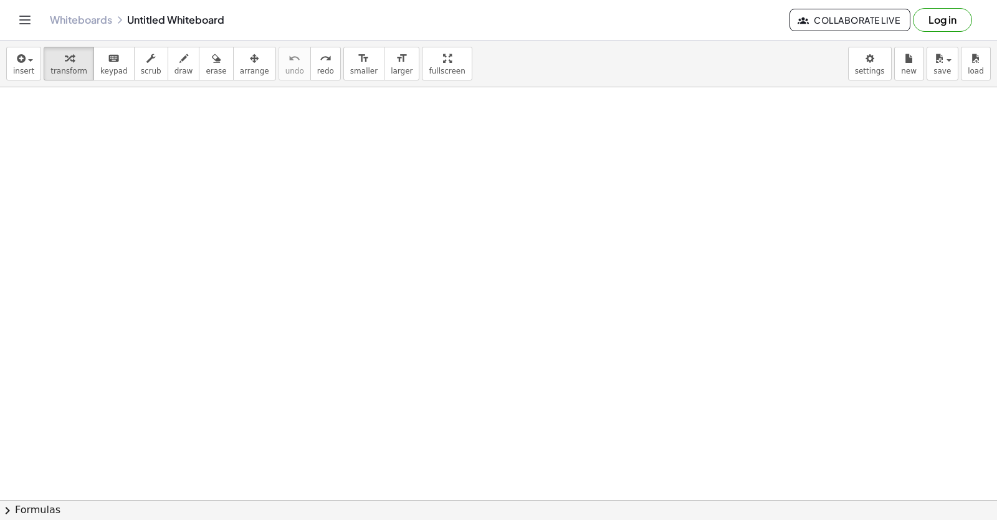
click at [264, 227] on div at bounding box center [498, 499] width 997 height 825
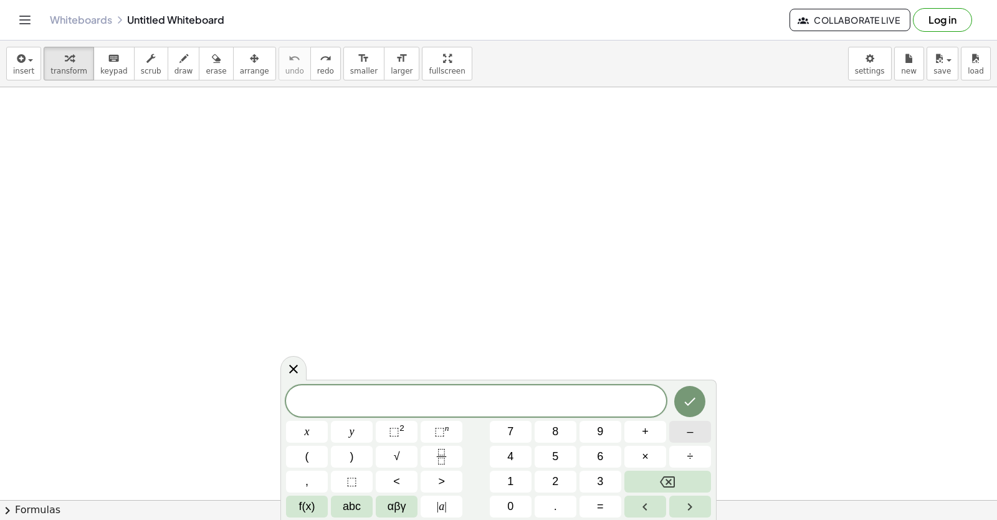
click at [683, 426] on button "–" at bounding box center [690, 432] width 42 height 22
click at [589, 481] on button "3" at bounding box center [601, 482] width 42 height 22
drag, startPoint x: 264, startPoint y: 410, endPoint x: 285, endPoint y: 430, distance: 29.1
click at [285, 430] on body "Graspable Math Activities Get Started Activity Bank Assigned Work Classes White…" at bounding box center [498, 260] width 997 height 520
click at [304, 434] on button "x" at bounding box center [307, 432] width 42 height 22
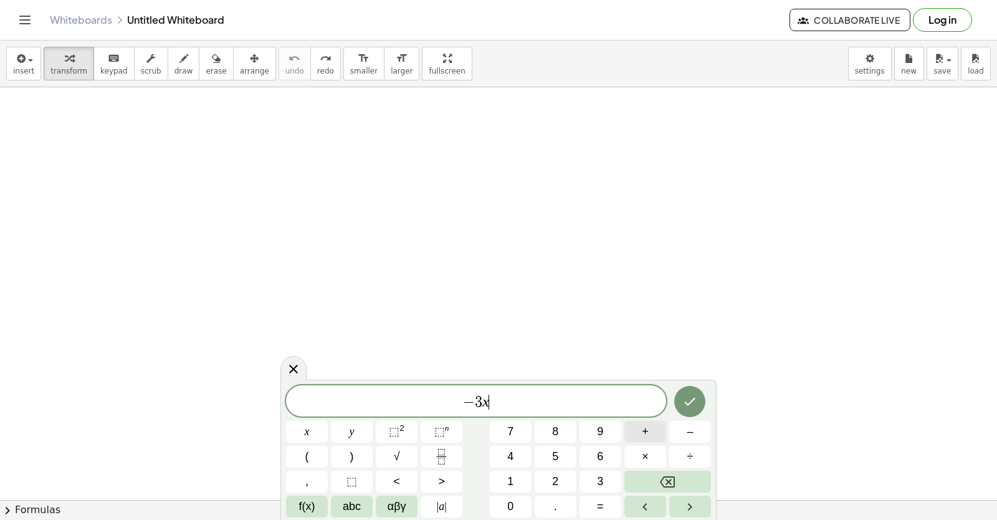
click at [635, 421] on button "+" at bounding box center [646, 432] width 42 height 22
click at [552, 451] on button "5" at bounding box center [556, 457] width 42 height 22
click at [348, 424] on button "y" at bounding box center [352, 432] width 42 height 22
click at [593, 508] on button "=" at bounding box center [601, 507] width 42 height 22
click at [555, 476] on span "2" at bounding box center [555, 481] width 6 height 17
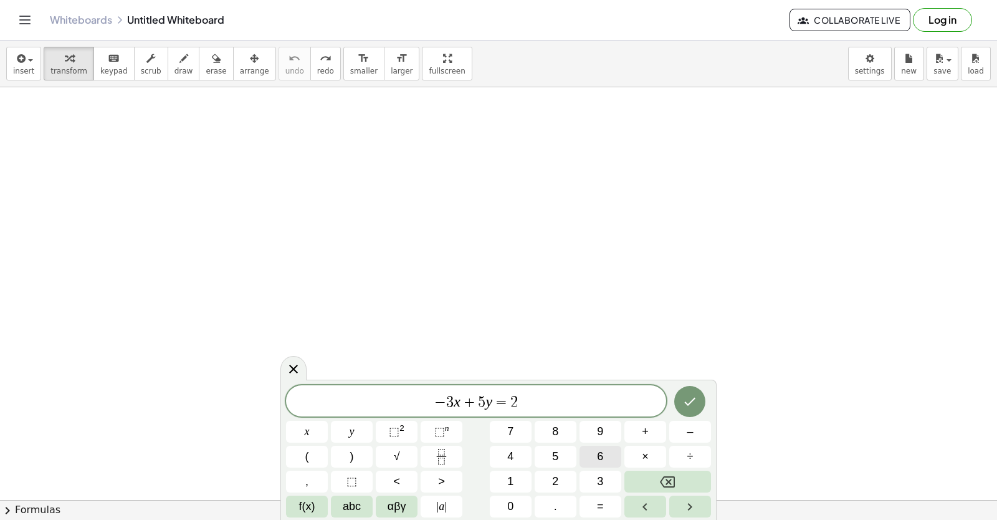
click at [603, 457] on span "6" at bounding box center [600, 456] width 6 height 17
click at [679, 396] on button "Done" at bounding box center [689, 401] width 31 height 31
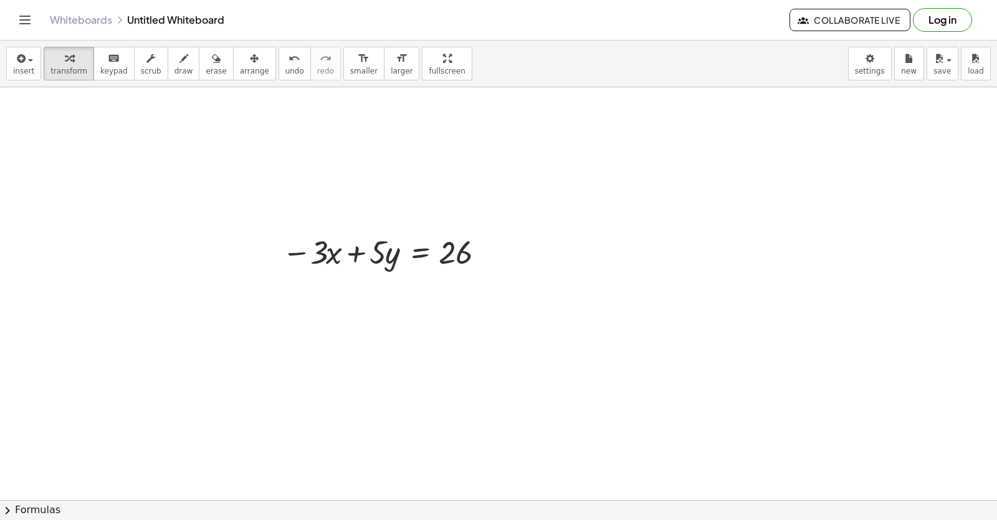
click at [328, 375] on div at bounding box center [498, 499] width 997 height 825
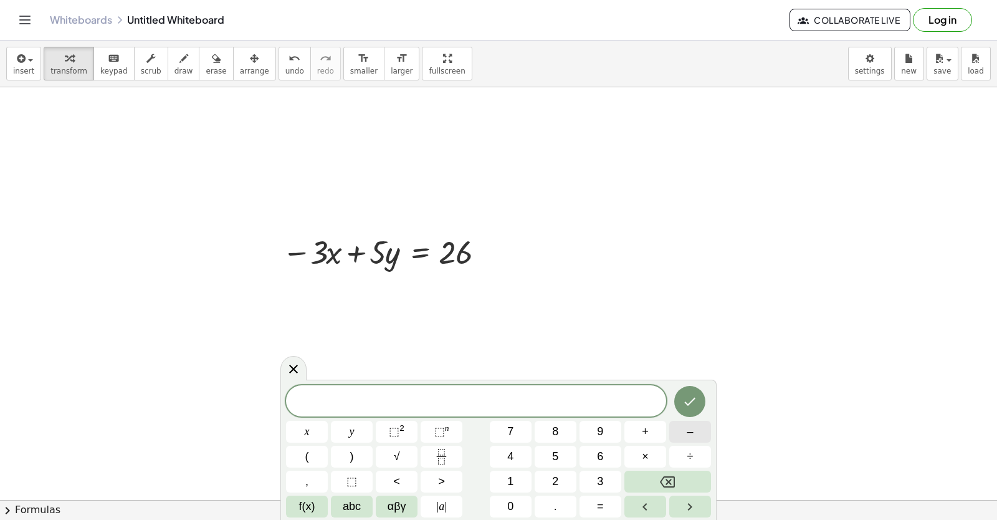
click at [694, 429] on button "–" at bounding box center [690, 432] width 42 height 22
click at [594, 477] on button "3" at bounding box center [601, 482] width 42 height 22
click at [313, 426] on button "x" at bounding box center [307, 432] width 42 height 22
click at [645, 429] on span "+" at bounding box center [645, 431] width 7 height 17
click at [546, 472] on button "2" at bounding box center [556, 482] width 42 height 22
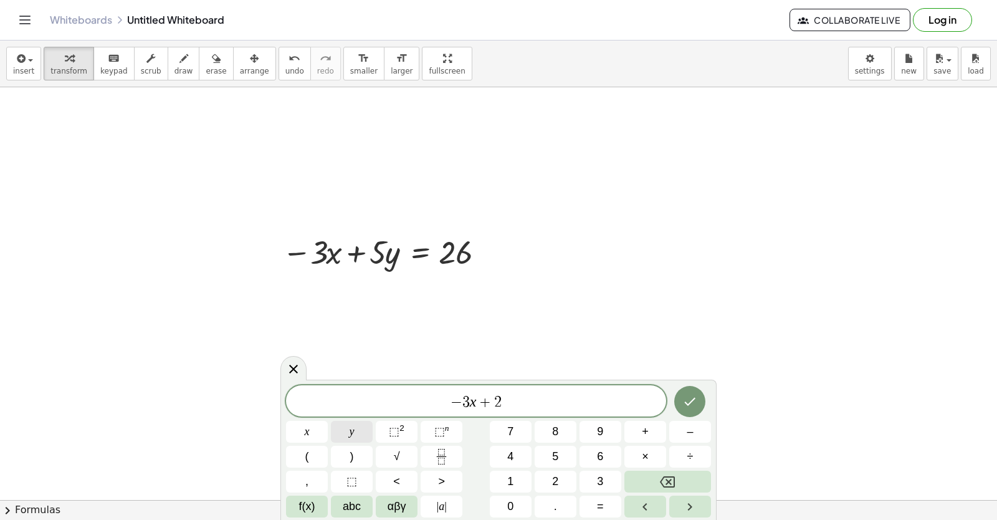
click at [360, 424] on button "y" at bounding box center [352, 432] width 42 height 22
click at [593, 507] on button "=" at bounding box center [601, 507] width 42 height 22
click at [560, 479] on button "2" at bounding box center [556, 482] width 42 height 22
click at [695, 400] on icon "Done" at bounding box center [690, 401] width 15 height 15
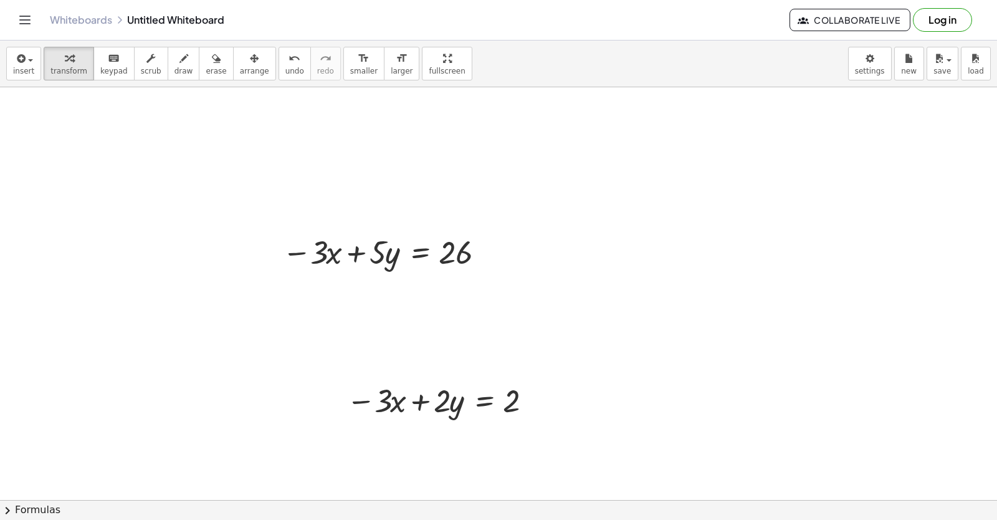
click at [533, 456] on div at bounding box center [498, 499] width 997 height 825
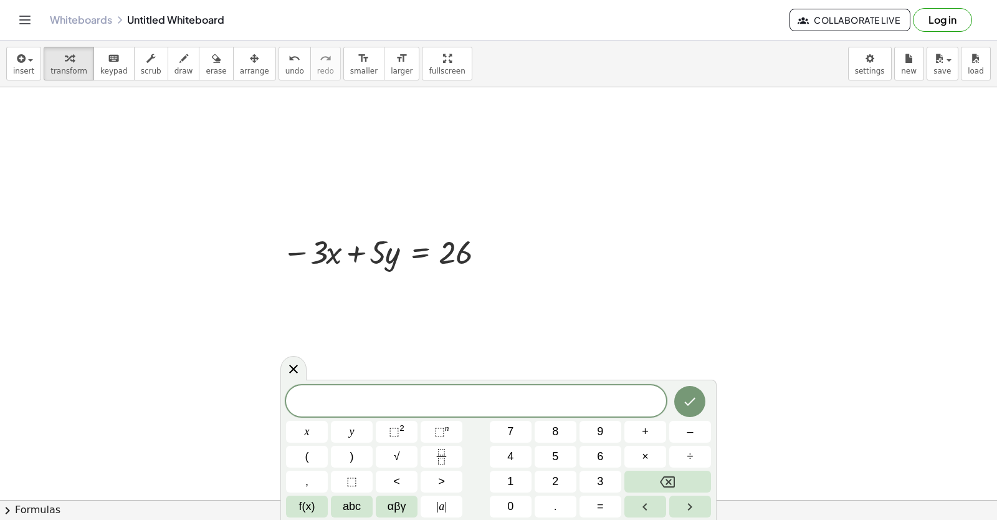
drag, startPoint x: 563, startPoint y: 346, endPoint x: 441, endPoint y: 329, distance: 123.9
click at [563, 344] on div at bounding box center [498, 499] width 997 height 825
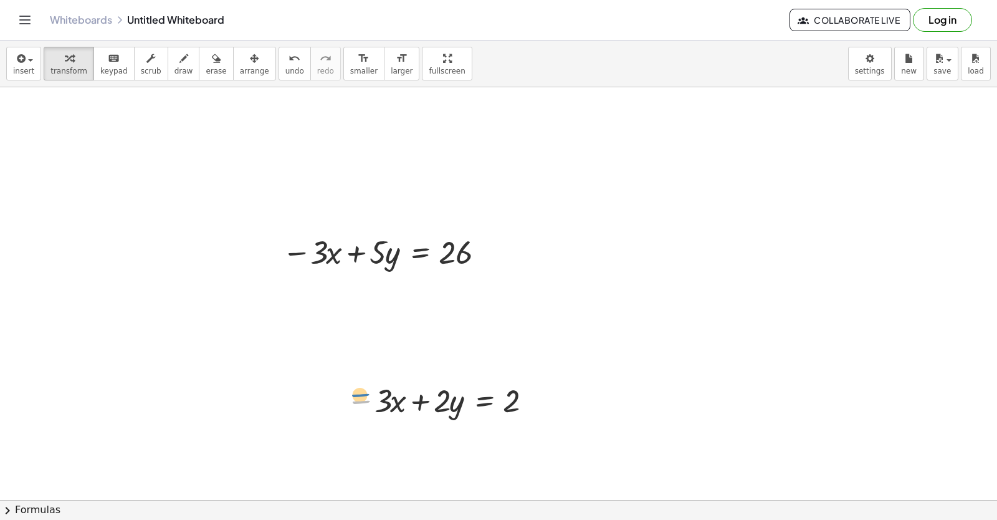
click at [355, 385] on div at bounding box center [440, 399] width 201 height 42
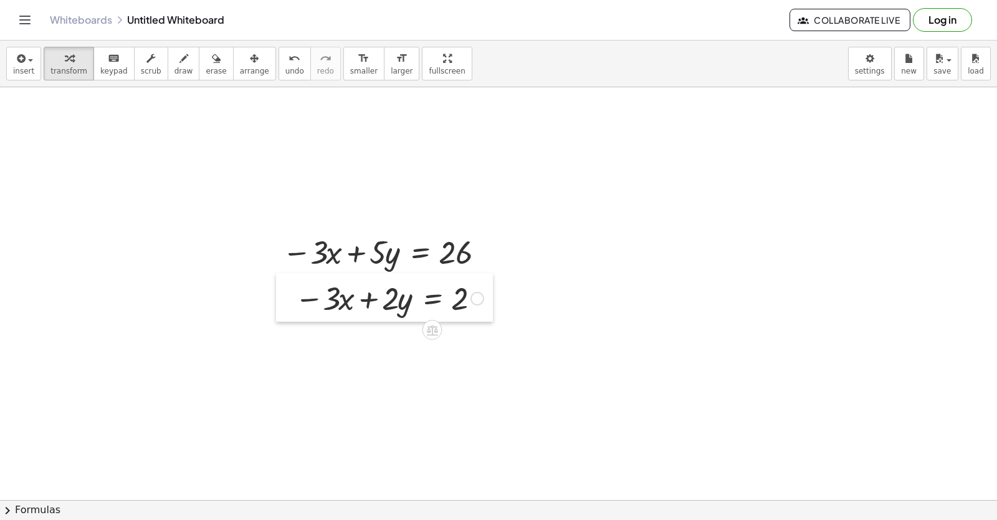
drag, startPoint x: 337, startPoint y: 390, endPoint x: 281, endPoint y: 287, distance: 117.2
click at [284, 287] on div at bounding box center [285, 297] width 19 height 49
click at [285, 67] on span "undo" at bounding box center [294, 71] width 19 height 9
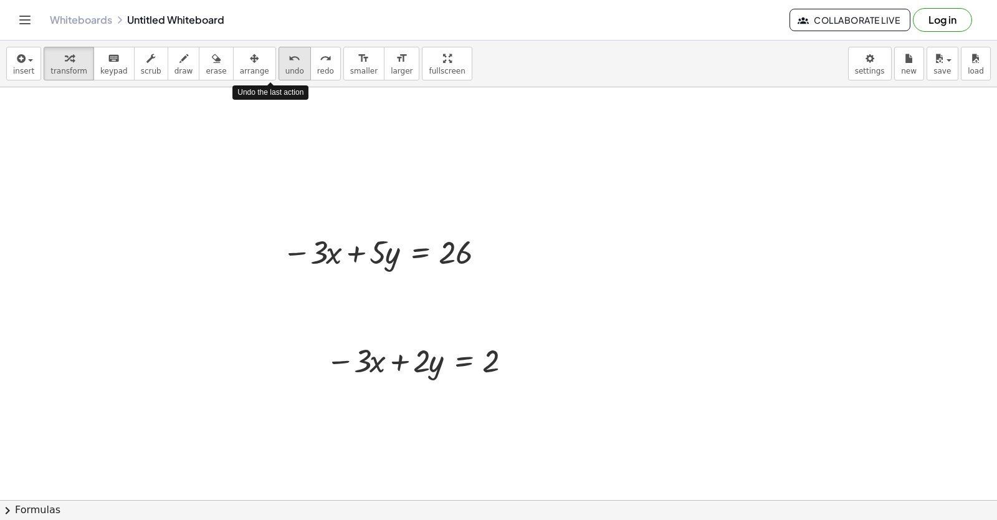
click at [285, 67] on span "undo" at bounding box center [294, 71] width 19 height 9
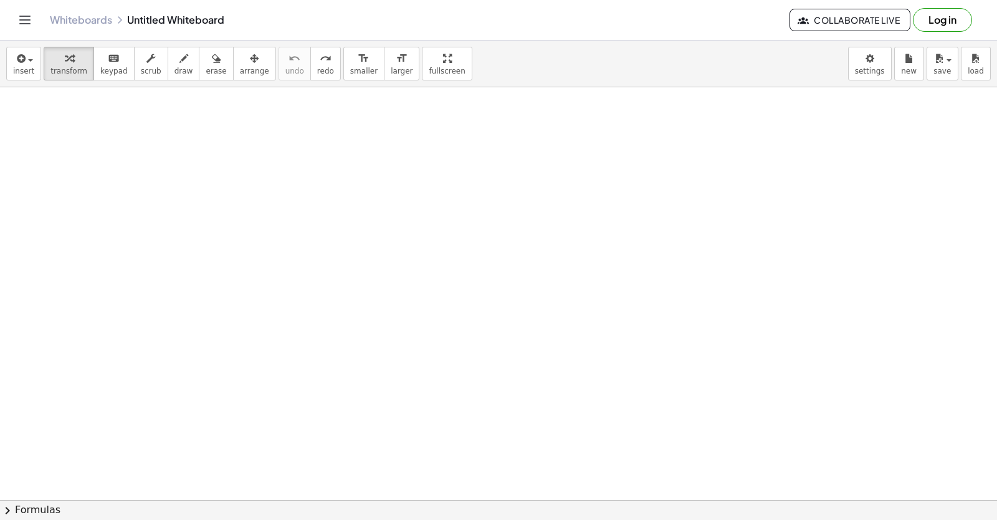
click at [291, 211] on div at bounding box center [498, 499] width 997 height 825
click at [180, 59] on icon "button" at bounding box center [184, 58] width 9 height 15
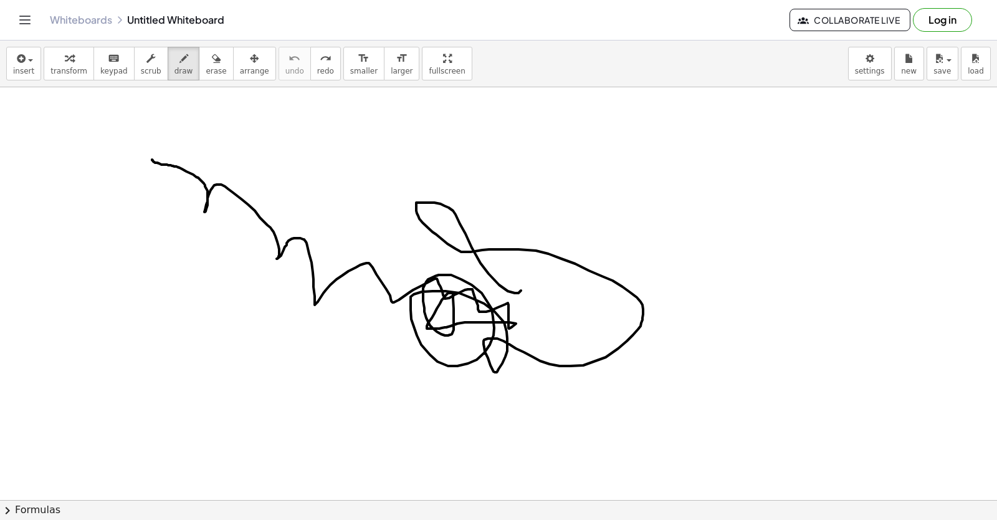
drag, startPoint x: 152, startPoint y: 160, endPoint x: 557, endPoint y: 231, distance: 411.2
click at [543, 253] on div at bounding box center [498, 294] width 997 height 1238
drag, startPoint x: 343, startPoint y: 279, endPoint x: 348, endPoint y: 208, distance: 70.7
click at [327, 221] on div at bounding box center [498, 294] width 997 height 1238
drag, startPoint x: 451, startPoint y: 305, endPoint x: 565, endPoint y: 320, distance: 115.0
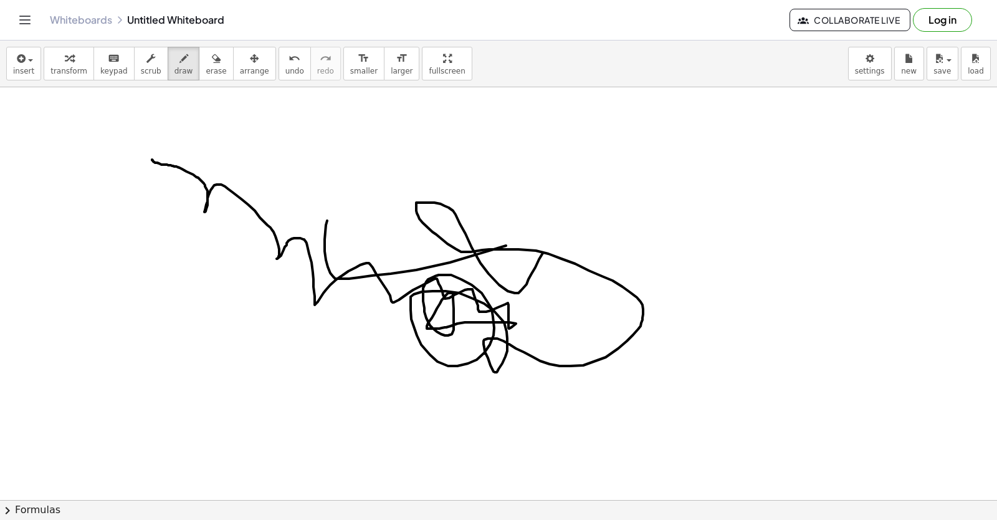
click at [553, 337] on div at bounding box center [498, 294] width 997 height 1238
drag, startPoint x: 357, startPoint y: 393, endPoint x: 248, endPoint y: 315, distance: 134.4
click at [253, 342] on div at bounding box center [498, 294] width 997 height 1238
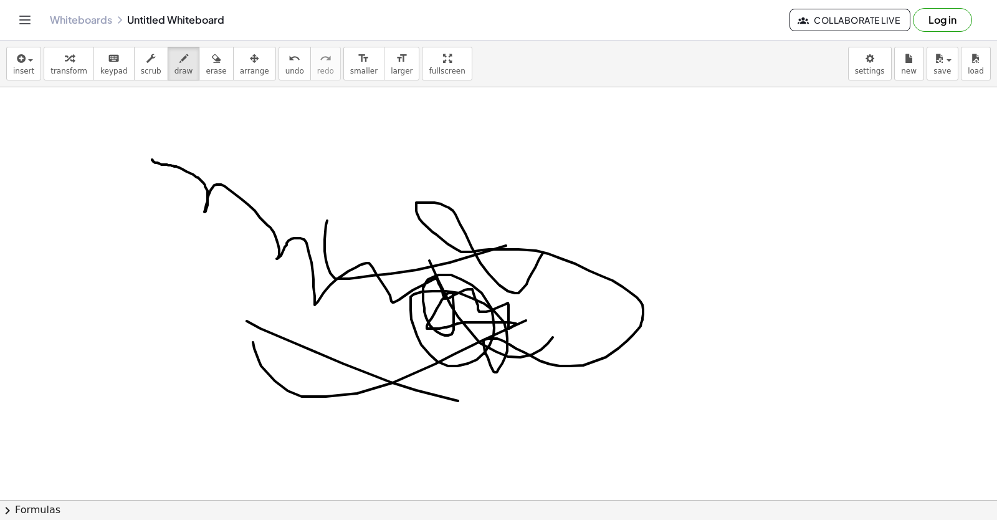
drag, startPoint x: 247, startPoint y: 321, endPoint x: 205, endPoint y: 277, distance: 60.8
click at [209, 291] on div at bounding box center [498, 294] width 997 height 1238
drag, startPoint x: 452, startPoint y: 419, endPoint x: 522, endPoint y: 426, distance: 70.7
click at [513, 427] on div at bounding box center [498, 294] width 997 height 1238
drag, startPoint x: 270, startPoint y: 340, endPoint x: 229, endPoint y: 311, distance: 50.5
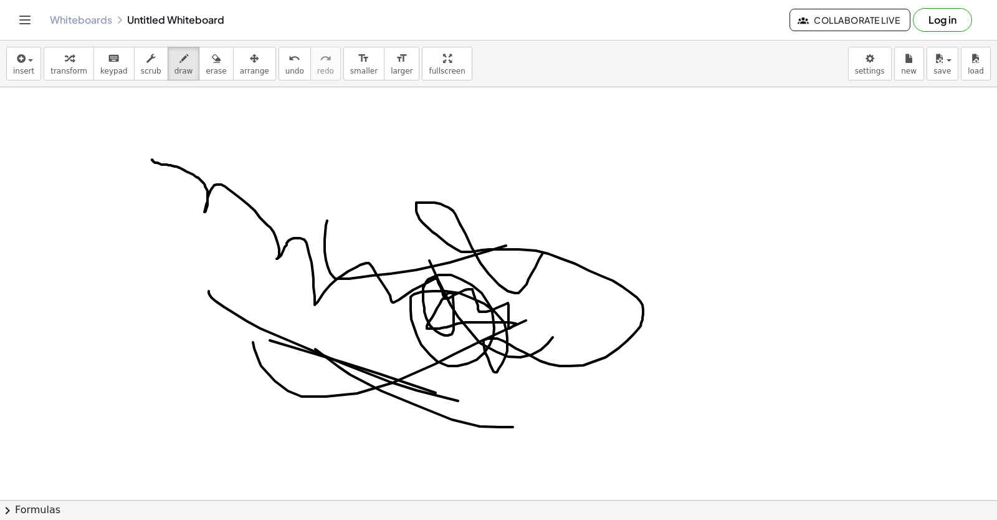
click at [166, 292] on div at bounding box center [498, 294] width 997 height 1238
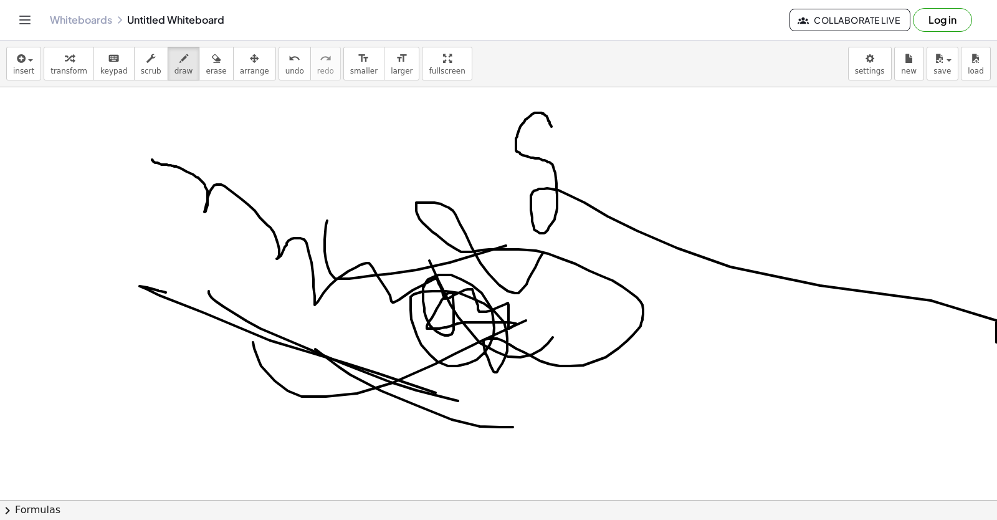
drag, startPoint x: 551, startPoint y: 125, endPoint x: 535, endPoint y: 263, distance: 138.6
click at [676, 259] on div at bounding box center [498, 294] width 997 height 1238
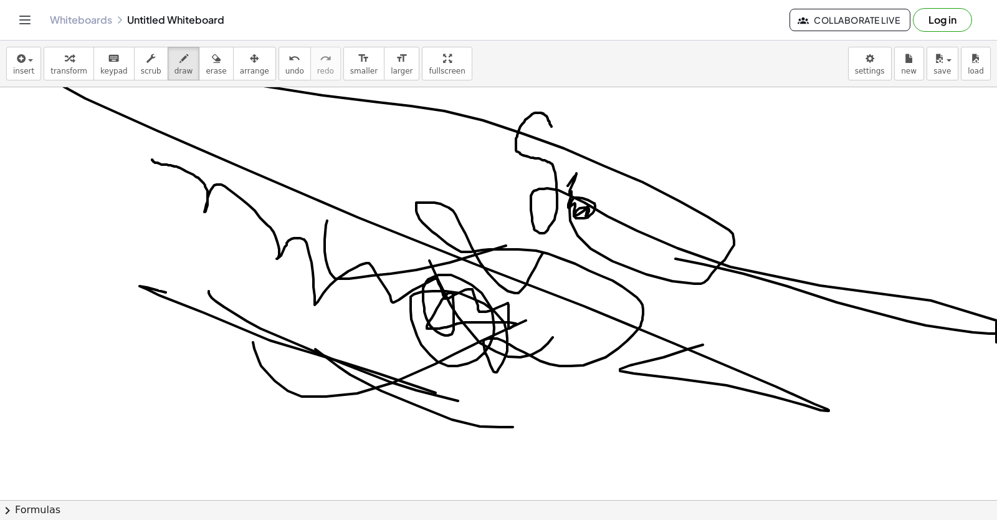
drag, startPoint x: 568, startPoint y: 186, endPoint x: 626, endPoint y: 332, distance: 157.2
click at [712, 342] on div at bounding box center [500, 294] width 1001 height 1238
click at [285, 71] on span "undo" at bounding box center [294, 71] width 19 height 9
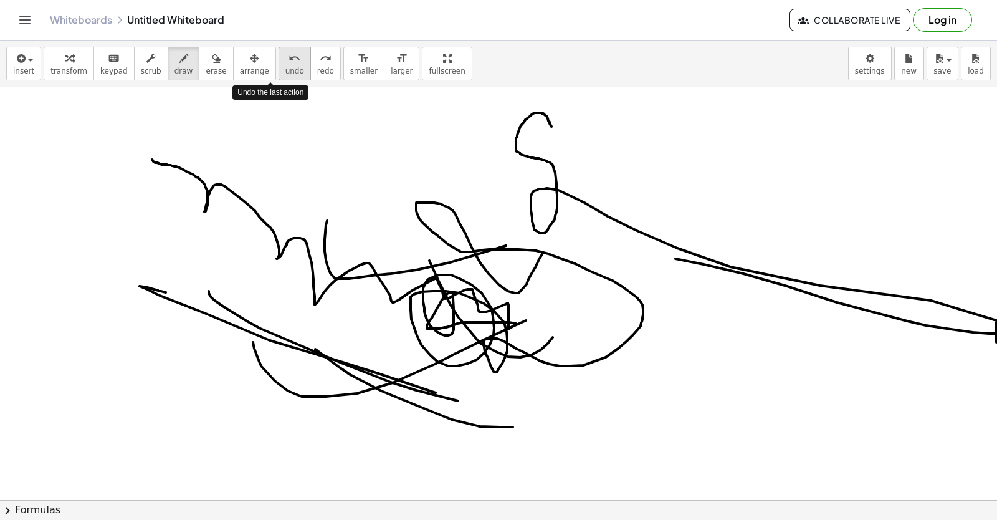
click at [285, 71] on span "undo" at bounding box center [294, 71] width 19 height 9
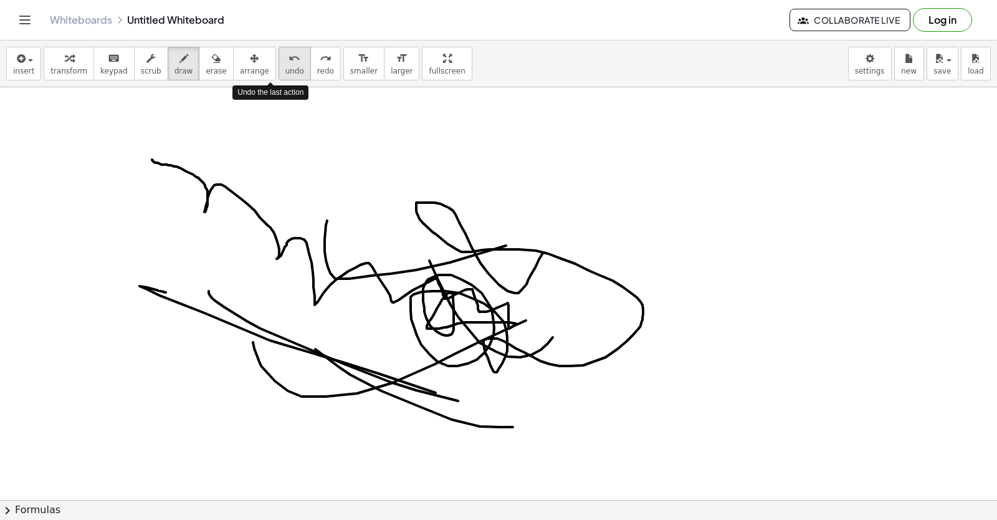
click at [285, 71] on span "undo" at bounding box center [294, 71] width 19 height 9
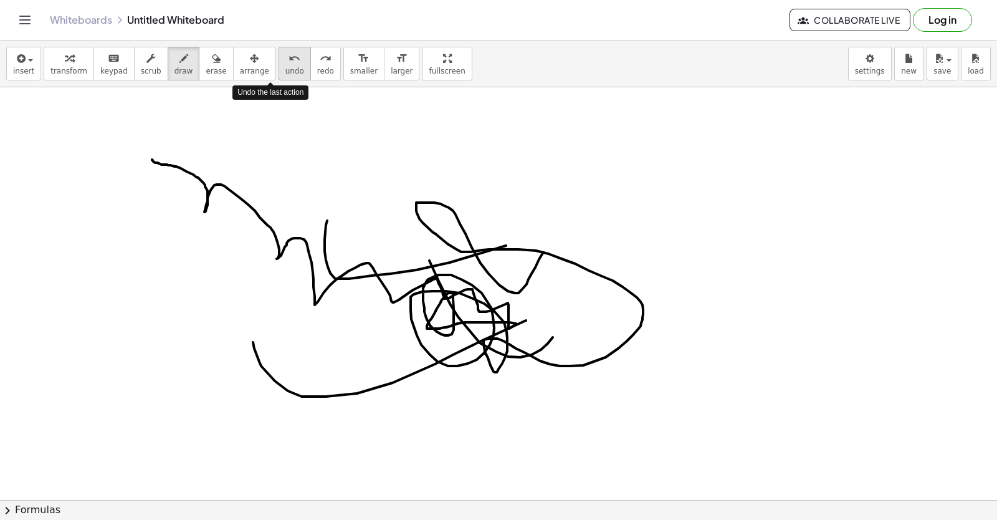
click at [285, 71] on span "undo" at bounding box center [294, 71] width 19 height 9
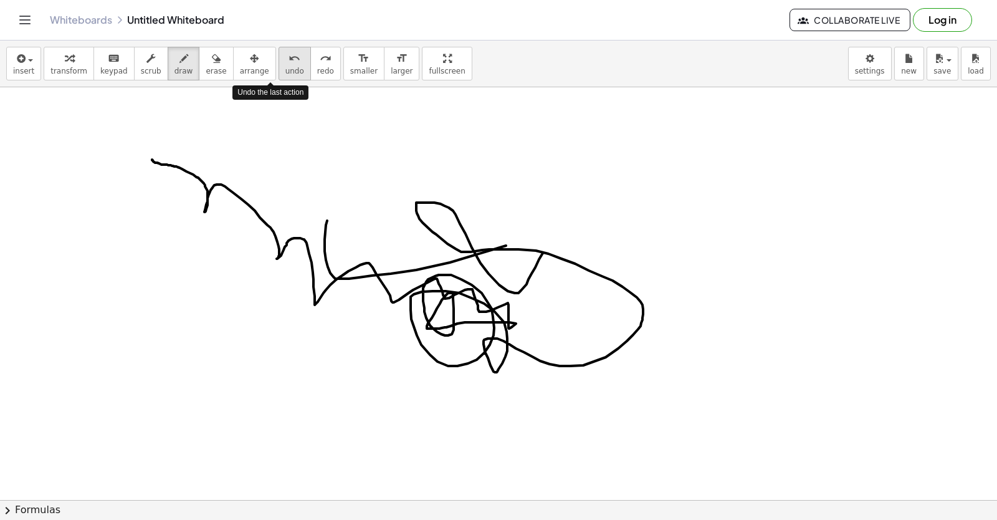
click at [285, 71] on span "undo" at bounding box center [294, 71] width 19 height 9
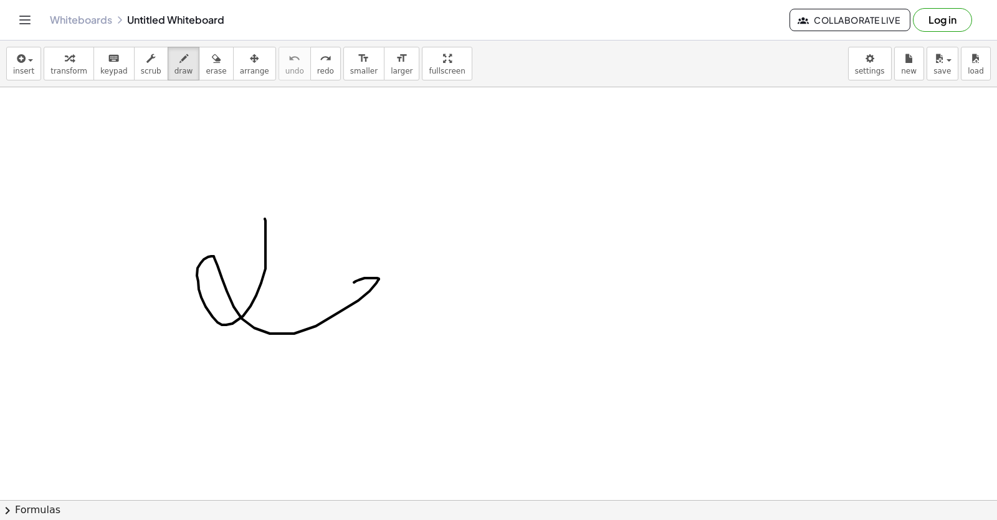
drag, startPoint x: 265, startPoint y: 219, endPoint x: 353, endPoint y: 282, distance: 108.5
click at [353, 282] on div at bounding box center [500, 294] width 1001 height 1238
drag, startPoint x: 486, startPoint y: 261, endPoint x: 277, endPoint y: 321, distance: 216.6
click at [382, 290] on div at bounding box center [500, 294] width 1001 height 1238
drag, startPoint x: 290, startPoint y: 253, endPoint x: 274, endPoint y: 262, distance: 19.3
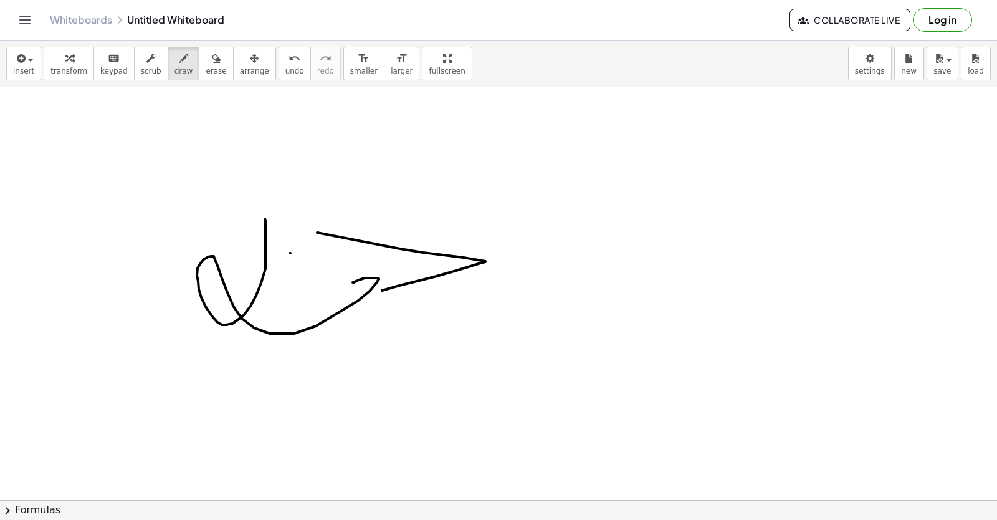
click at [289, 252] on div at bounding box center [500, 294] width 1001 height 1238
click at [281, 271] on div at bounding box center [500, 294] width 1001 height 1238
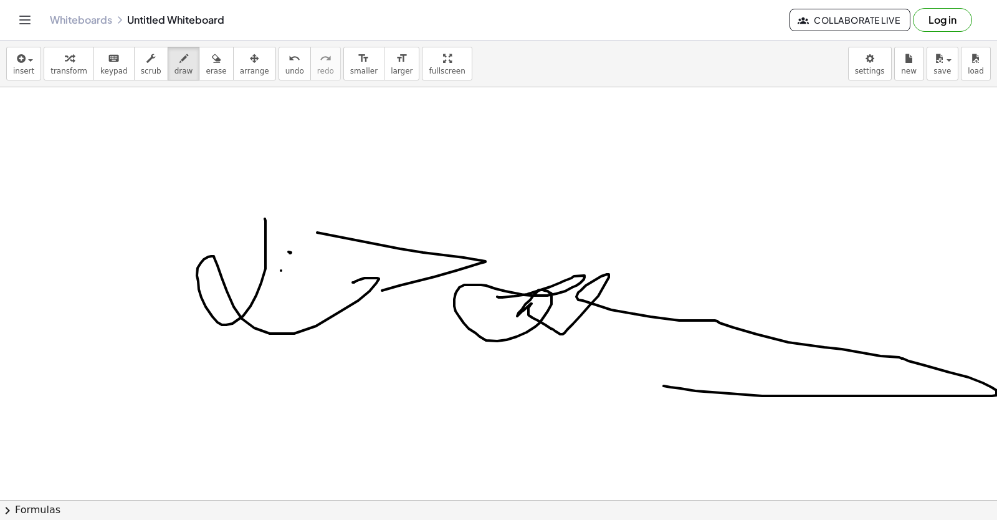
drag, startPoint x: 857, startPoint y: 396, endPoint x: 496, endPoint y: 252, distance: 388.9
click at [479, 261] on div at bounding box center [500, 294] width 1001 height 1238
drag, startPoint x: 545, startPoint y: 273, endPoint x: 576, endPoint y: 267, distance: 31.2
click at [575, 271] on div at bounding box center [500, 294] width 1001 height 1238
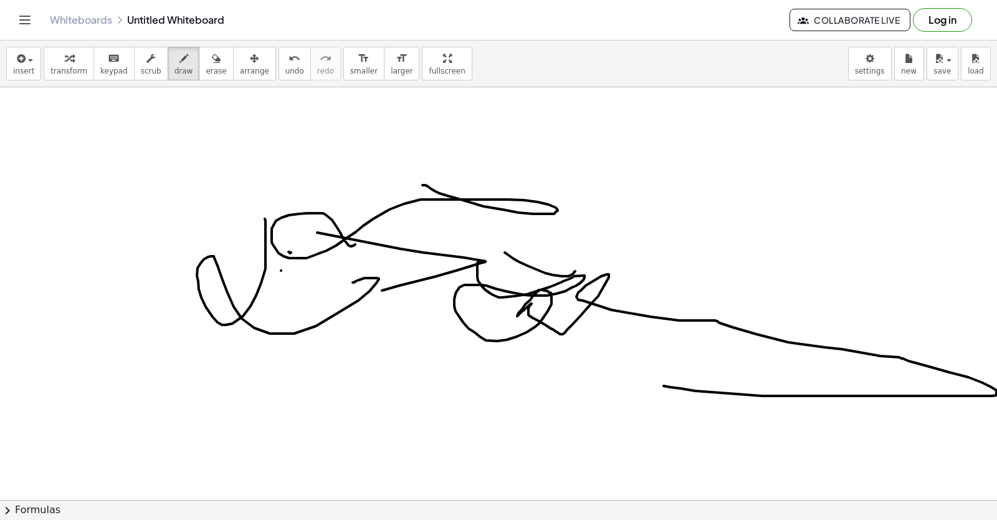
drag, startPoint x: 423, startPoint y: 185, endPoint x: 350, endPoint y: 204, distance: 76.0
click at [360, 221] on div at bounding box center [500, 294] width 1001 height 1238
click at [285, 68] on span "undo" at bounding box center [294, 71] width 19 height 9
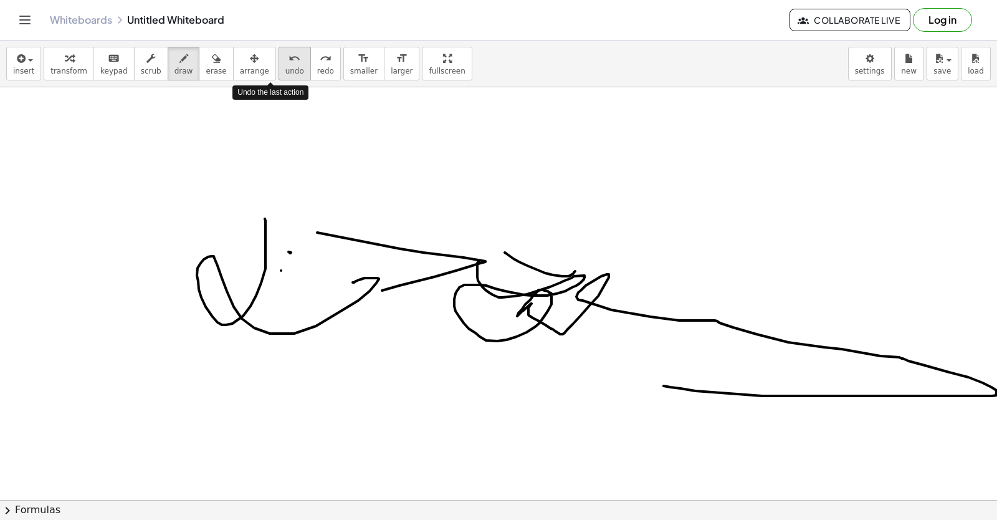
click at [285, 68] on span "undo" at bounding box center [294, 71] width 19 height 9
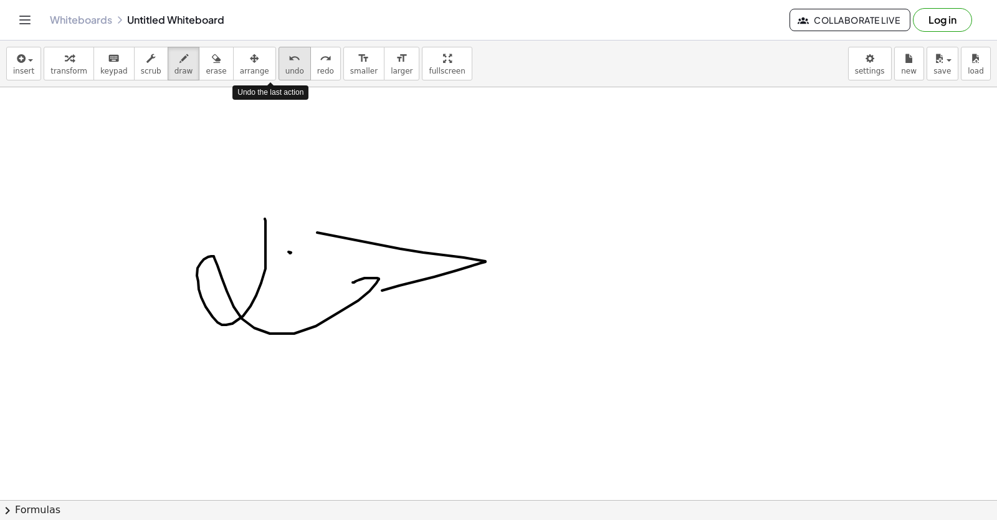
click at [285, 68] on span "undo" at bounding box center [294, 71] width 19 height 9
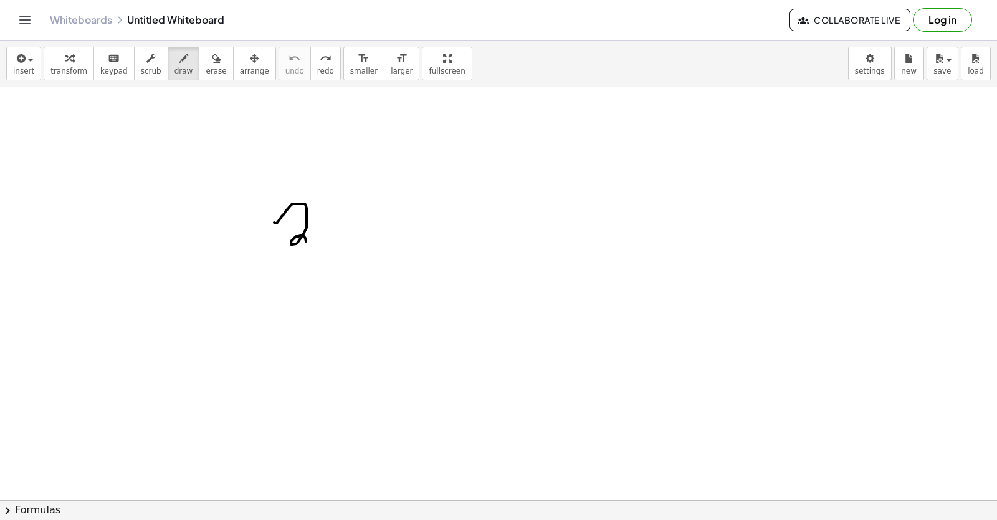
drag, startPoint x: 274, startPoint y: 223, endPoint x: 332, endPoint y: 236, distance: 58.8
click at [332, 236] on div at bounding box center [500, 294] width 1001 height 1238
click at [330, 207] on div at bounding box center [500, 294] width 1001 height 1238
drag, startPoint x: 367, startPoint y: 203, endPoint x: 377, endPoint y: 216, distance: 17.0
click at [377, 216] on div at bounding box center [500, 294] width 1001 height 1238
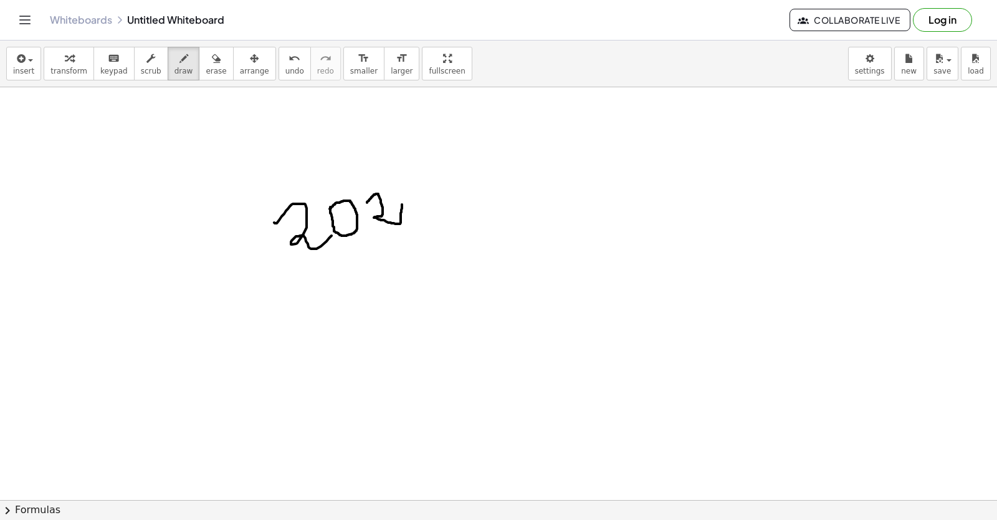
drag, startPoint x: 374, startPoint y: 218, endPoint x: 402, endPoint y: 204, distance: 31.2
click at [402, 204] on div at bounding box center [500, 294] width 1001 height 1238
drag, startPoint x: 388, startPoint y: 201, endPoint x: 408, endPoint y: 199, distance: 19.4
click at [408, 199] on div at bounding box center [500, 294] width 1001 height 1238
drag, startPoint x: 406, startPoint y: 204, endPoint x: 416, endPoint y: 187, distance: 19.9
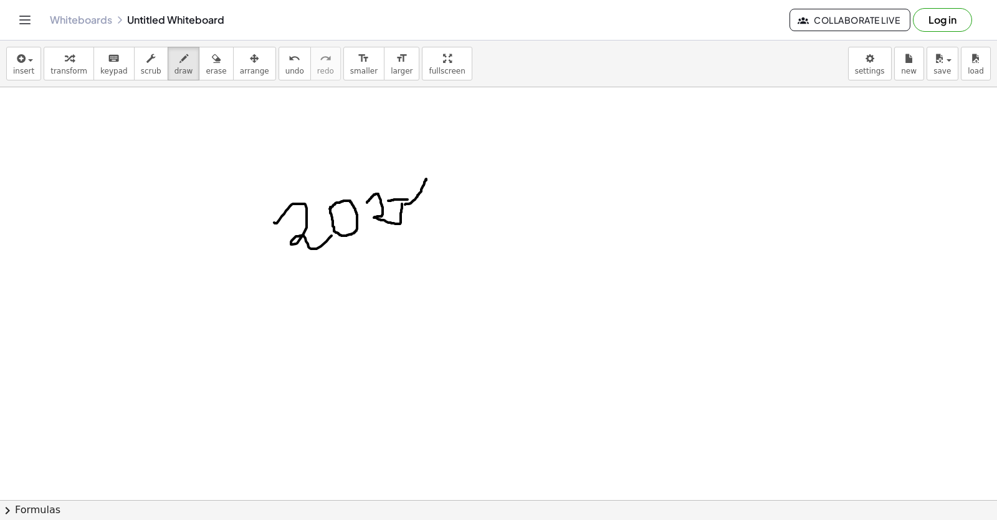
click at [426, 183] on div at bounding box center [500, 294] width 1001 height 1238
drag, startPoint x: 271, startPoint y: 44, endPoint x: 271, endPoint y: 53, distance: 9.4
click at [271, 53] on div "insert select one: Math Expression Function Text Youtube Video Graphing Geometr…" at bounding box center [498, 64] width 997 height 47
click at [289, 61] on icon "undo" at bounding box center [295, 58] width 12 height 15
click at [289, 62] on icon "undo" at bounding box center [295, 58] width 12 height 15
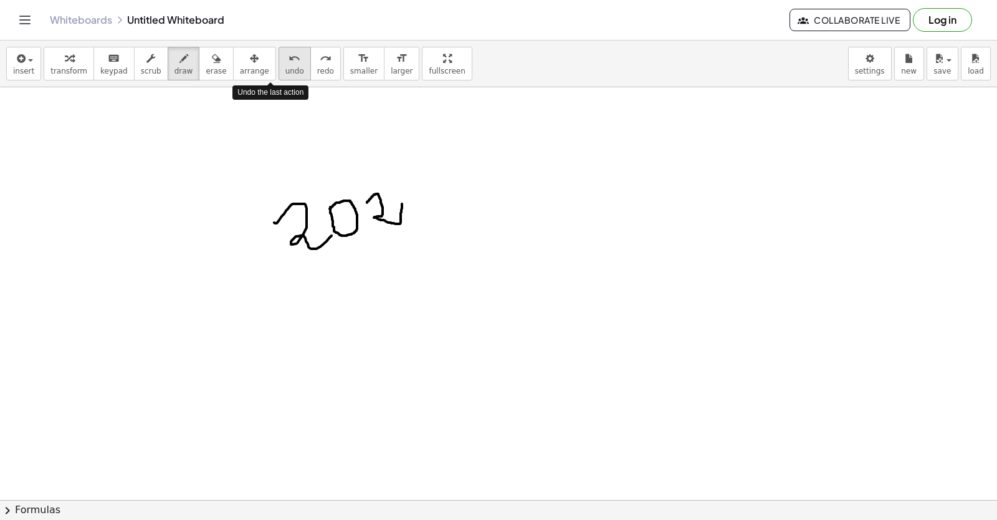
click at [289, 62] on icon "undo" at bounding box center [295, 58] width 12 height 15
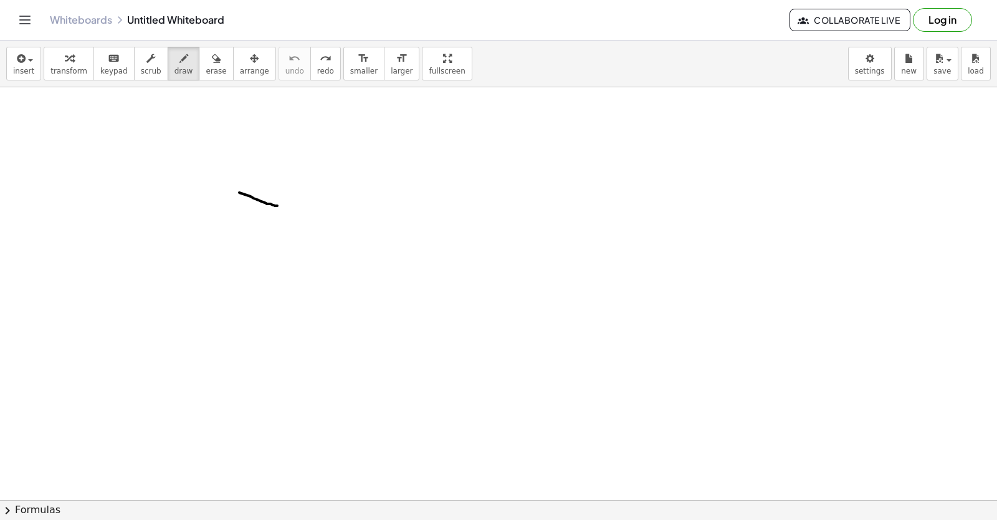
drag, startPoint x: 239, startPoint y: 193, endPoint x: 279, endPoint y: 206, distance: 41.4
click at [279, 206] on div at bounding box center [500, 294] width 1001 height 1238
drag, startPoint x: 279, startPoint y: 203, endPoint x: 273, endPoint y: 217, distance: 15.1
click at [276, 214] on div at bounding box center [500, 294] width 1001 height 1238
click at [289, 65] on icon "undo" at bounding box center [295, 58] width 12 height 15
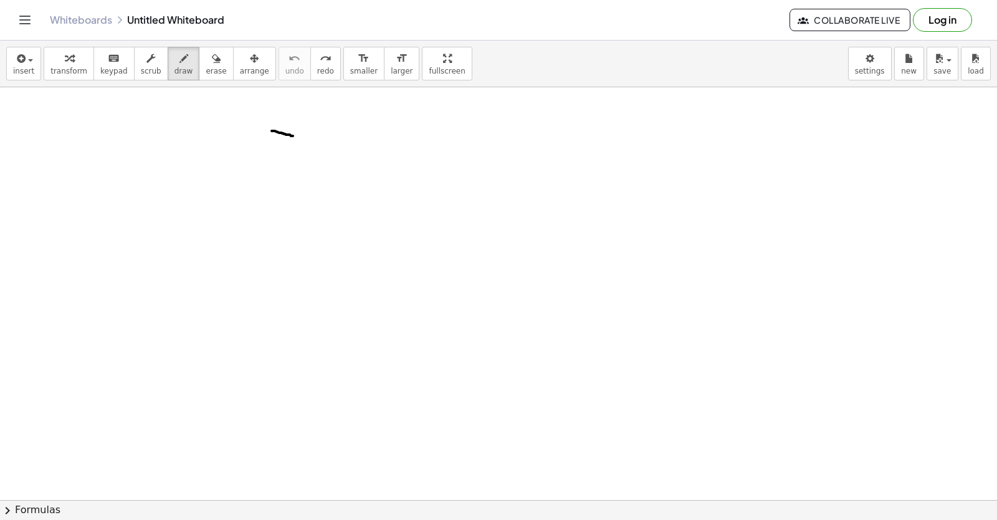
drag, startPoint x: 272, startPoint y: 131, endPoint x: 299, endPoint y: 137, distance: 27.4
click at [299, 137] on div at bounding box center [500, 294] width 1001 height 1238
drag, startPoint x: 299, startPoint y: 135, endPoint x: 288, endPoint y: 160, distance: 27.1
click at [291, 158] on div at bounding box center [500, 294] width 1001 height 1238
drag, startPoint x: 285, startPoint y: 160, endPoint x: 252, endPoint y: 160, distance: 33.0
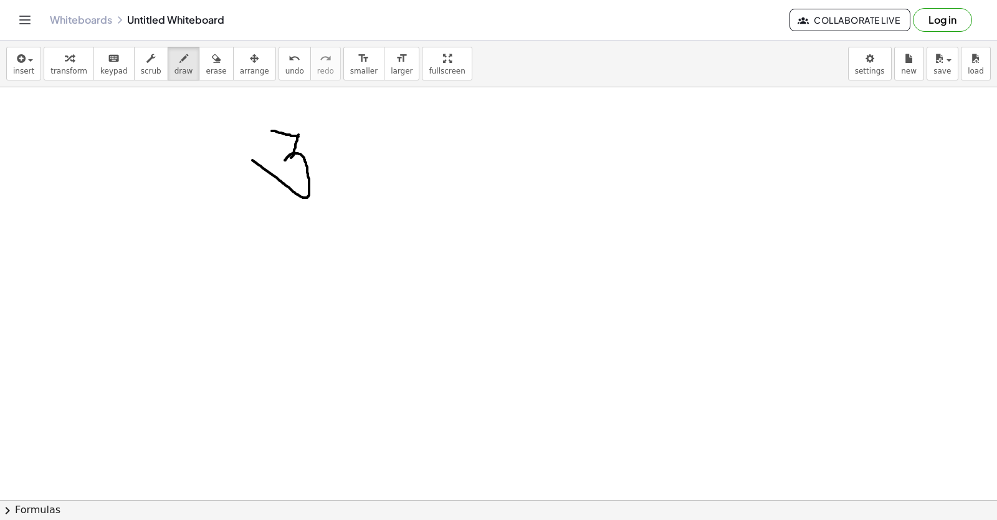
click at [252, 160] on div at bounding box center [500, 294] width 1001 height 1238
drag, startPoint x: 255, startPoint y: 156, endPoint x: 264, endPoint y: 145, distance: 13.7
click at [264, 145] on div at bounding box center [500, 294] width 1001 height 1238
click at [289, 56] on icon "undo" at bounding box center [295, 58] width 12 height 15
click at [289, 57] on icon "undo" at bounding box center [295, 58] width 12 height 15
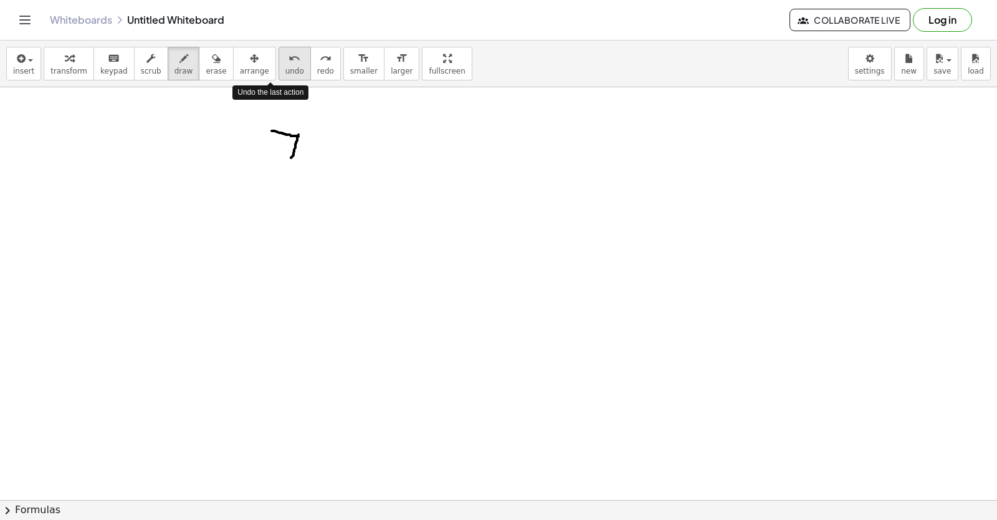
click at [289, 59] on icon "undo" at bounding box center [295, 58] width 12 height 15
